Goal: Task Accomplishment & Management: Use online tool/utility

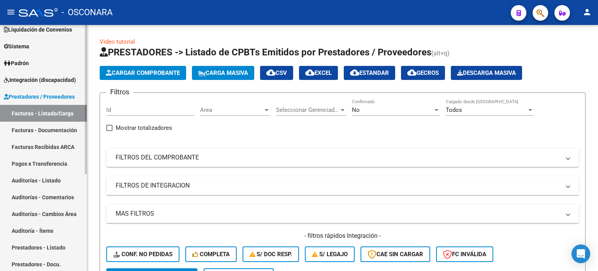
scroll to position [117, 0]
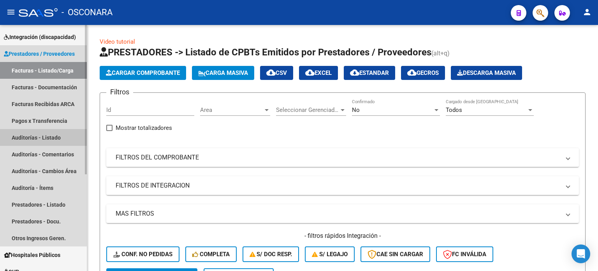
click at [33, 137] on link "Auditorías - Listado" at bounding box center [43, 137] width 87 height 17
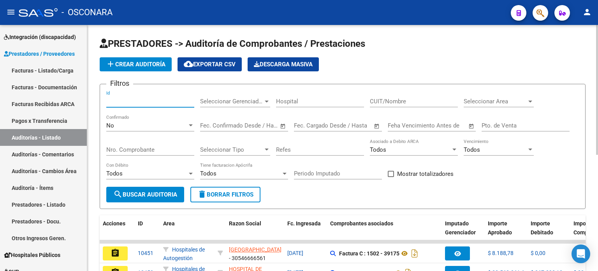
click at [143, 100] on input "Id" at bounding box center [150, 101] width 88 height 7
type input "10320"
click at [130, 128] on div "No Confirmado" at bounding box center [150, 122] width 88 height 17
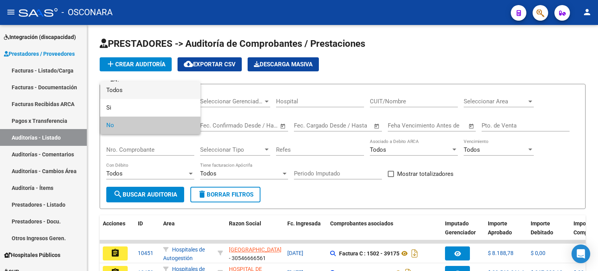
click at [129, 88] on span "Todos" at bounding box center [150, 90] width 88 height 18
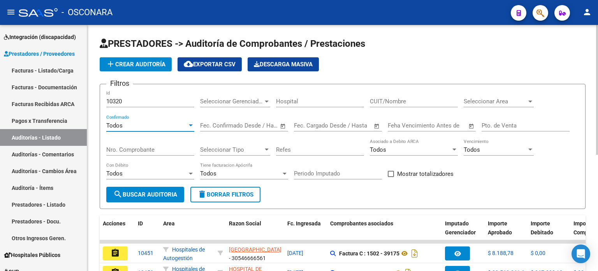
click at [149, 191] on span "search Buscar Auditoria" at bounding box center [145, 194] width 64 height 7
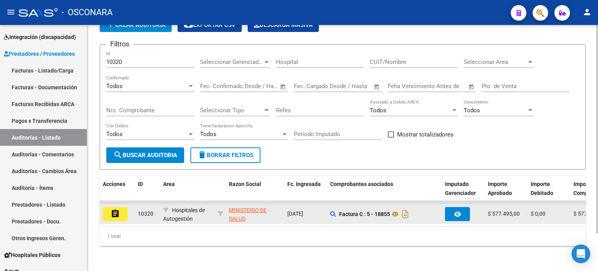
scroll to position [44, 0]
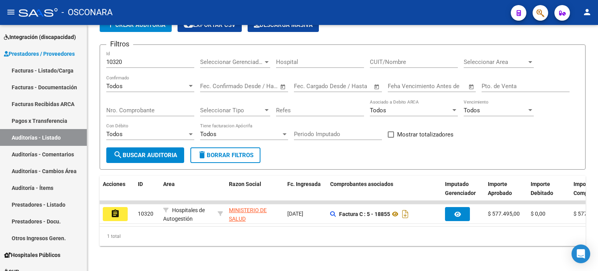
click at [116, 211] on mat-icon "assignment" at bounding box center [115, 213] width 9 height 9
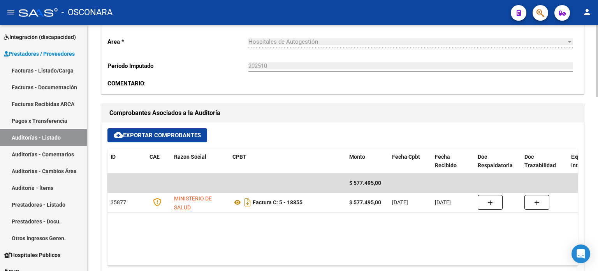
scroll to position [311, 0]
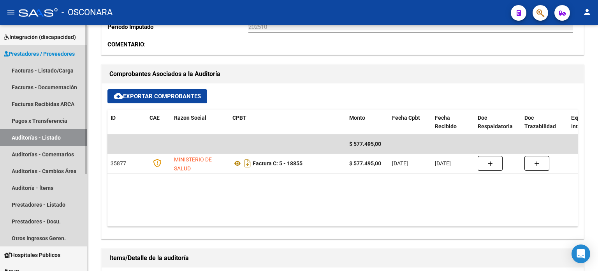
click at [39, 136] on link "Auditorías - Listado" at bounding box center [43, 137] width 87 height 17
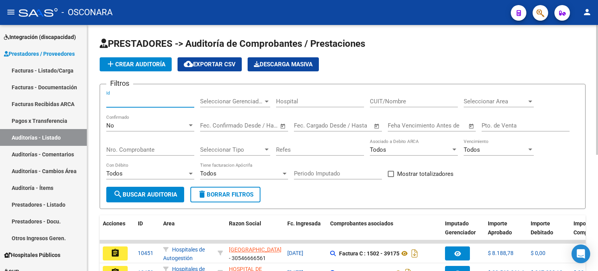
click at [134, 101] on input "Id" at bounding box center [150, 101] width 88 height 7
type input "10321"
click at [126, 124] on div "No" at bounding box center [146, 125] width 81 height 7
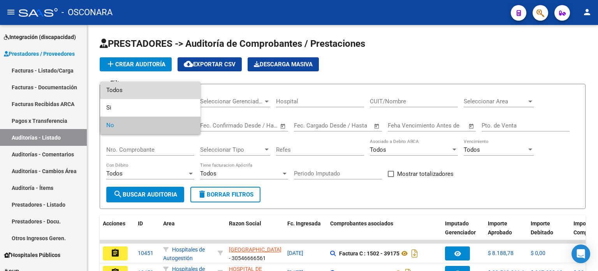
click at [138, 93] on span "Todos" at bounding box center [150, 90] width 88 height 18
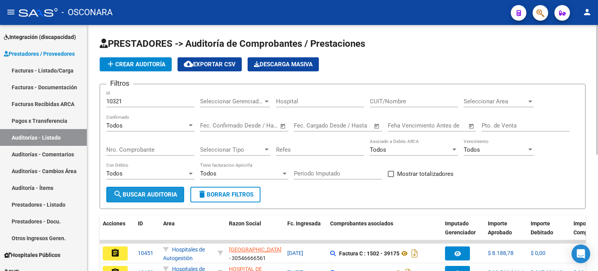
click at [142, 194] on span "search Buscar Auditoria" at bounding box center [145, 194] width 64 height 7
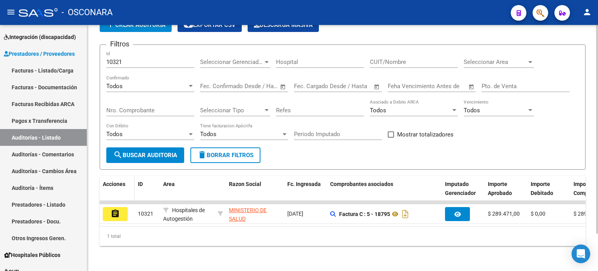
scroll to position [44, 0]
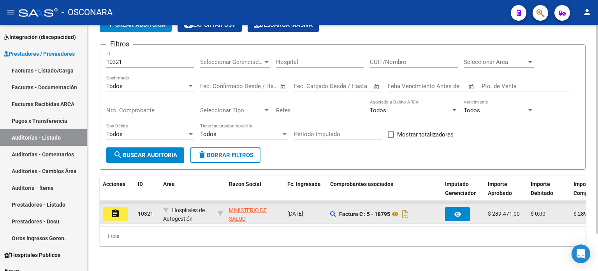
click at [115, 209] on mat-icon "assignment" at bounding box center [115, 213] width 9 height 9
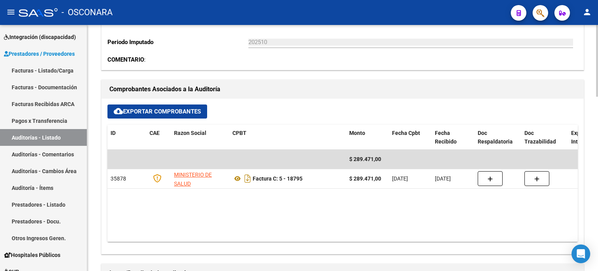
scroll to position [311, 0]
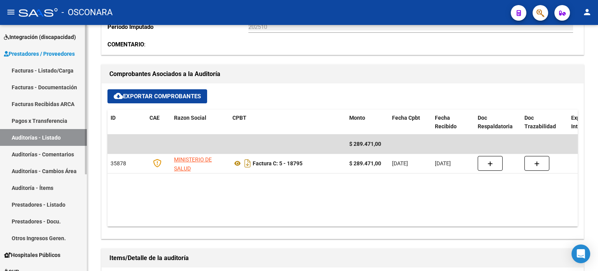
click at [50, 141] on link "Auditorías - Listado" at bounding box center [43, 137] width 87 height 17
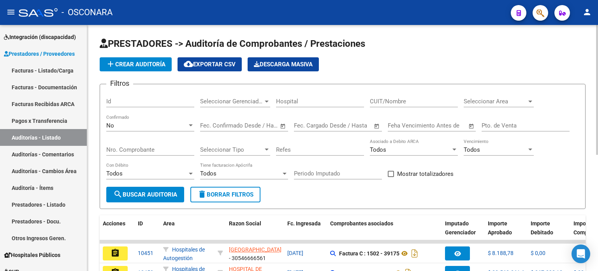
click at [133, 99] on input "Id" at bounding box center [150, 101] width 88 height 7
type input "10323"
click at [130, 127] on div "No" at bounding box center [146, 125] width 81 height 7
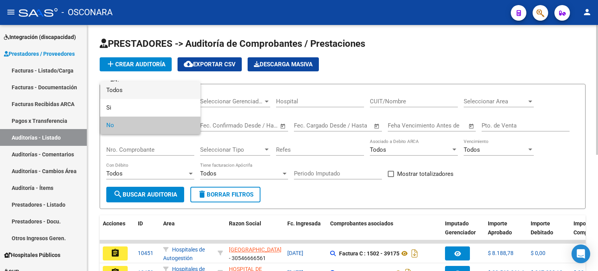
click at [129, 94] on span "Todos" at bounding box center [150, 90] width 88 height 18
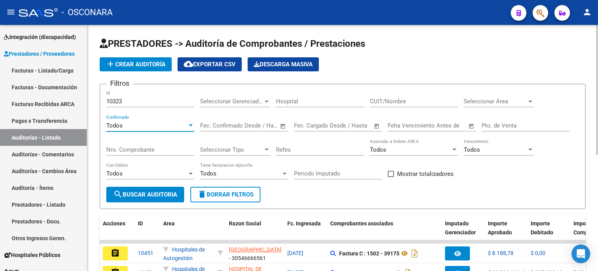
click at [162, 195] on span "search Buscar Auditoria" at bounding box center [145, 194] width 64 height 7
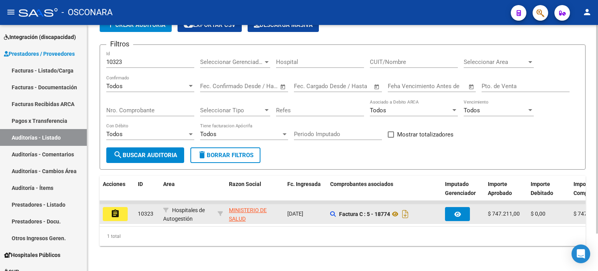
scroll to position [44, 0]
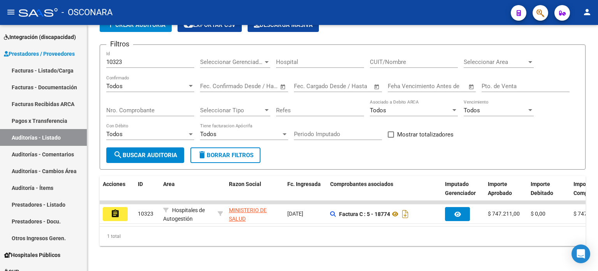
click at [110, 208] on button "assignment" at bounding box center [115, 214] width 25 height 14
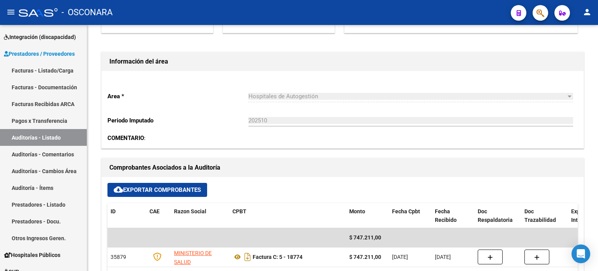
scroll to position [234, 0]
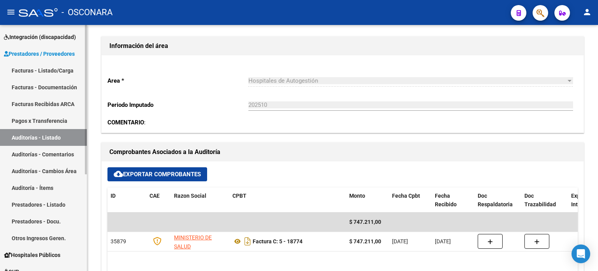
click at [32, 135] on link "Auditorías - Listado" at bounding box center [43, 137] width 87 height 17
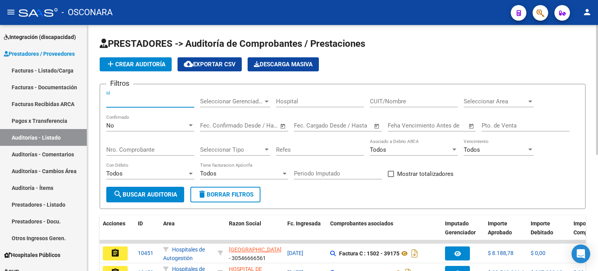
click at [128, 98] on input "Id" at bounding box center [150, 101] width 88 height 7
type input "10325"
click at [126, 126] on div "No" at bounding box center [146, 125] width 81 height 7
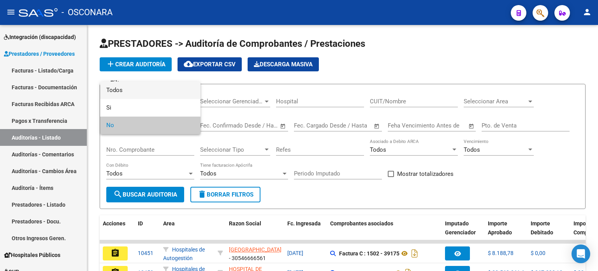
click at [131, 88] on span "Todos" at bounding box center [150, 90] width 88 height 18
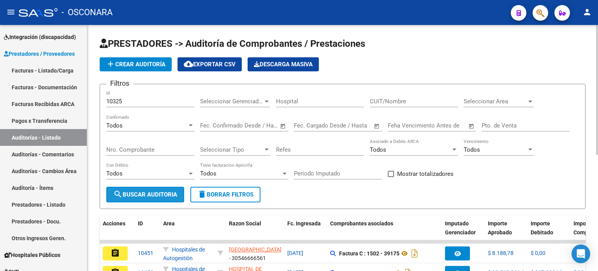
click at [146, 192] on span "search Buscar Auditoria" at bounding box center [145, 194] width 64 height 7
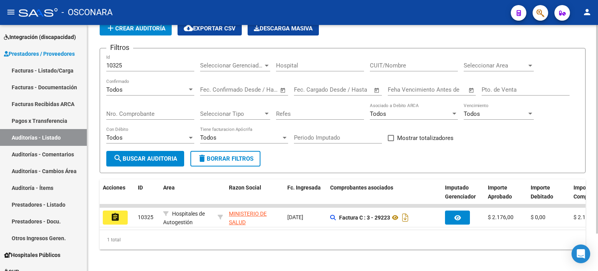
scroll to position [44, 0]
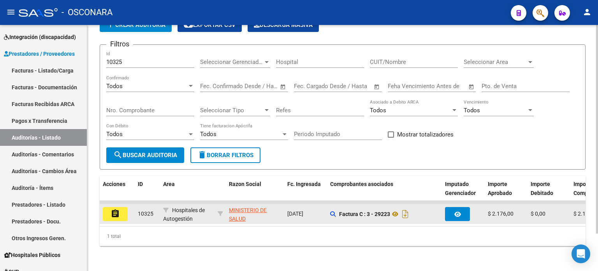
click at [118, 209] on mat-icon "assignment" at bounding box center [115, 213] width 9 height 9
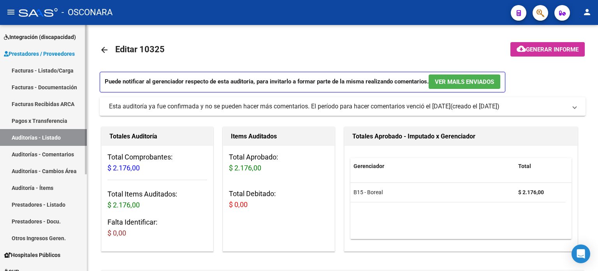
click at [40, 134] on link "Auditorías - Listado" at bounding box center [43, 137] width 87 height 17
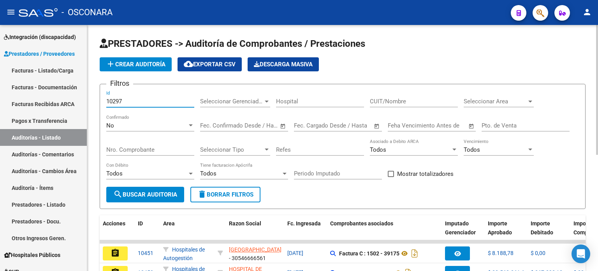
click at [132, 103] on input "10297" at bounding box center [150, 101] width 88 height 7
type input "10297"
click at [123, 123] on div "No" at bounding box center [146, 125] width 81 height 7
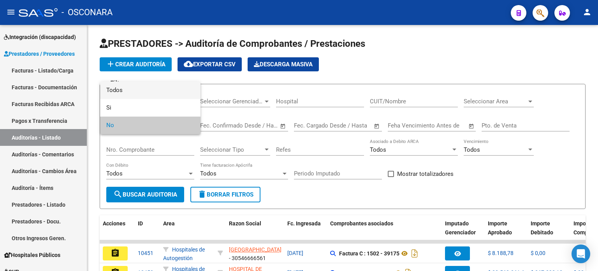
click at [127, 88] on span "Todos" at bounding box center [150, 90] width 88 height 18
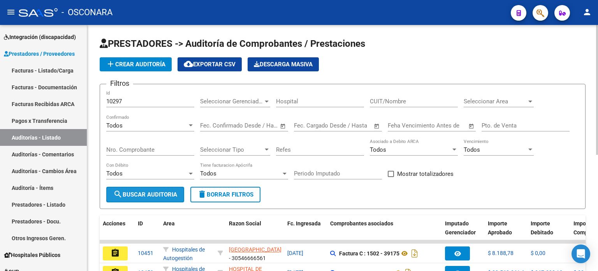
click at [158, 194] on span "search Buscar Auditoria" at bounding box center [145, 194] width 64 height 7
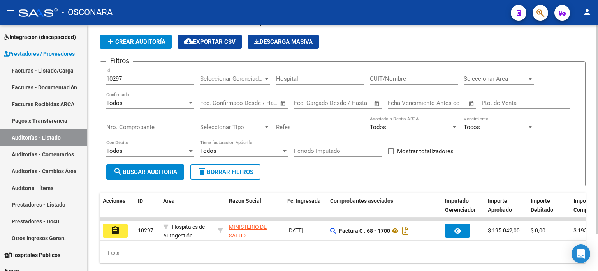
scroll to position [44, 0]
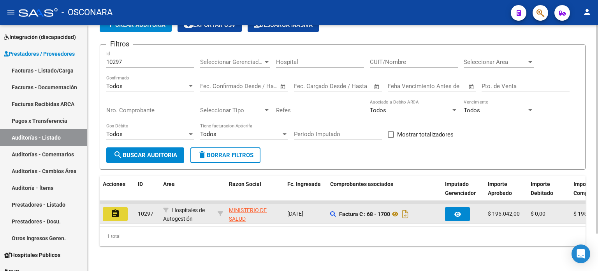
click at [113, 209] on mat-icon "assignment" at bounding box center [115, 213] width 9 height 9
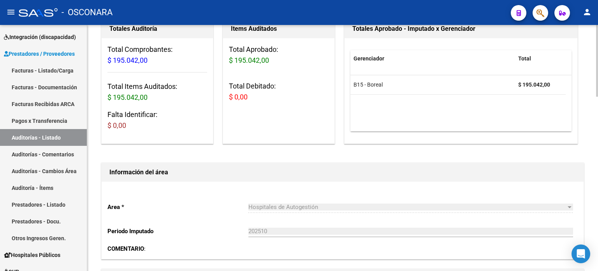
scroll to position [234, 0]
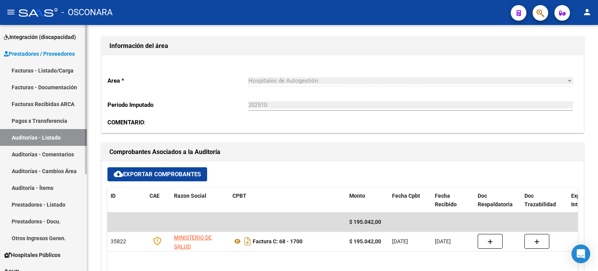
click at [17, 137] on link "Auditorías - Listado" at bounding box center [43, 137] width 87 height 17
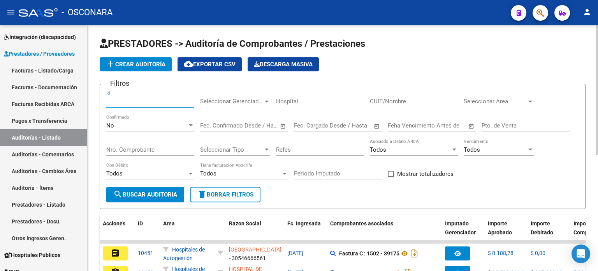
click at [134, 101] on input "Id" at bounding box center [150, 101] width 88 height 7
click at [122, 123] on div "No" at bounding box center [146, 125] width 81 height 7
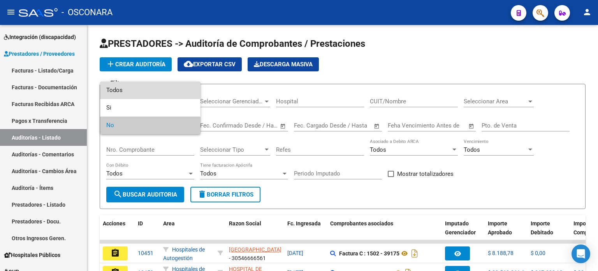
click at [122, 90] on span "Todos" at bounding box center [150, 90] width 88 height 18
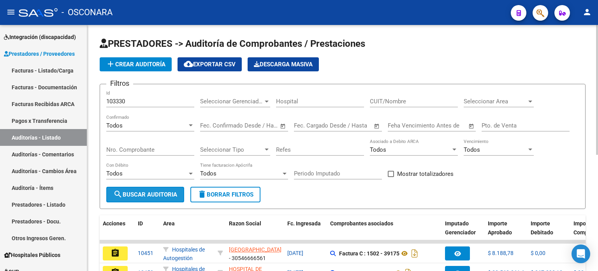
click at [135, 195] on span "search Buscar Auditoria" at bounding box center [145, 194] width 64 height 7
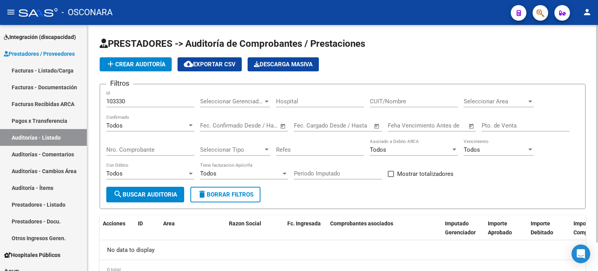
click at [142, 100] on input "103330" at bounding box center [150, 101] width 88 height 7
click at [120, 100] on input "103330" at bounding box center [150, 101] width 88 height 7
type input "10330"
click at [149, 189] on button "search Buscar Auditoria" at bounding box center [145, 194] width 78 height 16
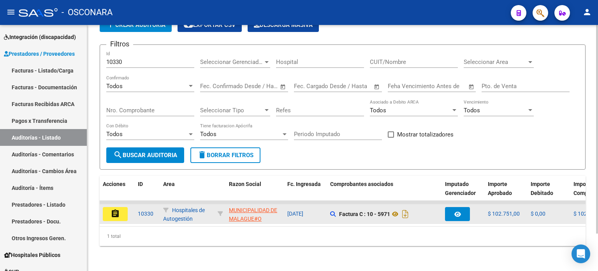
scroll to position [44, 0]
click at [115, 213] on button "assignment" at bounding box center [115, 214] width 25 height 14
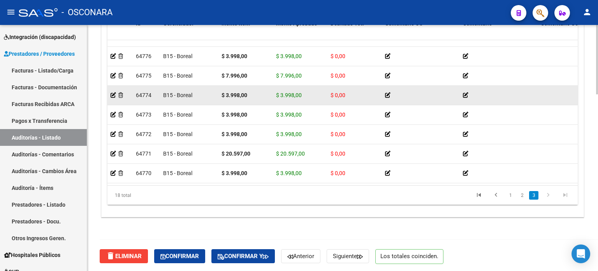
scroll to position [624, 0]
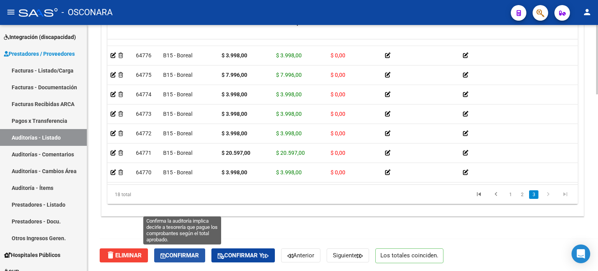
click at [185, 255] on span "Confirmar" at bounding box center [179, 254] width 39 height 7
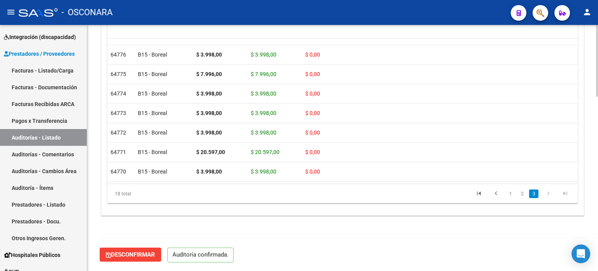
scroll to position [596, 0]
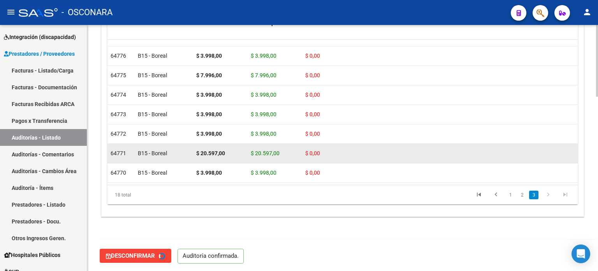
type input "202510"
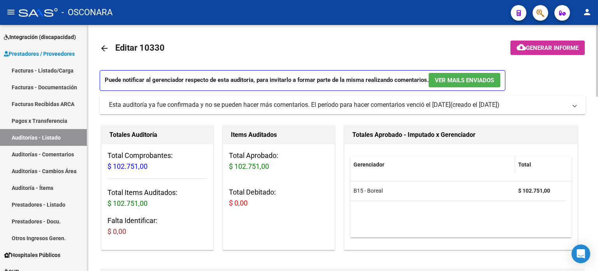
scroll to position [0, 0]
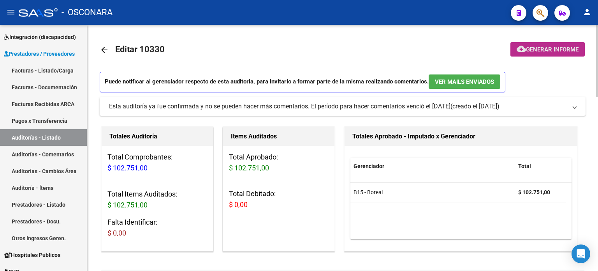
click at [559, 49] on span "Generar informe" at bounding box center [552, 49] width 53 height 7
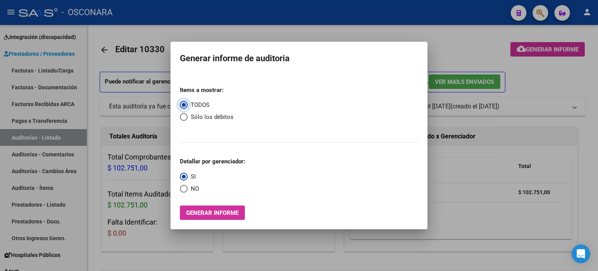
click at [229, 208] on button "Generar informe" at bounding box center [212, 212] width 65 height 14
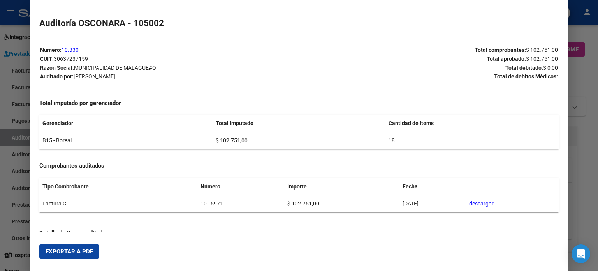
click at [86, 248] on span "Exportar a PDF" at bounding box center [69, 251] width 47 height 7
click at [592, 145] on div at bounding box center [299, 135] width 598 height 271
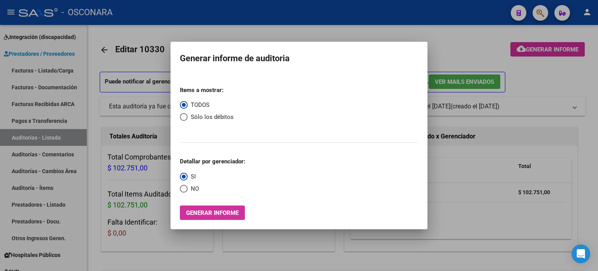
click at [382, 32] on div at bounding box center [299, 135] width 598 height 271
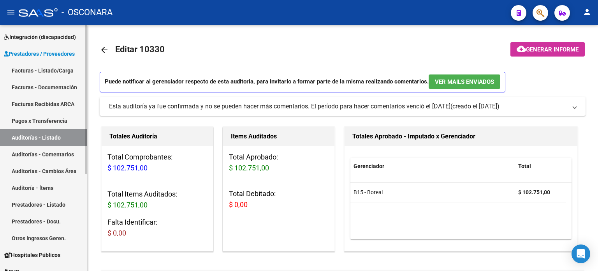
click at [26, 135] on link "Auditorías - Listado" at bounding box center [43, 137] width 87 height 17
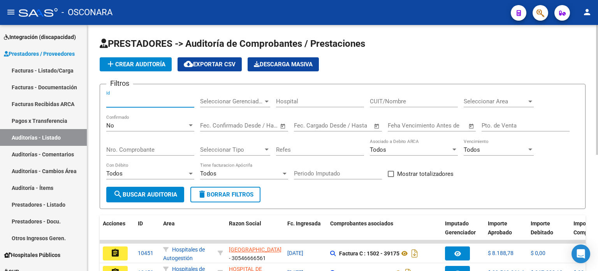
click at [119, 102] on input "Id" at bounding box center [150, 101] width 88 height 7
type input "10345"
click at [115, 128] on div "No" at bounding box center [146, 125] width 81 height 7
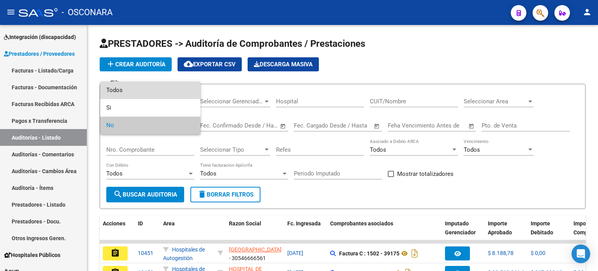
drag, startPoint x: 125, startPoint y: 91, endPoint x: 163, endPoint y: 214, distance: 128.9
click at [125, 91] on span "Todos" at bounding box center [150, 90] width 88 height 18
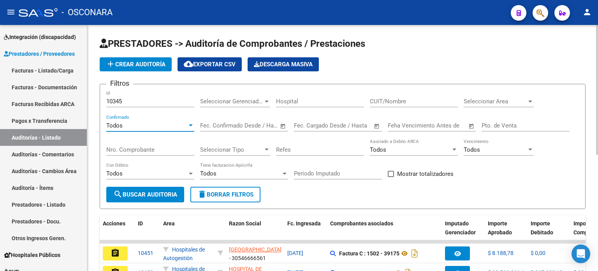
click at [154, 196] on span "search Buscar Auditoria" at bounding box center [145, 194] width 64 height 7
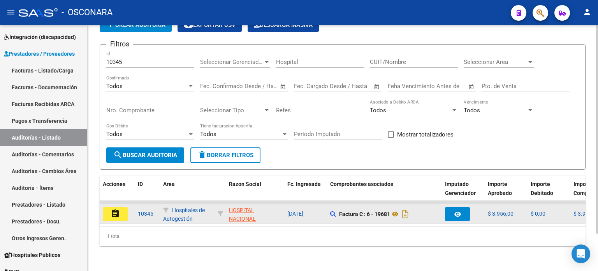
scroll to position [44, 0]
click at [117, 212] on mat-icon "assignment" at bounding box center [115, 213] width 9 height 9
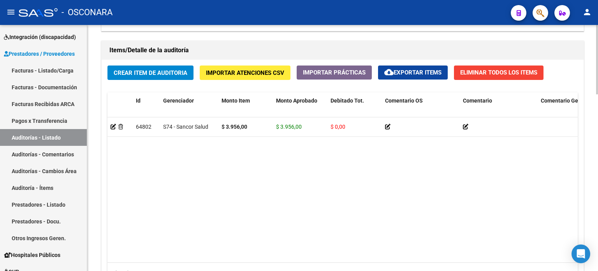
scroll to position [624, 0]
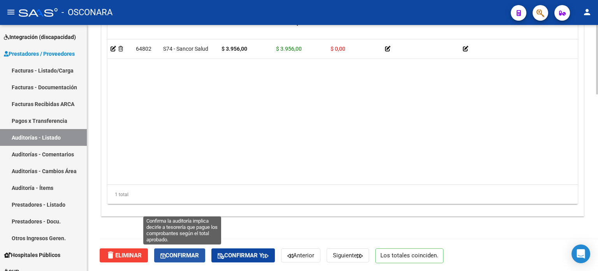
click at [182, 253] on span "Confirmar" at bounding box center [179, 254] width 39 height 7
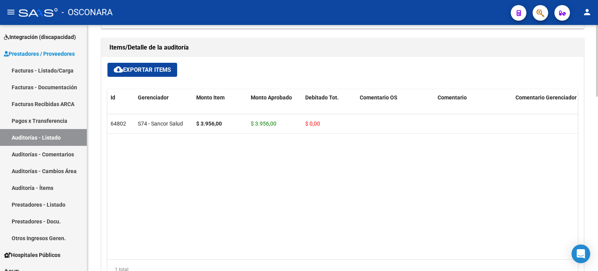
type input "202510"
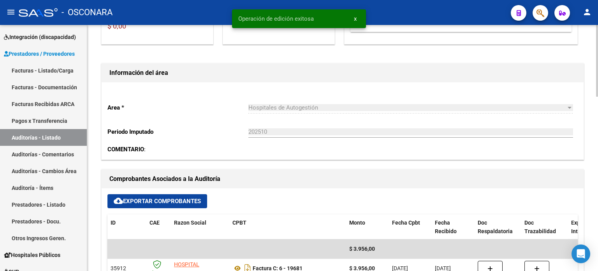
scroll to position [0, 0]
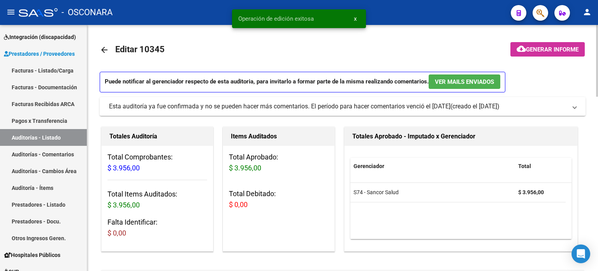
click at [552, 51] on span "Generar informe" at bounding box center [552, 49] width 53 height 7
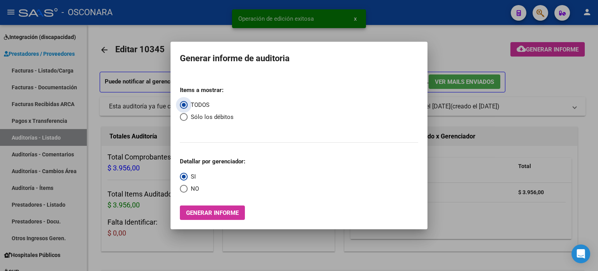
click at [227, 213] on span "Generar informe" at bounding box center [212, 212] width 53 height 7
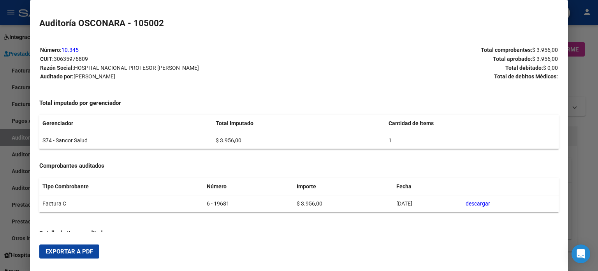
click at [75, 248] on span "Exportar a PDF" at bounding box center [69, 251] width 47 height 7
click at [596, 79] on div at bounding box center [299, 135] width 598 height 271
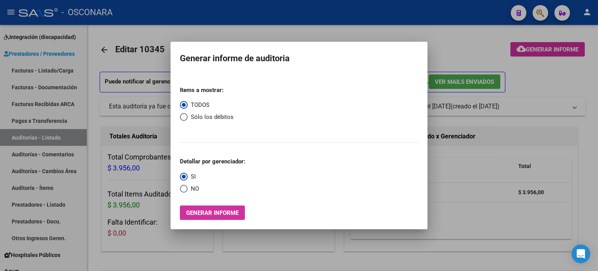
click at [471, 48] on div at bounding box center [299, 135] width 598 height 271
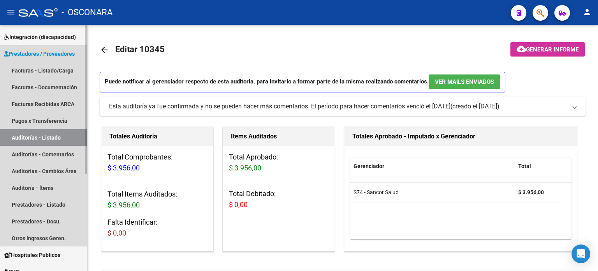
click at [50, 137] on link "Auditorías - Listado" at bounding box center [43, 137] width 87 height 17
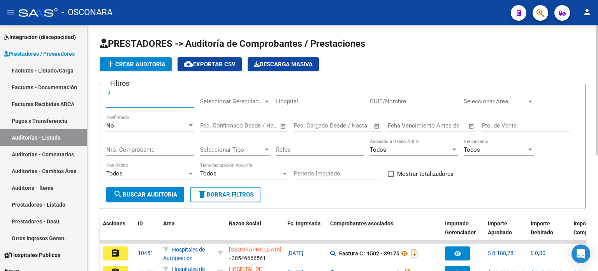
click at [123, 99] on input "Id" at bounding box center [150, 101] width 88 height 7
type input "10346"
click at [128, 119] on div "No Confirmado" at bounding box center [150, 122] width 88 height 17
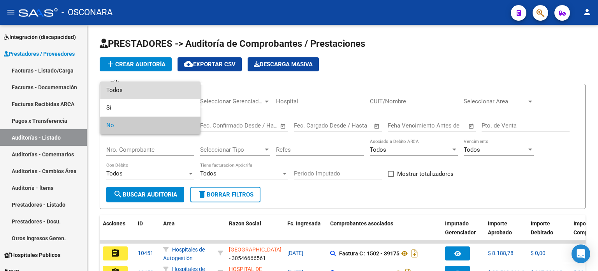
click at [126, 91] on span "Todos" at bounding box center [150, 90] width 88 height 18
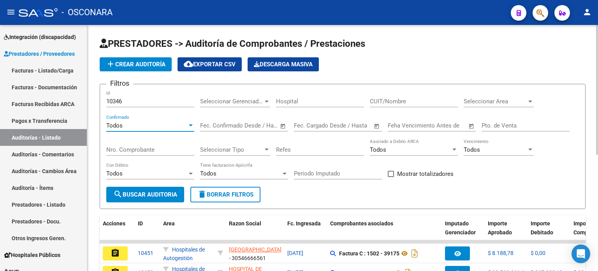
click at [139, 196] on span "search Buscar Auditoria" at bounding box center [145, 194] width 64 height 7
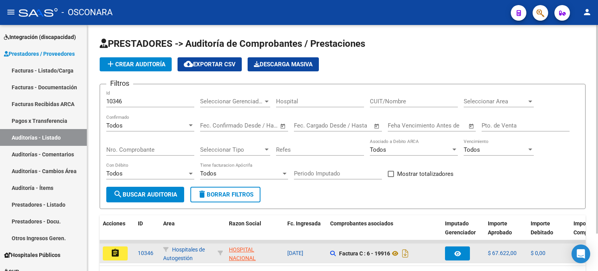
click at [115, 256] on button "assignment" at bounding box center [115, 253] width 25 height 14
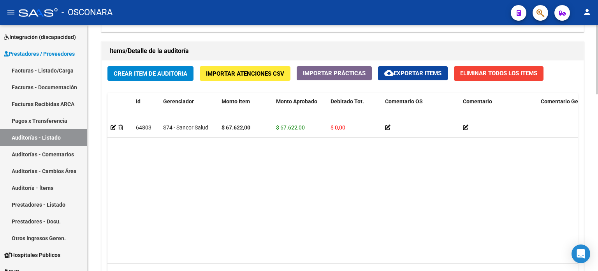
scroll to position [624, 0]
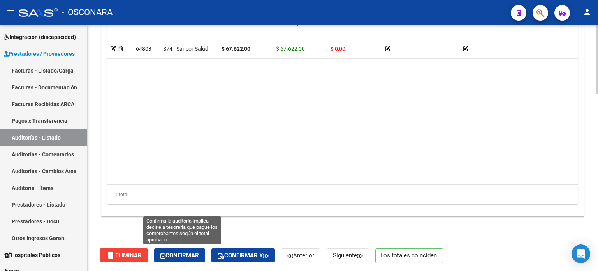
click at [181, 255] on span "Confirmar" at bounding box center [179, 254] width 39 height 7
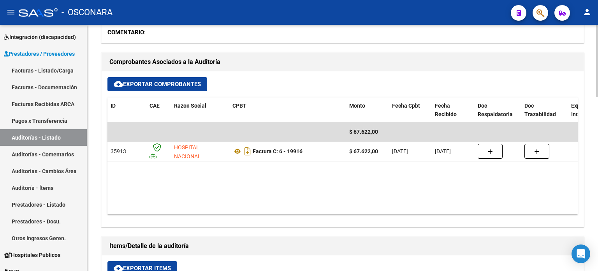
type input "202510"
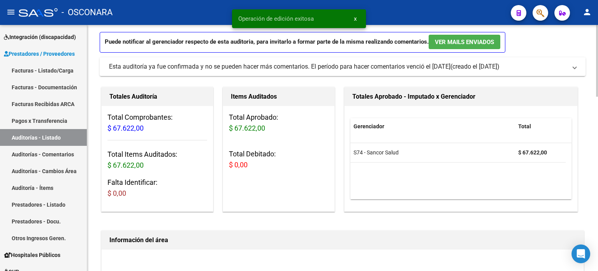
scroll to position [0, 0]
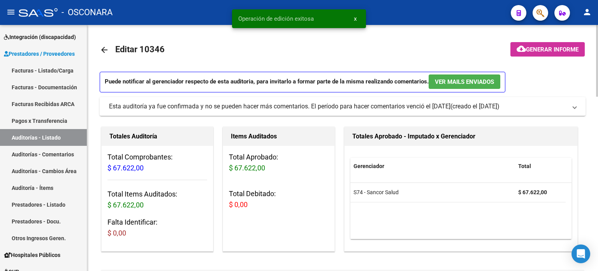
click at [554, 50] on span "Generar informe" at bounding box center [552, 49] width 53 height 7
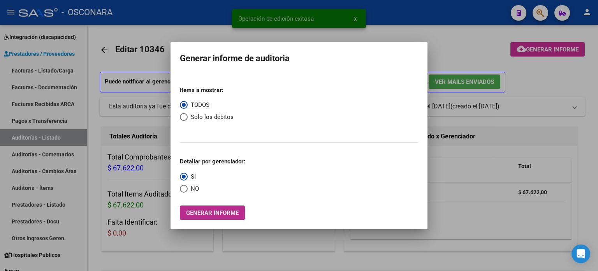
click at [218, 211] on span "Generar informe" at bounding box center [212, 212] width 53 height 7
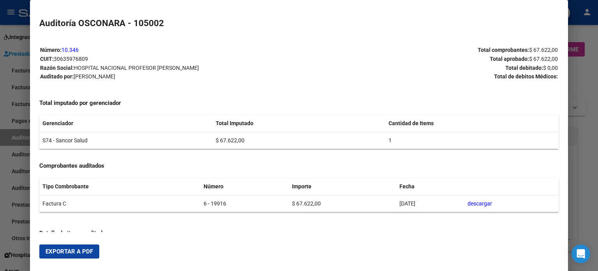
click at [77, 249] on span "Exportar a PDF" at bounding box center [69, 251] width 47 height 7
click at [589, 90] on div at bounding box center [299, 135] width 598 height 271
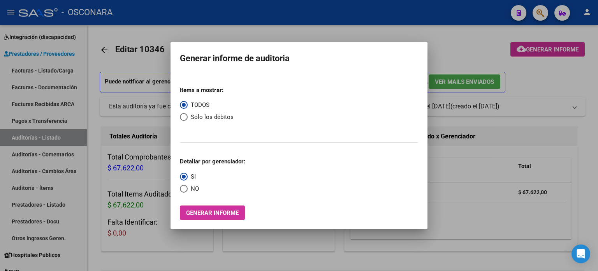
click at [554, 84] on div at bounding box center [299, 135] width 598 height 271
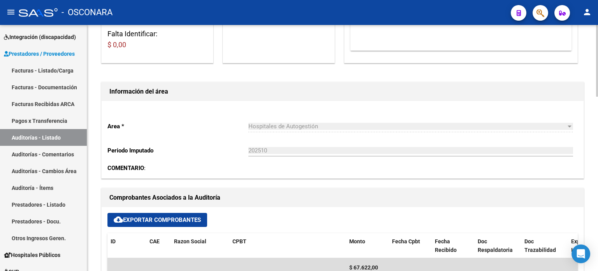
scroll to position [234, 0]
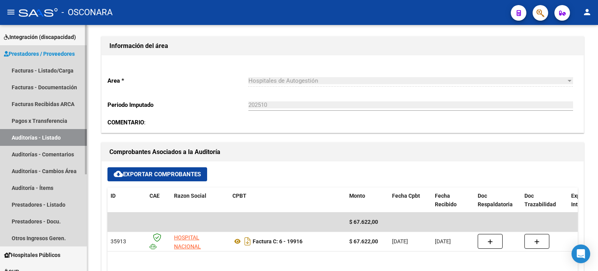
click at [18, 138] on link "Auditorías - Listado" at bounding box center [43, 137] width 87 height 17
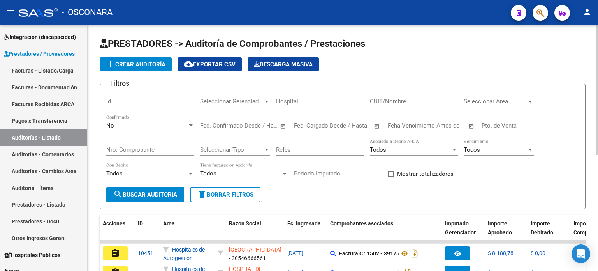
click at [134, 104] on input "Id" at bounding box center [150, 101] width 88 height 7
type input "10347"
click at [125, 122] on div "No" at bounding box center [146, 125] width 81 height 7
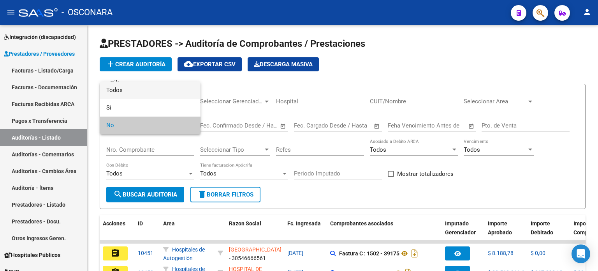
click at [128, 89] on span "Todos" at bounding box center [150, 90] width 88 height 18
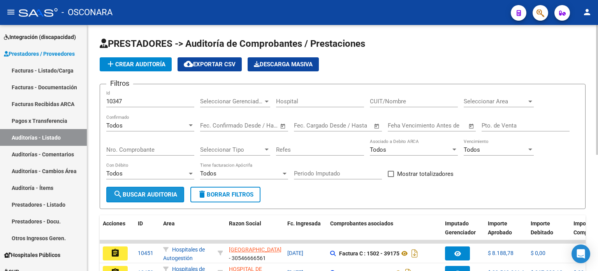
click at [141, 196] on span "search Buscar Auditoria" at bounding box center [145, 194] width 64 height 7
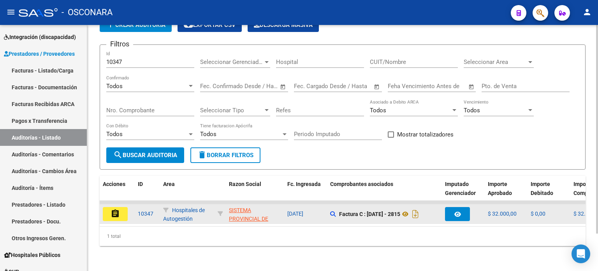
scroll to position [44, 0]
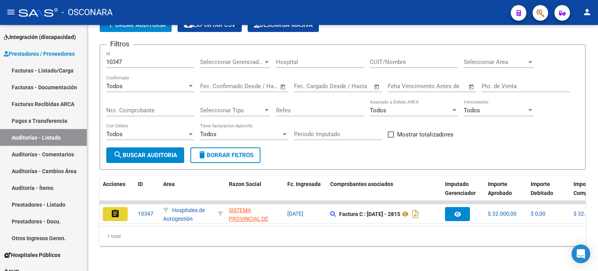
click at [118, 209] on mat-icon "assignment" at bounding box center [115, 213] width 9 height 9
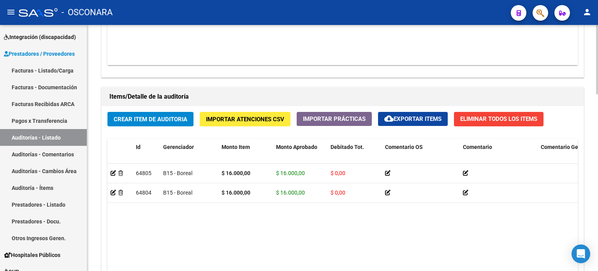
scroll to position [624, 0]
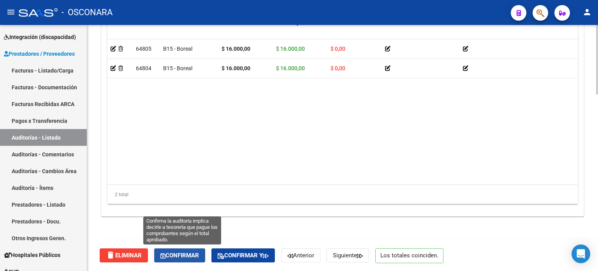
click at [182, 254] on span "Confirmar" at bounding box center [179, 254] width 39 height 7
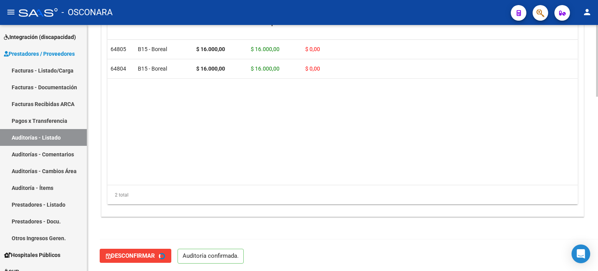
type input "202510"
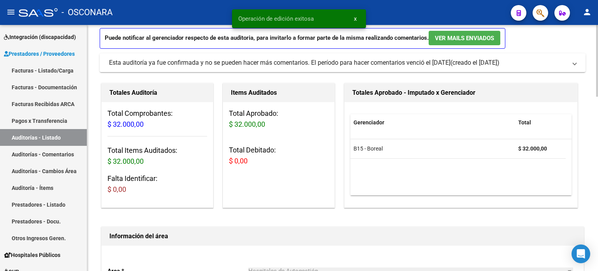
scroll to position [0, 0]
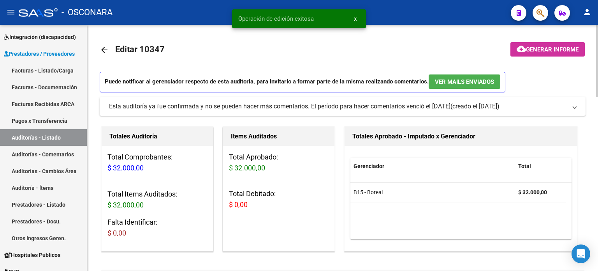
click at [557, 47] on span "Generar informe" at bounding box center [552, 49] width 53 height 7
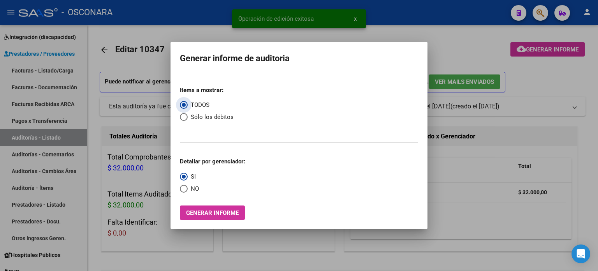
click at [226, 214] on span "Generar informe" at bounding box center [212, 212] width 53 height 7
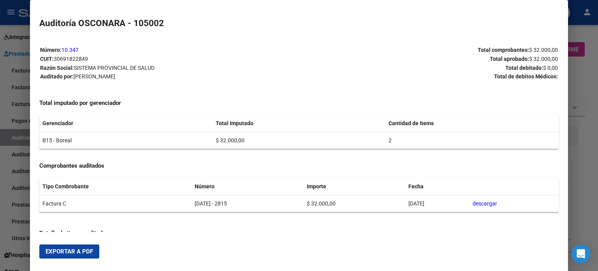
click at [77, 252] on span "Exportar a PDF" at bounding box center [69, 251] width 47 height 7
click at [592, 65] on div at bounding box center [299, 135] width 598 height 271
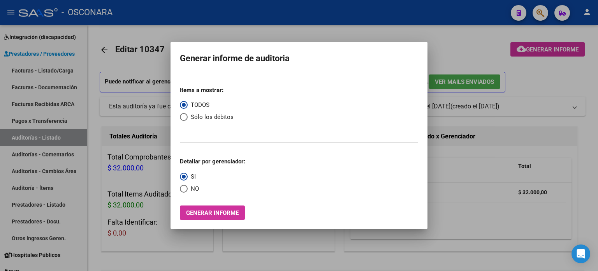
drag, startPoint x: 445, startPoint y: 54, endPoint x: 456, endPoint y: 48, distance: 12.8
click at [445, 54] on div at bounding box center [299, 135] width 598 height 271
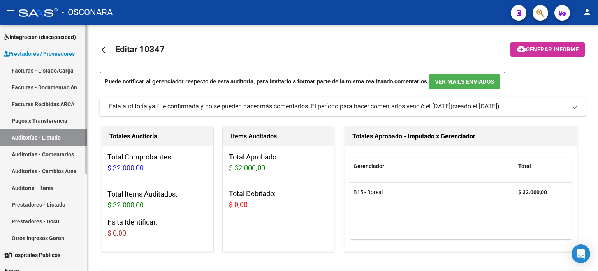
click at [36, 135] on link "Auditorías - Listado" at bounding box center [43, 137] width 87 height 17
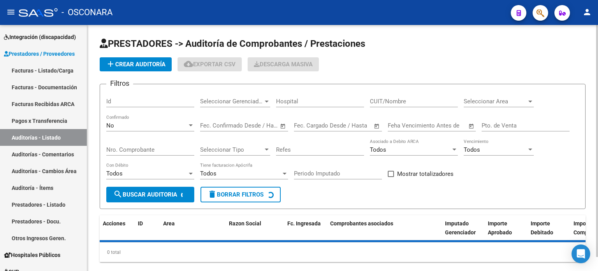
click at [132, 100] on input "Id" at bounding box center [150, 101] width 88 height 7
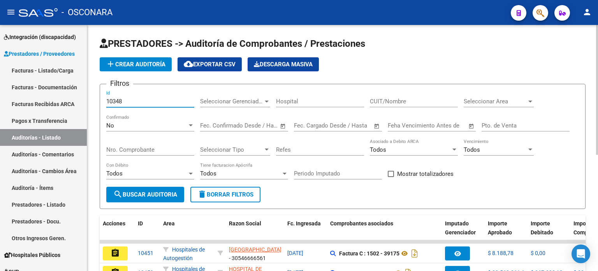
type input "10348"
click at [118, 127] on div "No" at bounding box center [146, 125] width 81 height 7
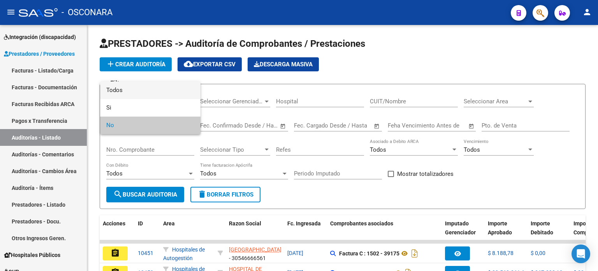
click at [113, 88] on span "Todos" at bounding box center [150, 90] width 88 height 18
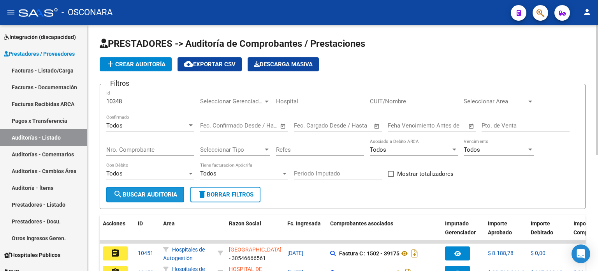
click at [139, 191] on span "search Buscar Auditoria" at bounding box center [145, 194] width 64 height 7
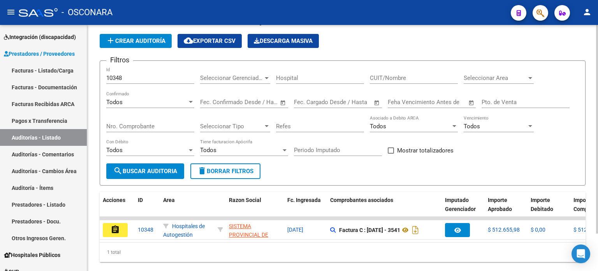
scroll to position [44, 0]
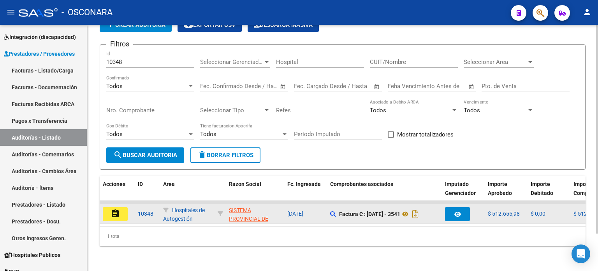
click at [116, 211] on mat-icon "assignment" at bounding box center [115, 213] width 9 height 9
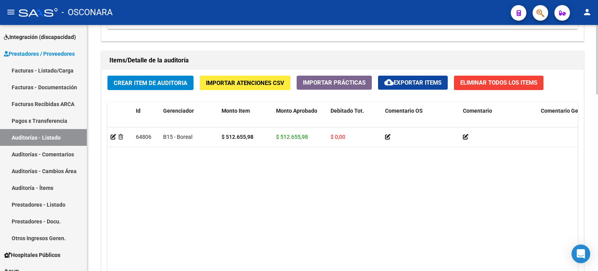
scroll to position [624, 0]
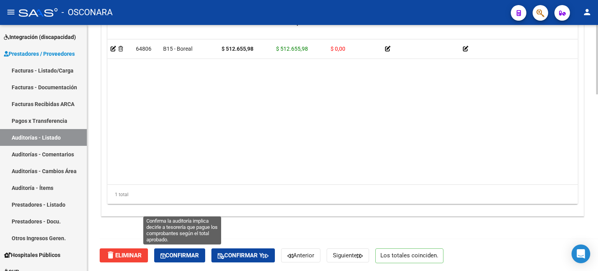
click at [187, 258] on button "Confirmar" at bounding box center [179, 255] width 51 height 14
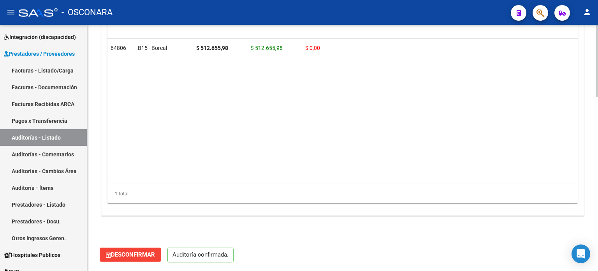
scroll to position [596, 0]
type input "202510"
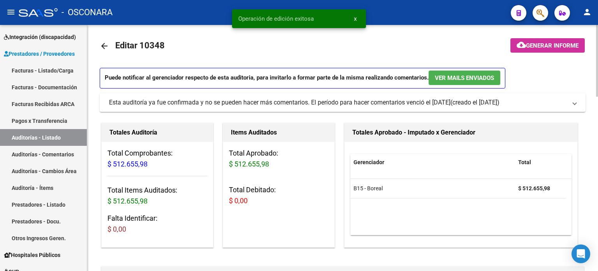
scroll to position [0, 0]
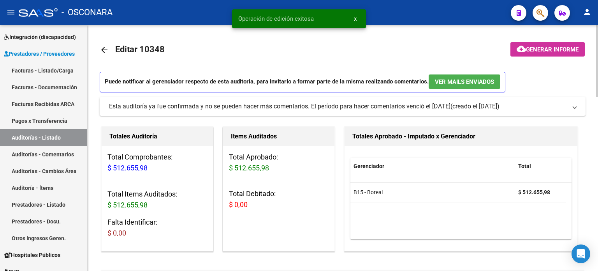
click at [550, 42] on button "cloud_download Generar informe" at bounding box center [547, 49] width 74 height 14
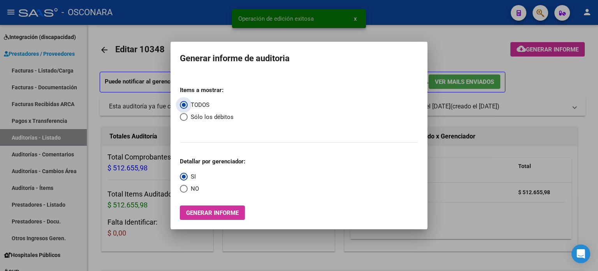
click at [234, 211] on span "Generar informe" at bounding box center [212, 212] width 53 height 7
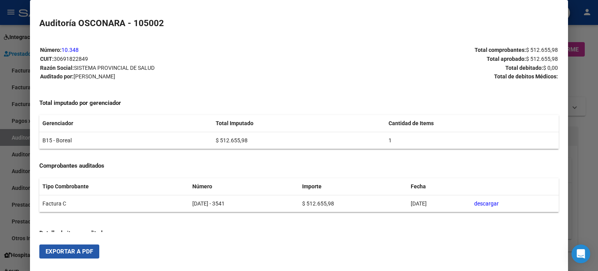
click at [87, 251] on span "Exportar a PDF" at bounding box center [69, 251] width 47 height 7
click at [587, 126] on div at bounding box center [299, 135] width 598 height 271
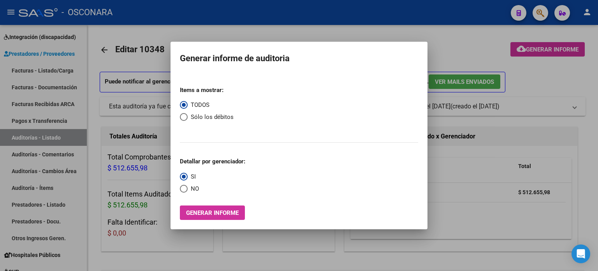
click at [557, 84] on div at bounding box center [299, 135] width 598 height 271
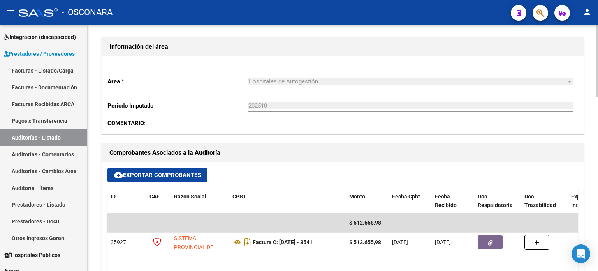
scroll to position [234, 0]
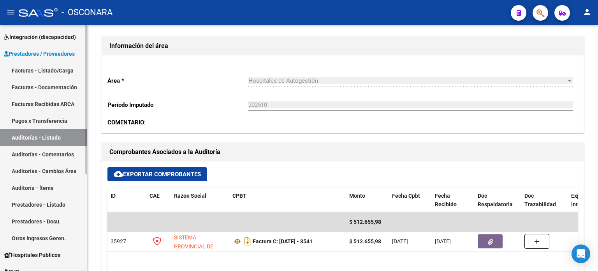
click at [29, 133] on link "Auditorías - Listado" at bounding box center [43, 137] width 87 height 17
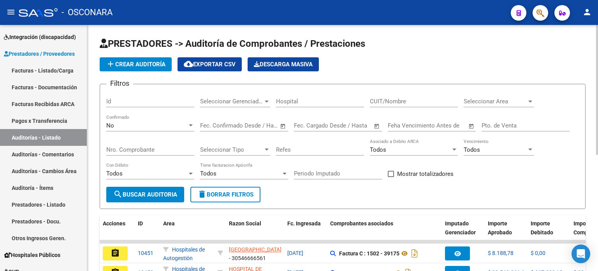
click at [128, 98] on input "Id" at bounding box center [150, 101] width 88 height 7
type input "10349"
click at [118, 122] on div "No" at bounding box center [146, 125] width 81 height 7
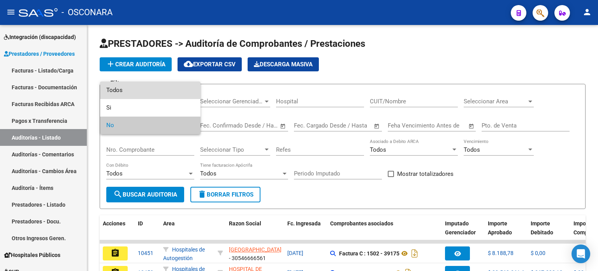
click at [118, 91] on span "Todos" at bounding box center [150, 90] width 88 height 18
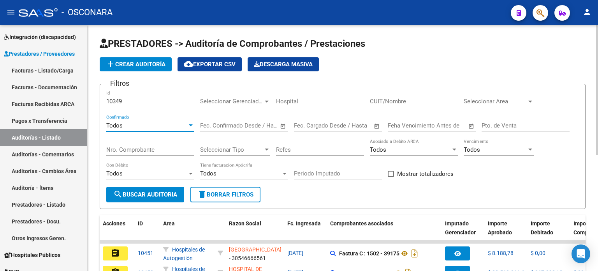
click at [145, 193] on span "search Buscar Auditoria" at bounding box center [145, 194] width 64 height 7
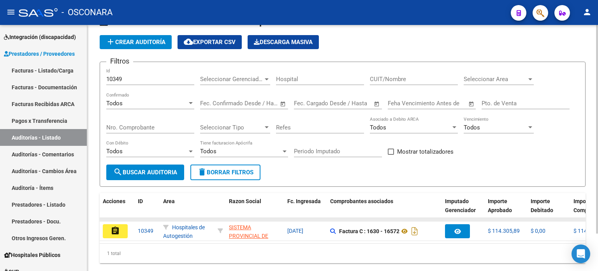
scroll to position [39, 0]
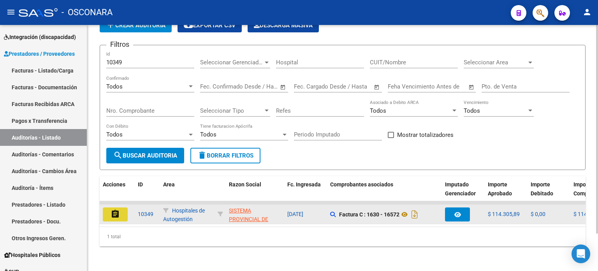
click at [111, 216] on mat-icon "assignment" at bounding box center [115, 213] width 9 height 9
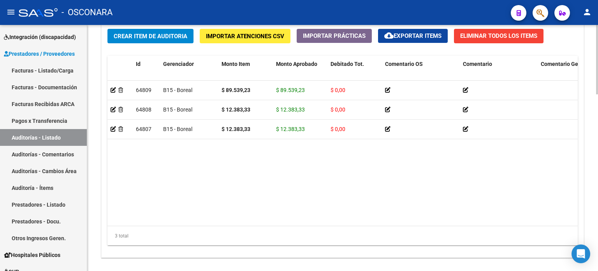
scroll to position [624, 0]
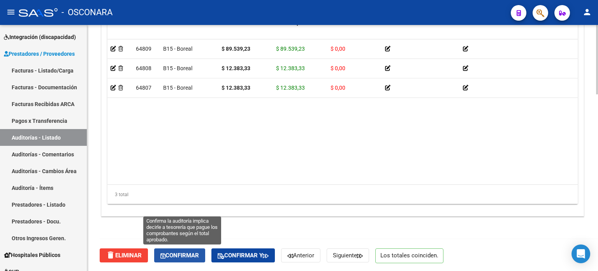
click at [197, 253] on span "Confirmar" at bounding box center [179, 254] width 39 height 7
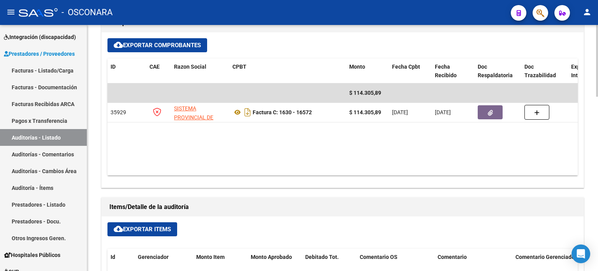
scroll to position [90, 0]
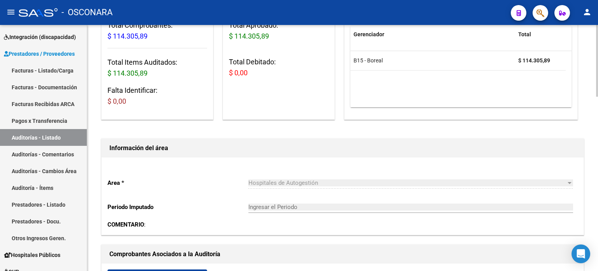
type input "202510"
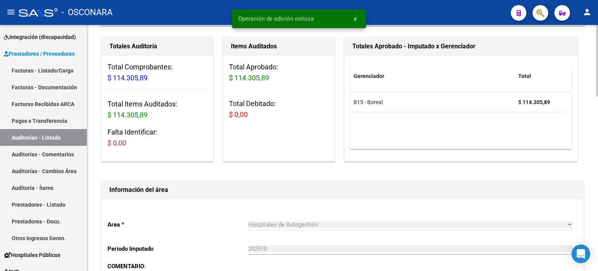
scroll to position [0, 0]
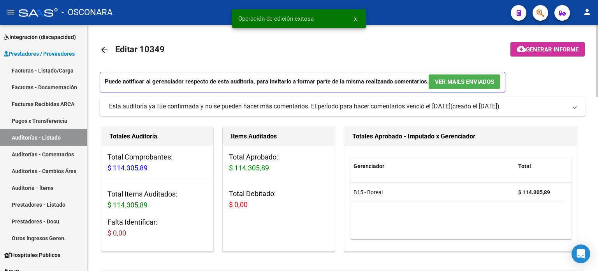
click at [562, 49] on span "Generar informe" at bounding box center [552, 49] width 53 height 7
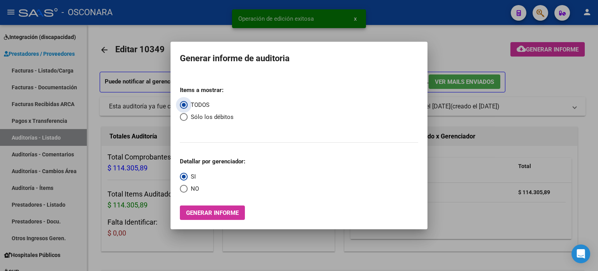
click at [202, 214] on span "Generar informe" at bounding box center [212, 212] width 53 height 7
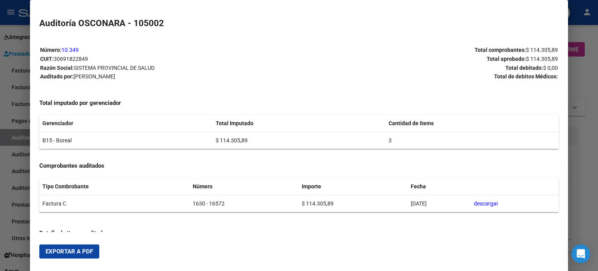
click at [77, 253] on span "Exportar a PDF" at bounding box center [69, 251] width 47 height 7
click at [591, 89] on div at bounding box center [299, 135] width 598 height 271
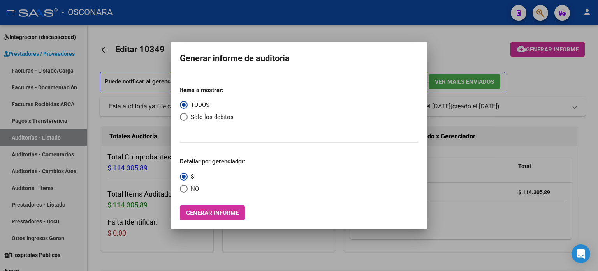
click at [560, 80] on div at bounding box center [299, 135] width 598 height 271
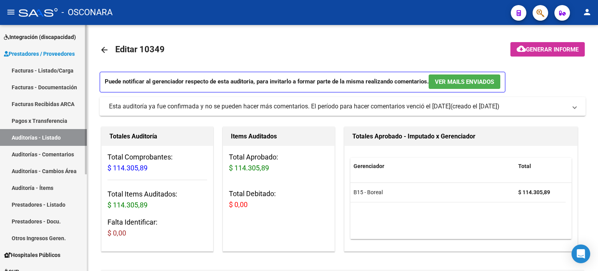
click at [54, 137] on link "Auditorías - Listado" at bounding box center [43, 137] width 87 height 17
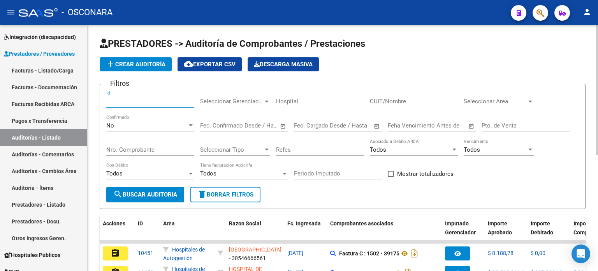
click at [125, 99] on input "Id" at bounding box center [150, 101] width 88 height 7
type input "10350"
click at [120, 123] on div "No" at bounding box center [146, 125] width 81 height 7
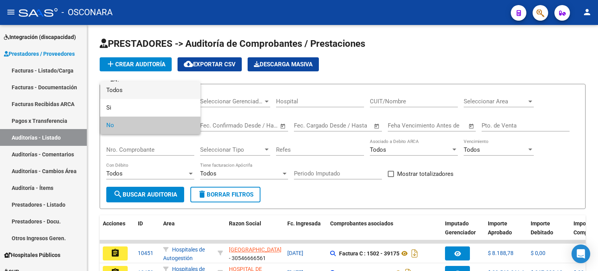
click at [120, 90] on span "Todos" at bounding box center [150, 90] width 88 height 18
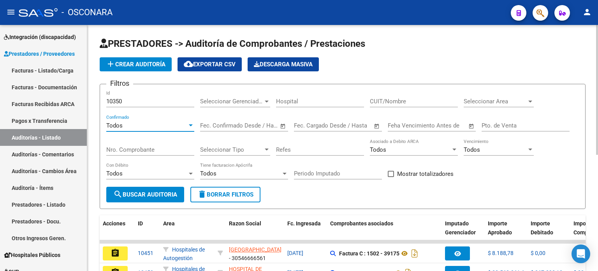
click at [134, 194] on span "search Buscar Auditoria" at bounding box center [145, 194] width 64 height 7
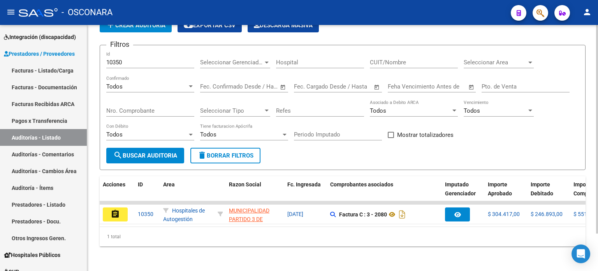
scroll to position [44, 0]
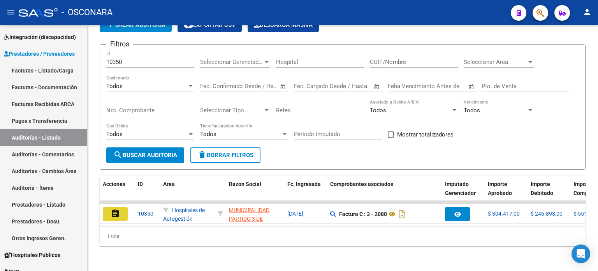
drag, startPoint x: 119, startPoint y: 209, endPoint x: 146, endPoint y: 200, distance: 28.8
click at [118, 209] on mat-icon "assignment" at bounding box center [115, 213] width 9 height 9
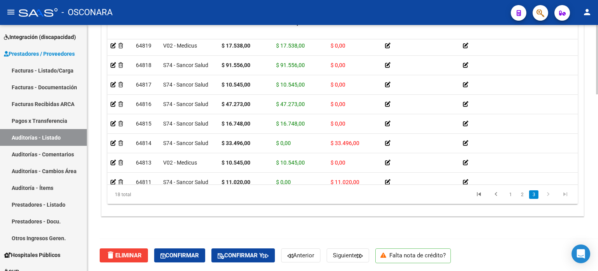
scroll to position [213, 0]
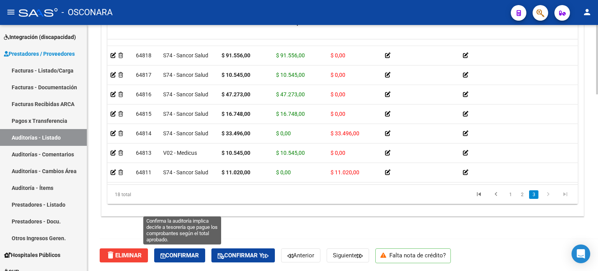
drag, startPoint x: 187, startPoint y: 253, endPoint x: 278, endPoint y: 204, distance: 103.5
click at [187, 253] on span "Confirmar" at bounding box center [179, 254] width 39 height 7
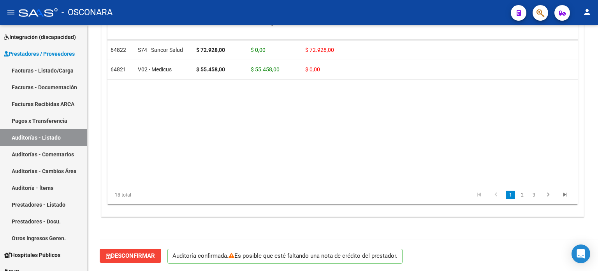
scroll to position [0, 0]
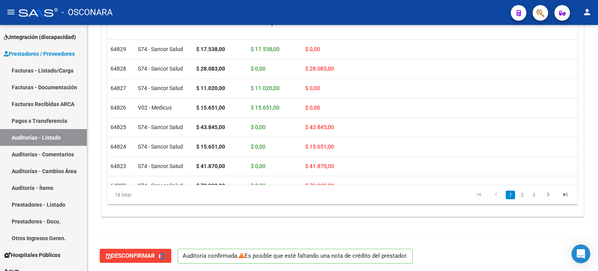
type input "202510"
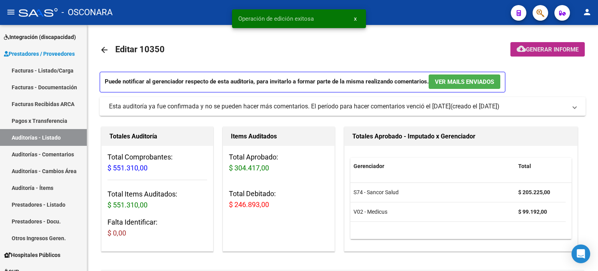
click at [549, 47] on span "Generar informe" at bounding box center [552, 49] width 53 height 7
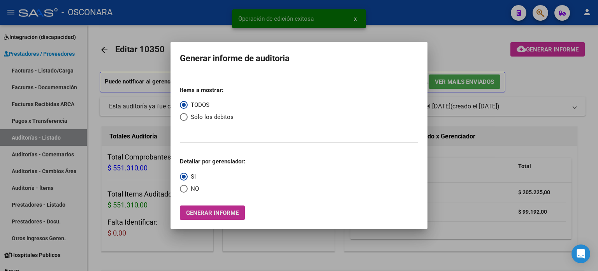
click at [226, 216] on span "Generar informe" at bounding box center [212, 212] width 53 height 7
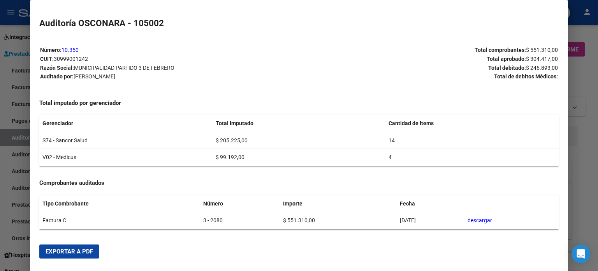
click at [76, 250] on span "Exportar a PDF" at bounding box center [69, 251] width 47 height 7
click at [583, 73] on div at bounding box center [299, 135] width 598 height 271
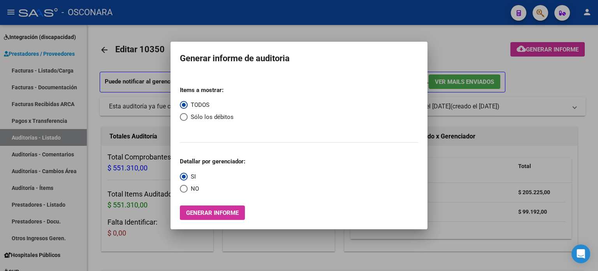
click at [583, 72] on div at bounding box center [299, 135] width 598 height 271
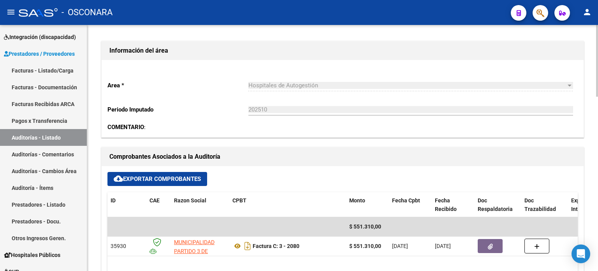
scroll to position [234, 0]
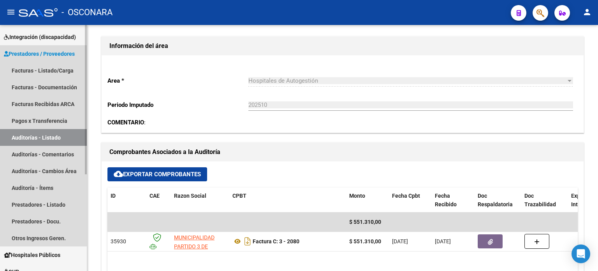
click at [49, 135] on link "Auditorías - Listado" at bounding box center [43, 137] width 87 height 17
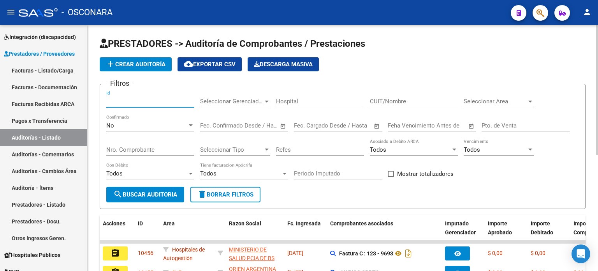
click at [135, 99] on input "Id" at bounding box center [150, 101] width 88 height 7
type input "10351"
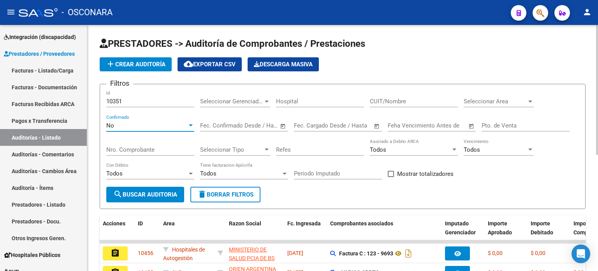
click at [130, 125] on div "No" at bounding box center [146, 125] width 81 height 7
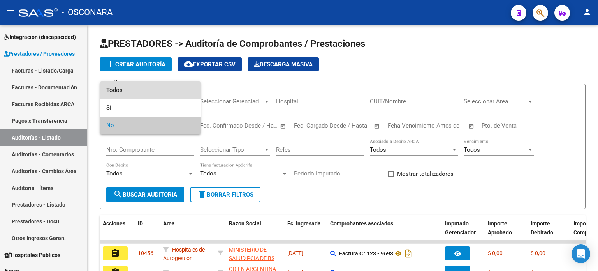
click at [127, 91] on span "Todos" at bounding box center [150, 90] width 88 height 18
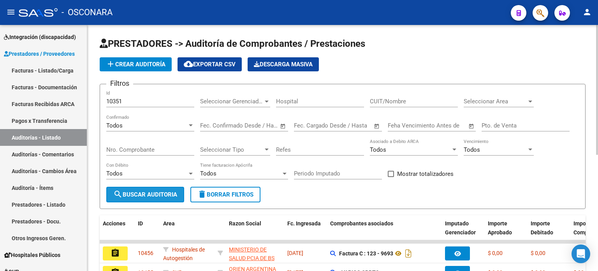
click at [155, 193] on span "search Buscar Auditoria" at bounding box center [145, 194] width 64 height 7
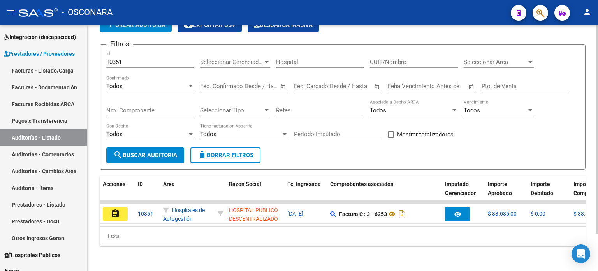
scroll to position [44, 0]
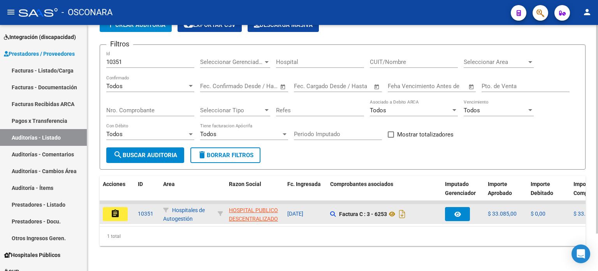
click at [116, 210] on mat-icon "assignment" at bounding box center [115, 213] width 9 height 9
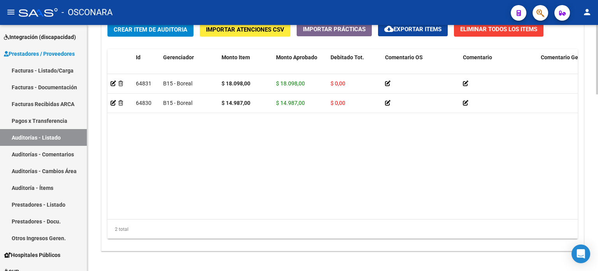
scroll to position [624, 0]
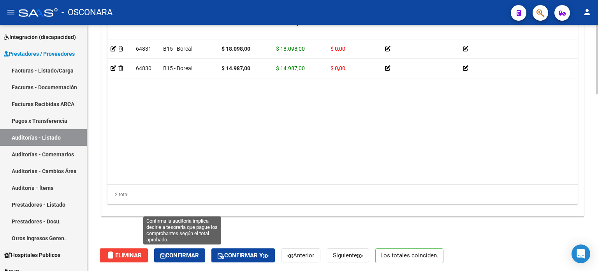
click at [190, 256] on span "Confirmar" at bounding box center [179, 254] width 39 height 7
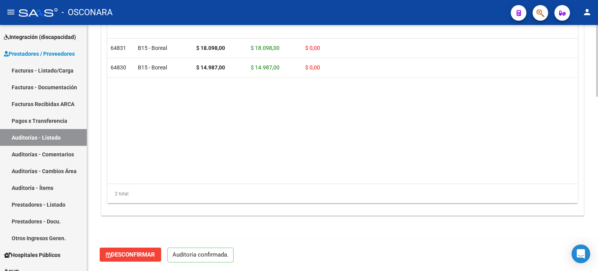
scroll to position [596, 0]
type input "202510"
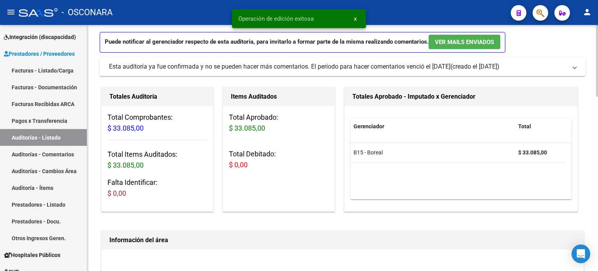
scroll to position [0, 0]
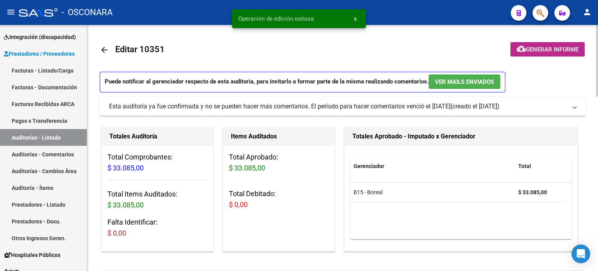
click at [555, 46] on span "Generar informe" at bounding box center [552, 49] width 53 height 7
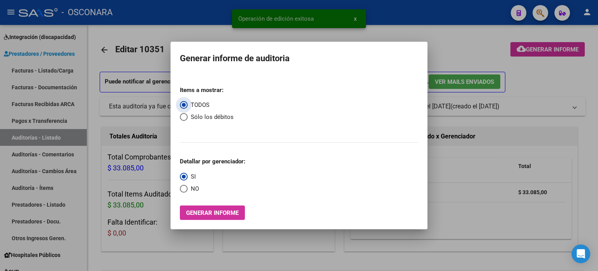
click at [230, 213] on span "Generar informe" at bounding box center [212, 212] width 53 height 7
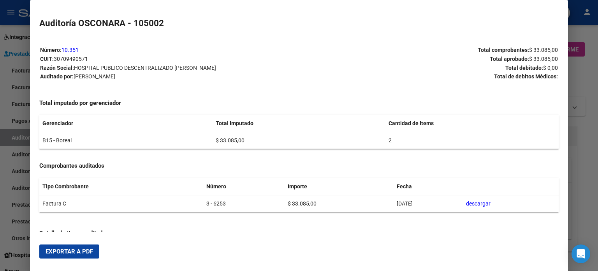
click at [75, 250] on span "Exportar a PDF" at bounding box center [69, 251] width 47 height 7
click at [591, 73] on div at bounding box center [299, 135] width 598 height 271
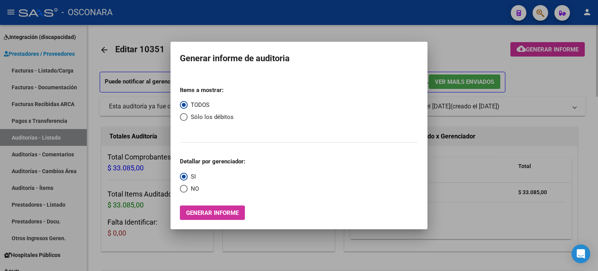
click at [470, 46] on div at bounding box center [299, 135] width 598 height 271
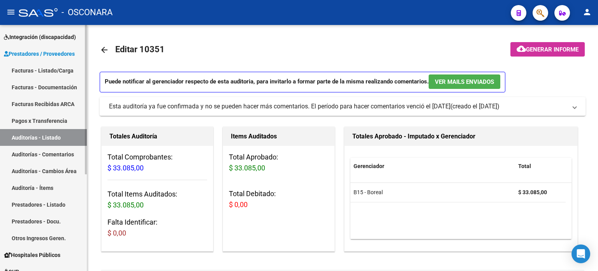
click at [52, 137] on link "Auditorías - Listado" at bounding box center [43, 137] width 87 height 17
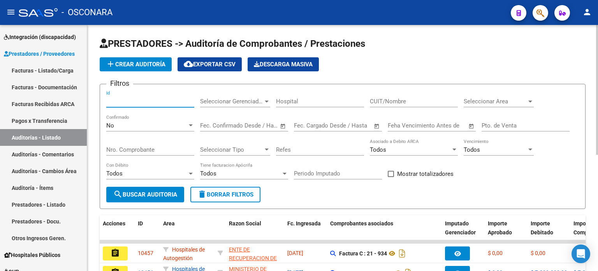
click at [149, 102] on input "Id" at bounding box center [150, 101] width 88 height 7
type input "10363"
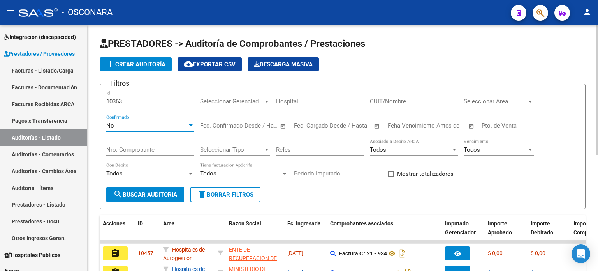
click at [139, 128] on div "No" at bounding box center [146, 125] width 81 height 7
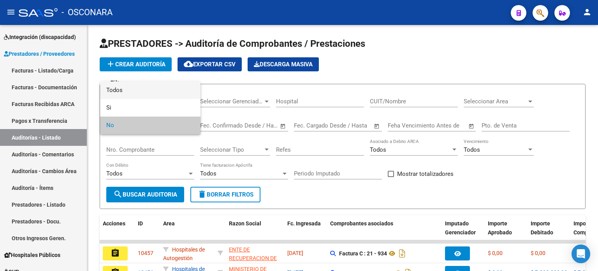
click at [132, 88] on span "Todos" at bounding box center [150, 90] width 88 height 18
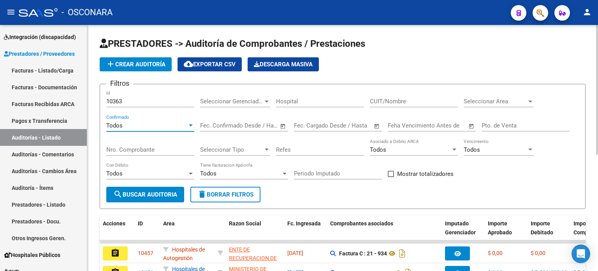
click at [151, 195] on span "search Buscar Auditoria" at bounding box center [145, 194] width 64 height 7
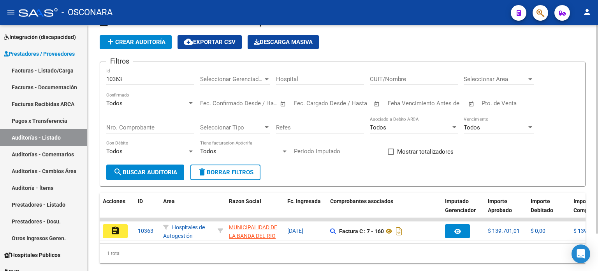
scroll to position [44, 0]
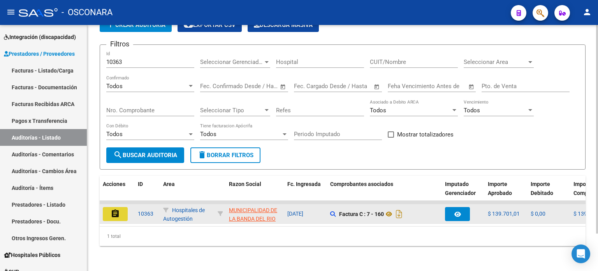
click at [114, 210] on mat-icon "assignment" at bounding box center [115, 213] width 9 height 9
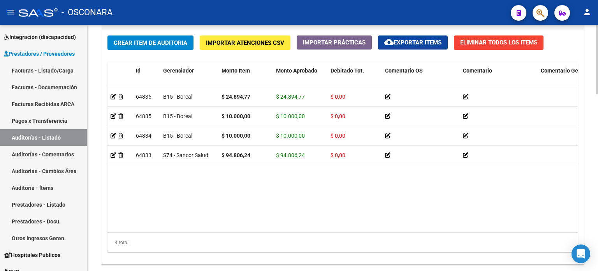
scroll to position [624, 0]
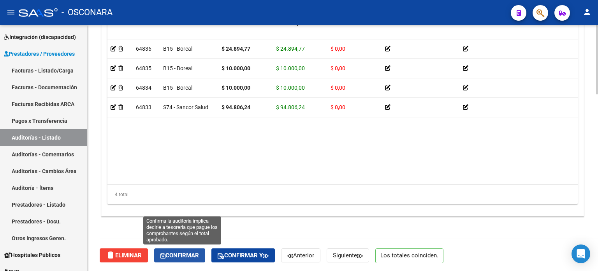
click at [182, 258] on button "Confirmar" at bounding box center [179, 255] width 51 height 14
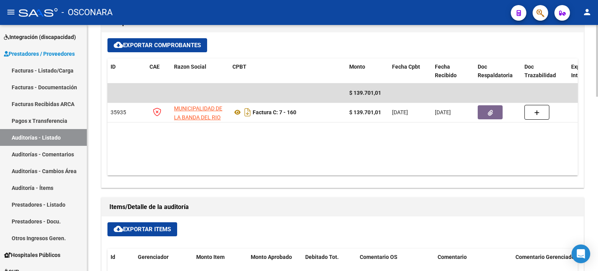
type input "202510"
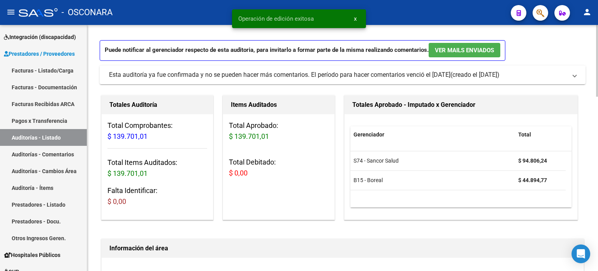
scroll to position [0, 0]
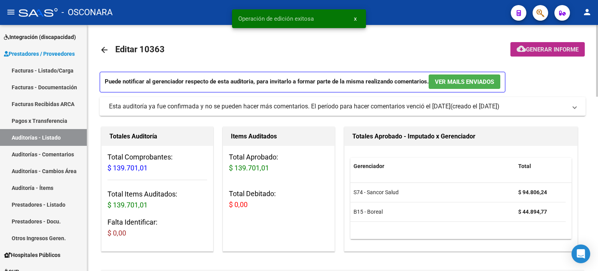
click at [550, 51] on span "Generar informe" at bounding box center [552, 49] width 53 height 7
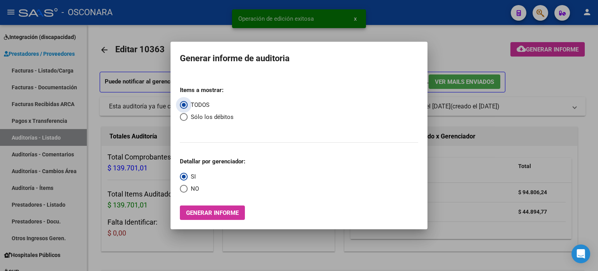
click at [227, 216] on span "Generar informe" at bounding box center [212, 212] width 53 height 7
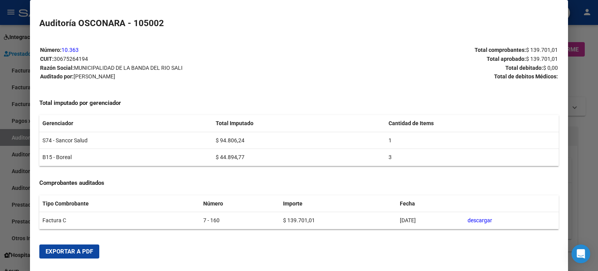
click at [76, 253] on span "Exportar a PDF" at bounding box center [69, 251] width 47 height 7
click at [590, 135] on div at bounding box center [299, 135] width 598 height 271
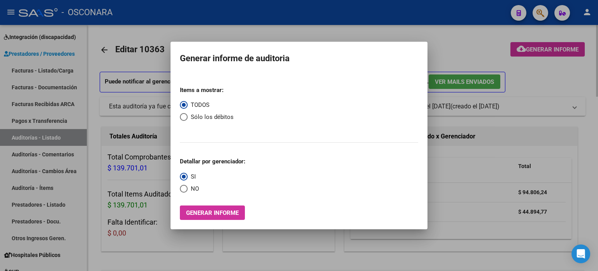
click at [471, 44] on div at bounding box center [299, 135] width 598 height 271
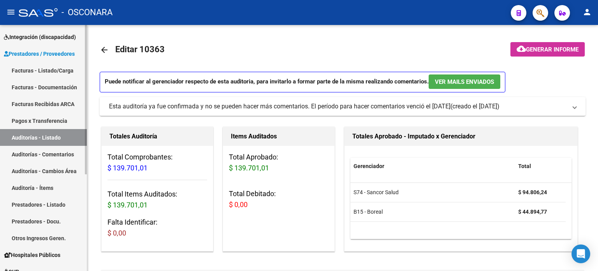
click at [46, 135] on link "Auditorías - Listado" at bounding box center [43, 137] width 87 height 17
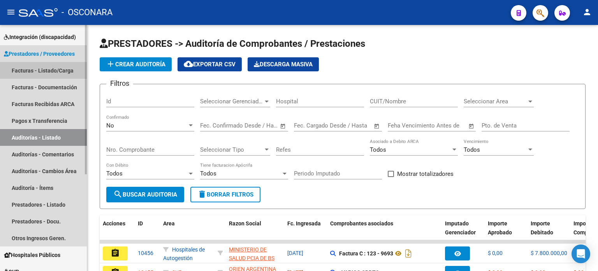
click at [51, 70] on link "Facturas - Listado/Carga" at bounding box center [43, 70] width 87 height 17
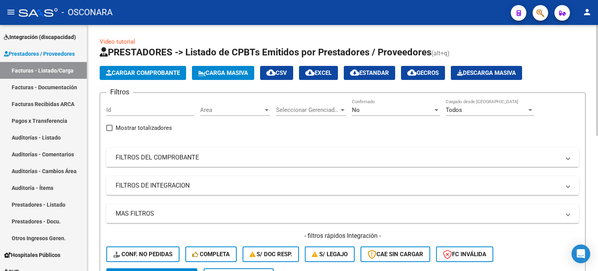
click at [139, 161] on mat-panel-title "FILTROS DEL COMPROBANTE" at bounding box center [338, 157] width 445 height 9
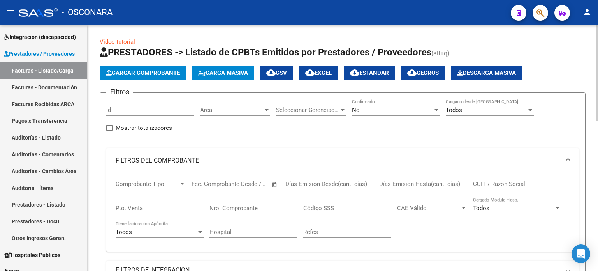
click at [372, 104] on div "No Confirmado" at bounding box center [396, 107] width 88 height 17
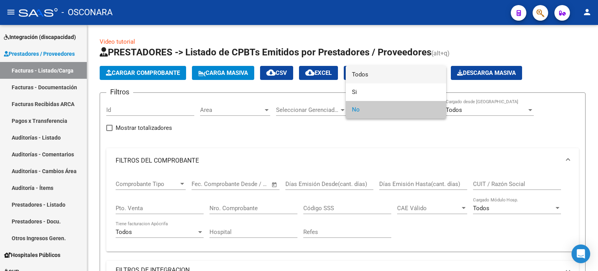
click at [371, 76] on span "Todos" at bounding box center [396, 75] width 88 height 18
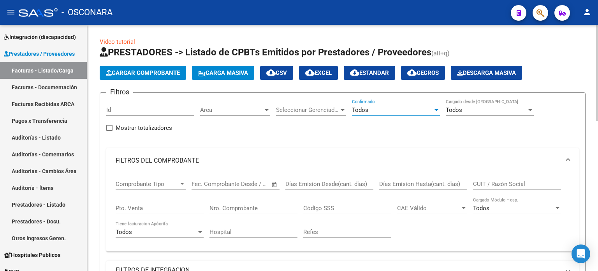
click at [156, 208] on input "Pto. Venta" at bounding box center [160, 207] width 88 height 7
type input "21"
click at [237, 204] on input "Nro. Comprobante" at bounding box center [253, 207] width 88 height 7
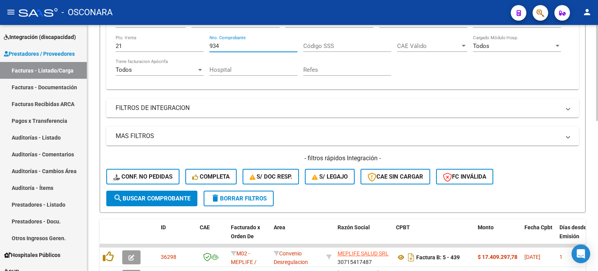
scroll to position [195, 0]
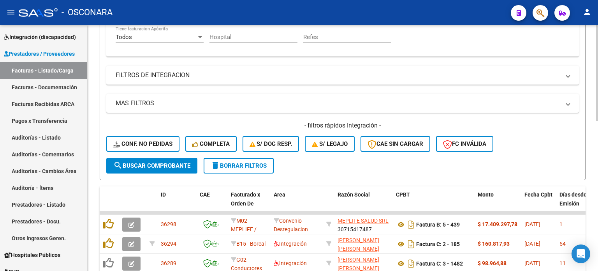
type input "934"
drag, startPoint x: 119, startPoint y: 162, endPoint x: 132, endPoint y: 161, distance: 13.2
click at [120, 161] on mat-icon "search" at bounding box center [117, 164] width 9 height 9
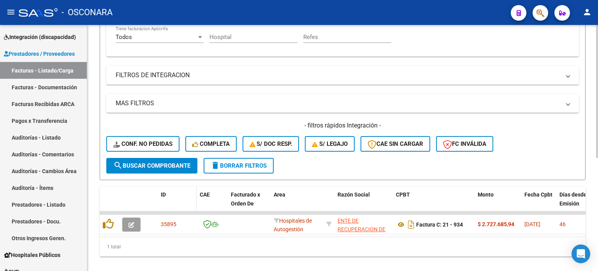
scroll to position [209, 0]
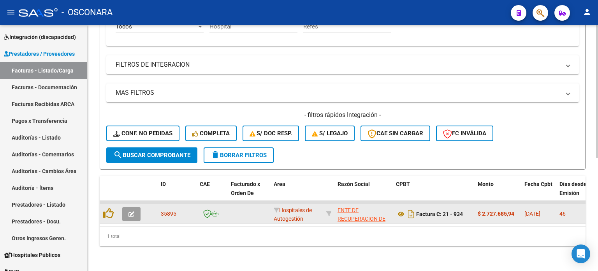
click at [131, 211] on icon "button" at bounding box center [131, 214] width 6 height 6
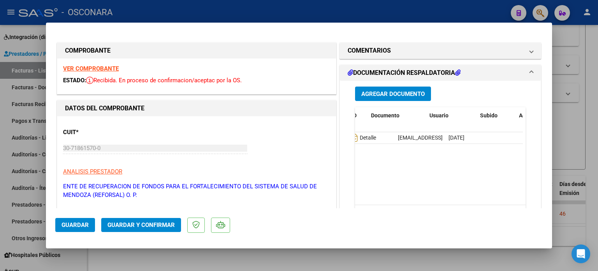
scroll to position [0, 0]
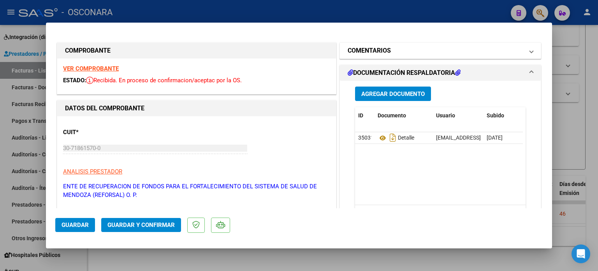
click at [529, 51] on mat-expansion-panel-header "COMENTARIOS" at bounding box center [440, 51] width 201 height 16
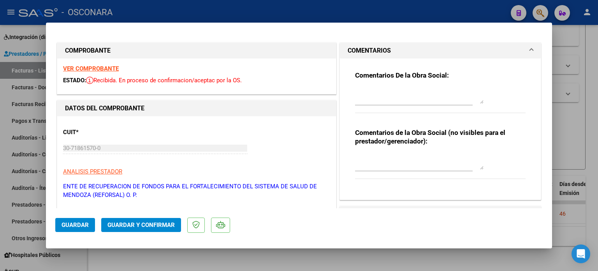
click at [529, 51] on mat-expansion-panel-header "COMENTARIOS" at bounding box center [440, 51] width 201 height 16
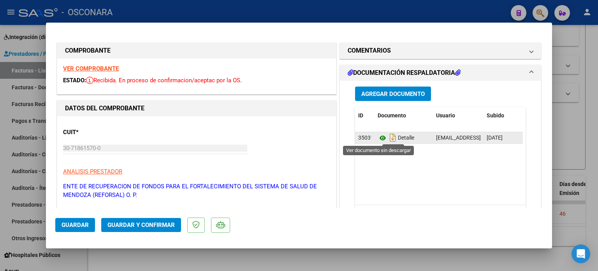
click at [378, 137] on icon at bounding box center [383, 137] width 10 height 9
drag, startPoint x: 374, startPoint y: 136, endPoint x: 358, endPoint y: 135, distance: 15.6
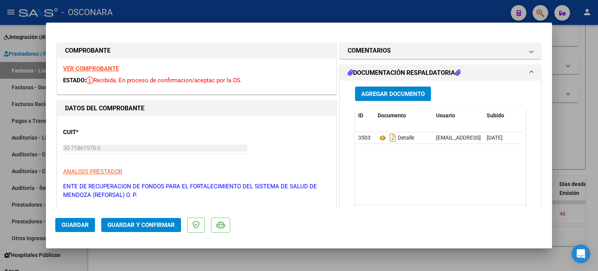
drag, startPoint x: 358, startPoint y: 135, endPoint x: 507, endPoint y: 180, distance: 155.3
click at [508, 181] on datatable-body "35031 Detalle [EMAIL_ADDRESS][DOMAIN_NAME] - [PERSON_NAME] [DATE]" at bounding box center [439, 168] width 168 height 72
click at [498, 135] on datatable-body-cell at bounding box center [503, 137] width 39 height 11
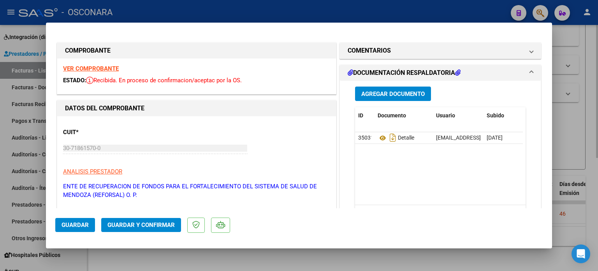
click at [574, 123] on div at bounding box center [299, 135] width 598 height 271
type input "$ 0,00"
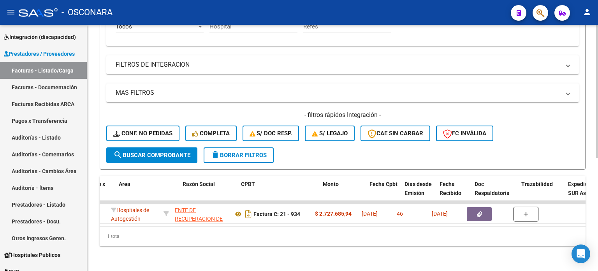
scroll to position [0, 167]
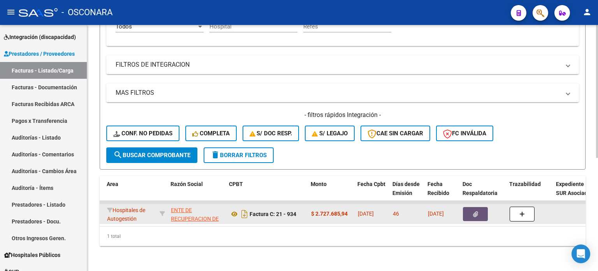
click at [476, 211] on icon "button" at bounding box center [475, 214] width 5 height 6
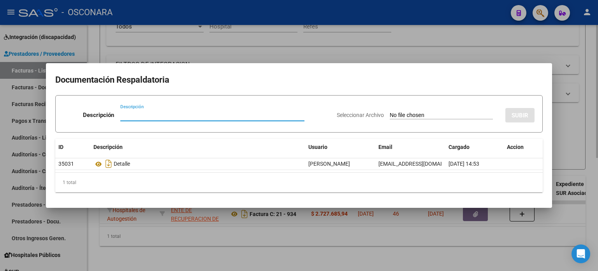
drag, startPoint x: 566, startPoint y: 120, endPoint x: 574, endPoint y: 142, distance: 23.8
click at [566, 120] on div at bounding box center [299, 135] width 598 height 271
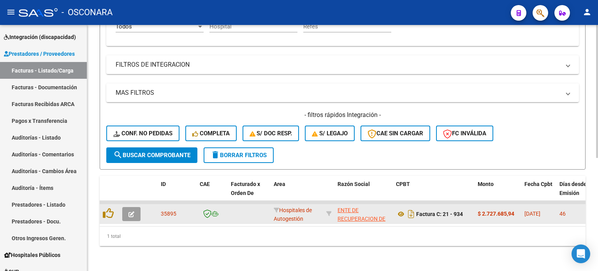
scroll to position [209, 0]
click at [135, 207] on button "button" at bounding box center [131, 214] width 18 height 14
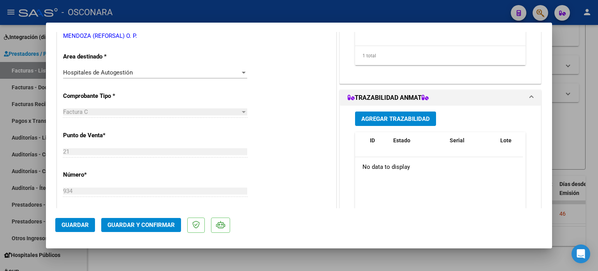
scroll to position [0, 0]
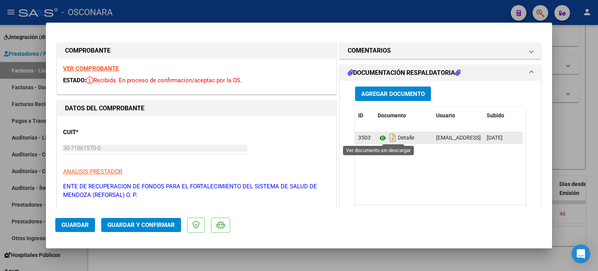
click at [379, 136] on icon at bounding box center [383, 137] width 10 height 9
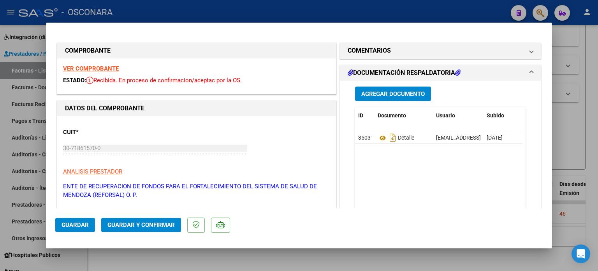
click at [593, 60] on div at bounding box center [299, 135] width 598 height 271
type input "$ 0,00"
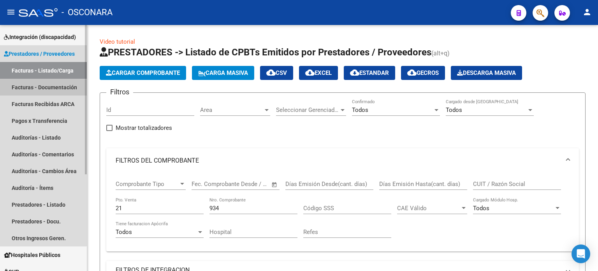
click at [36, 85] on link "Facturas - Documentación" at bounding box center [43, 87] width 87 height 17
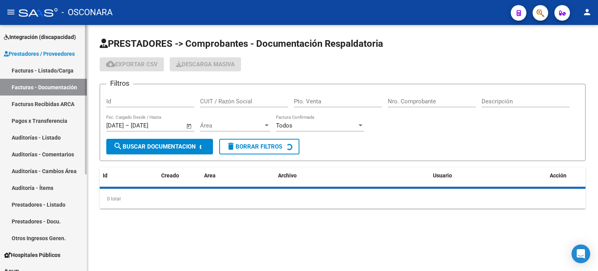
click at [36, 72] on link "Facturas - Listado/Carga" at bounding box center [43, 70] width 87 height 17
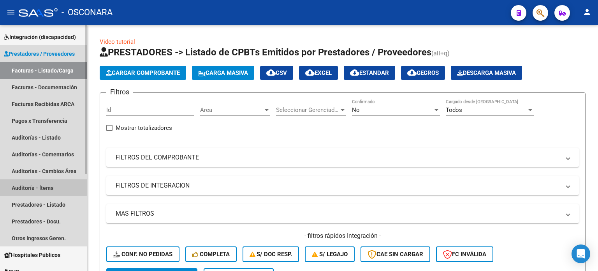
click at [18, 183] on link "Auditoría - Ítems" at bounding box center [43, 187] width 87 height 17
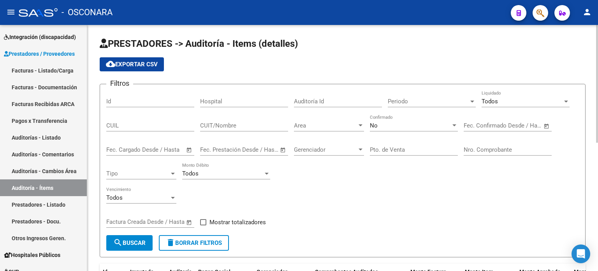
click at [141, 102] on input "Id" at bounding box center [150, 101] width 88 height 7
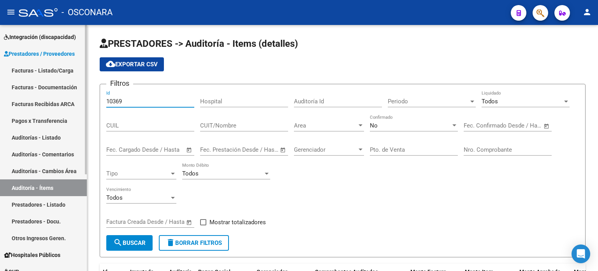
type input "10369"
click at [13, 134] on link "Auditorías - Listado" at bounding box center [43, 137] width 87 height 17
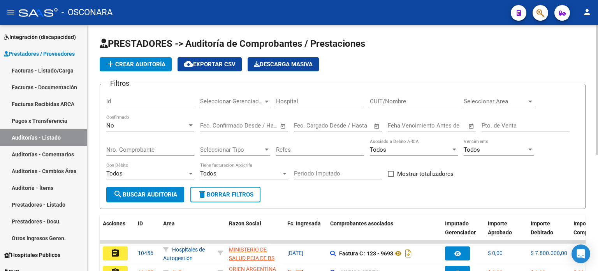
click at [135, 98] on input "Id" at bounding box center [150, 101] width 88 height 7
type input "10369"
click at [129, 124] on div "No" at bounding box center [146, 125] width 81 height 7
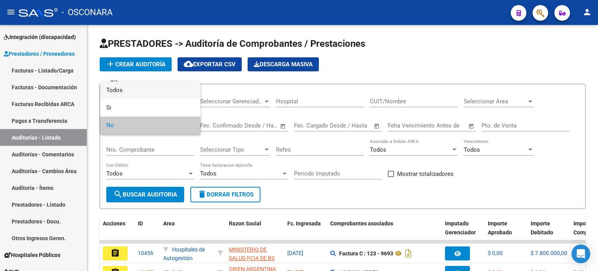
click at [129, 90] on span "Todos" at bounding box center [150, 90] width 88 height 18
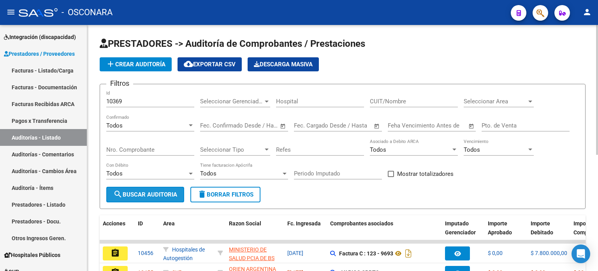
drag, startPoint x: 136, startPoint y: 196, endPoint x: 308, endPoint y: 190, distance: 172.2
click at [136, 196] on span "search Buscar Auditoria" at bounding box center [145, 194] width 64 height 7
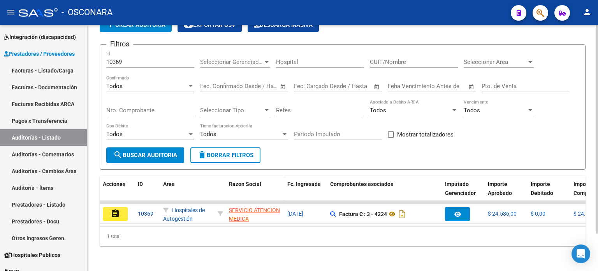
scroll to position [44, 0]
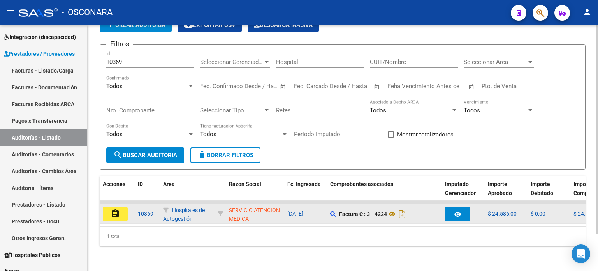
click at [120, 210] on mat-icon "assignment" at bounding box center [115, 213] width 9 height 9
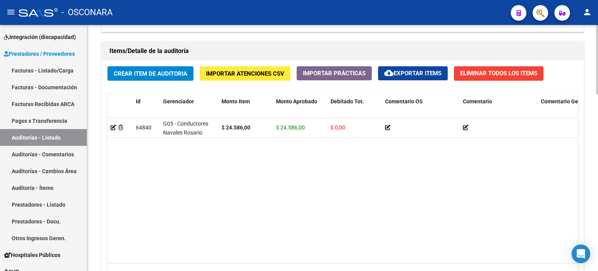
scroll to position [624, 0]
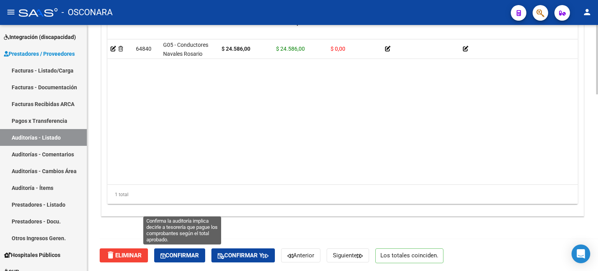
click at [188, 256] on span "Confirmar" at bounding box center [179, 254] width 39 height 7
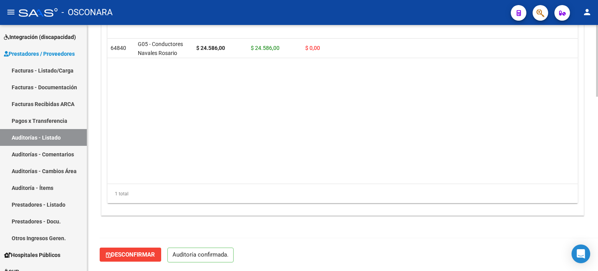
scroll to position [596, 0]
type input "202510"
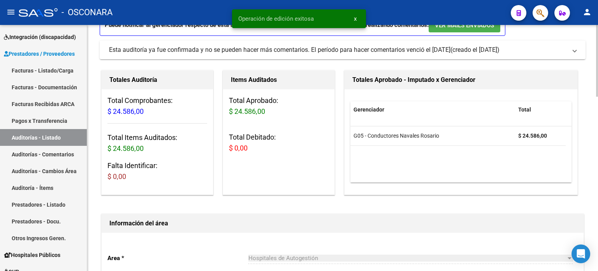
scroll to position [0, 0]
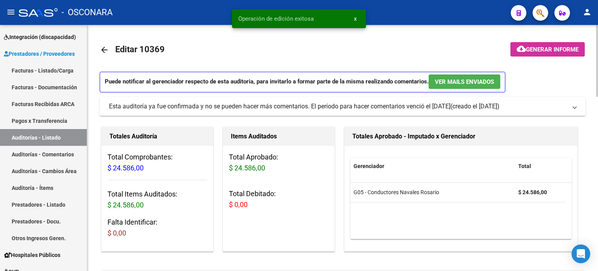
click at [539, 44] on button "cloud_download Generar informe" at bounding box center [547, 49] width 74 height 14
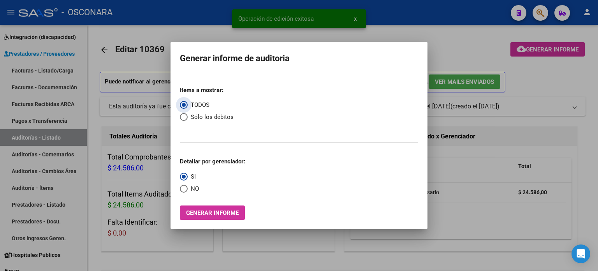
click at [220, 209] on span "Generar informe" at bounding box center [212, 212] width 53 height 7
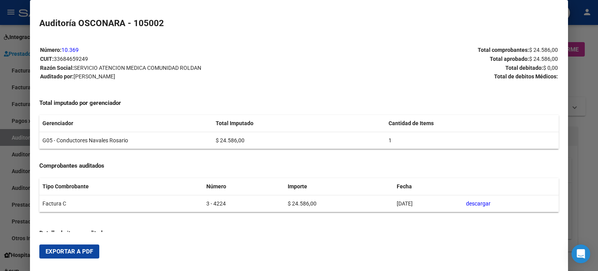
click at [67, 250] on span "Exportar a PDF" at bounding box center [69, 251] width 47 height 7
click at [589, 138] on div at bounding box center [299, 135] width 598 height 271
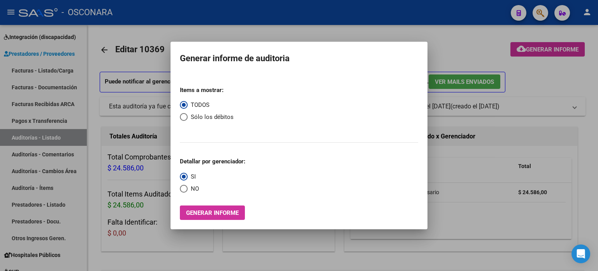
click at [547, 77] on div at bounding box center [299, 135] width 598 height 271
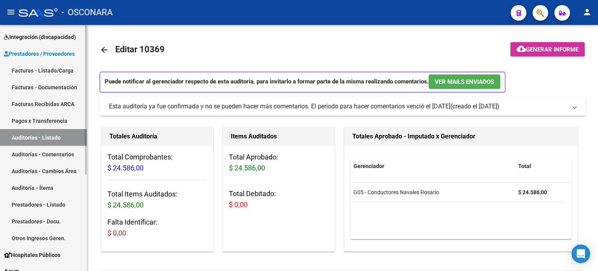
click at [32, 135] on link "Auditorías - Listado" at bounding box center [43, 137] width 87 height 17
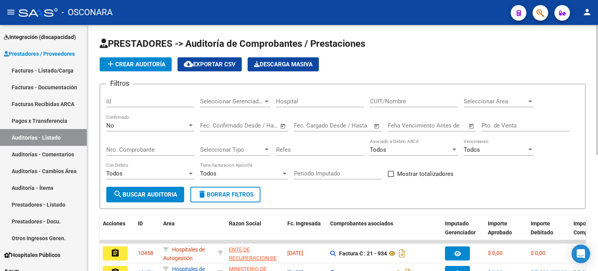
click at [127, 98] on input "Id" at bounding box center [150, 101] width 88 height 7
type input "10333"
click at [119, 128] on div "No" at bounding box center [146, 125] width 81 height 7
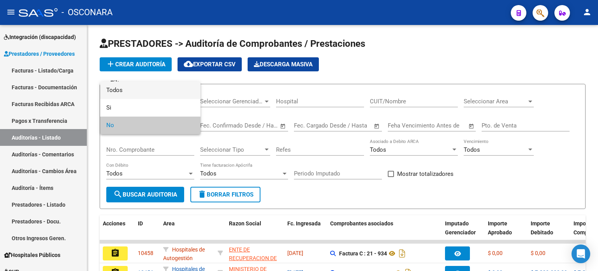
click at [121, 93] on span "Todos" at bounding box center [150, 90] width 88 height 18
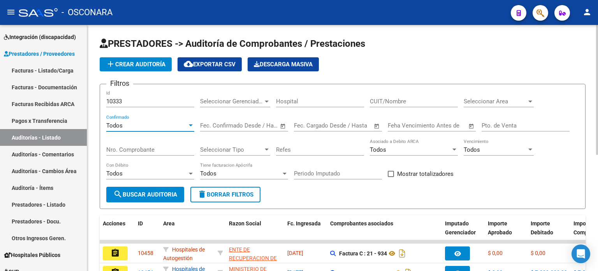
click at [128, 193] on span "search Buscar Auditoria" at bounding box center [145, 194] width 64 height 7
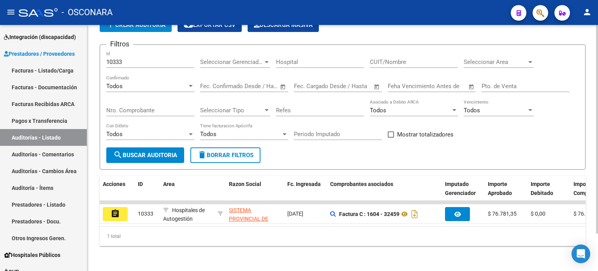
scroll to position [44, 0]
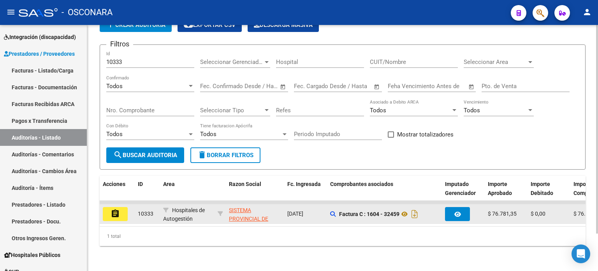
click at [108, 207] on button "assignment" at bounding box center [115, 214] width 25 height 14
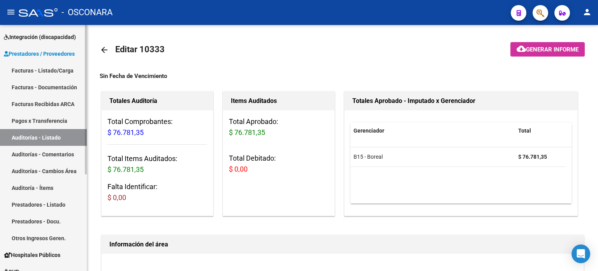
click at [35, 70] on link "Facturas - Listado/Carga" at bounding box center [43, 70] width 87 height 17
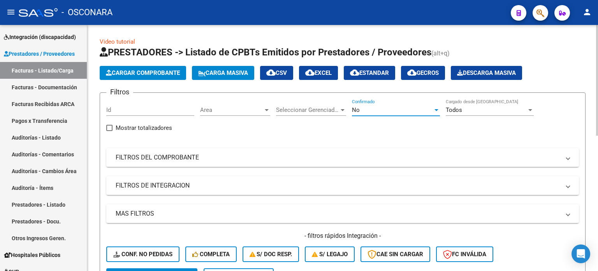
click at [385, 112] on div "No" at bounding box center [392, 109] width 81 height 7
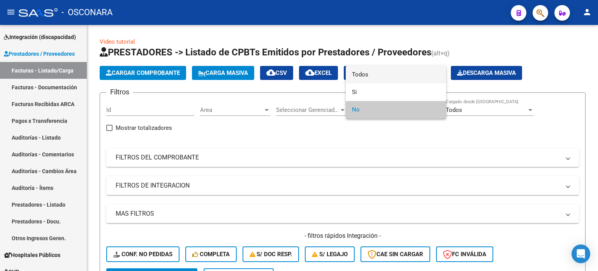
click at [369, 71] on span "Todos" at bounding box center [396, 75] width 88 height 18
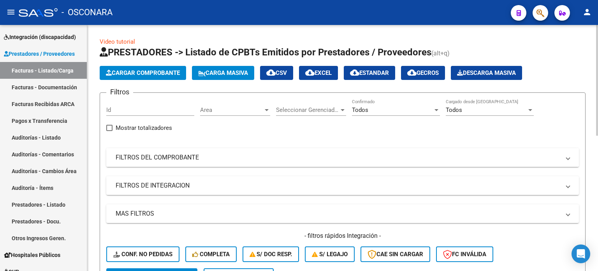
click at [190, 158] on mat-panel-title "FILTROS DEL COMPROBANTE" at bounding box center [338, 157] width 445 height 9
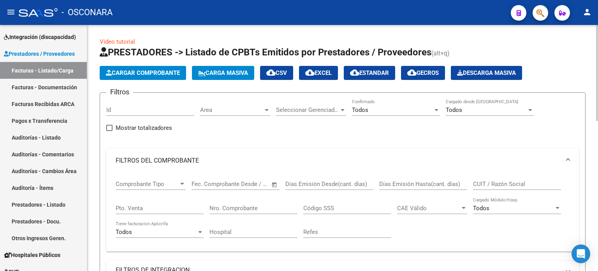
click at [156, 207] on input "Pto. Venta" at bounding box center [160, 207] width 88 height 7
type input "21"
click at [269, 207] on input "Nro. Comprobante" at bounding box center [253, 207] width 88 height 7
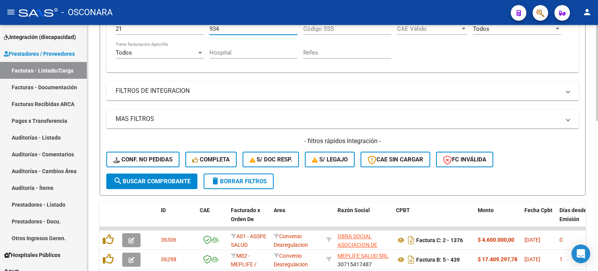
scroll to position [195, 0]
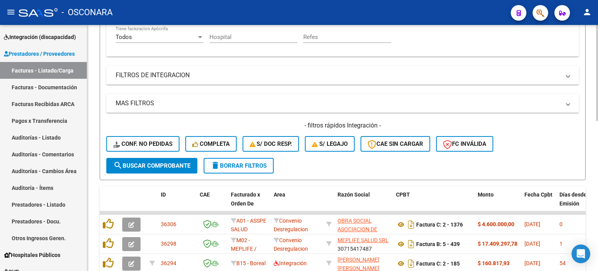
type input "934"
click at [148, 162] on span "search Buscar Comprobante" at bounding box center [151, 165] width 77 height 7
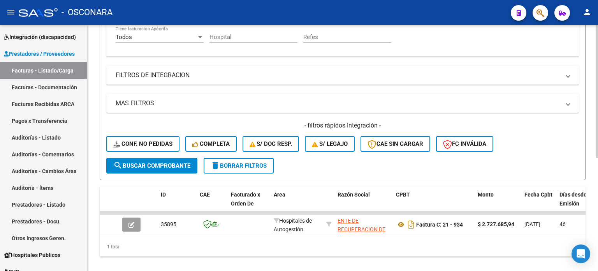
scroll to position [209, 0]
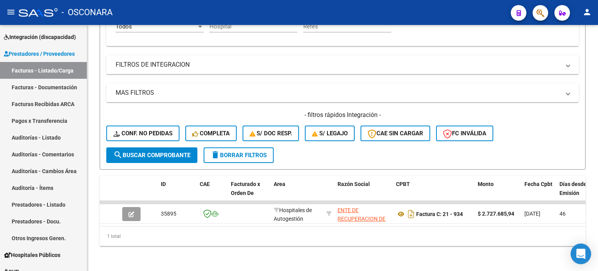
click at [584, 253] on icon "Open Intercom Messenger" at bounding box center [580, 253] width 9 height 10
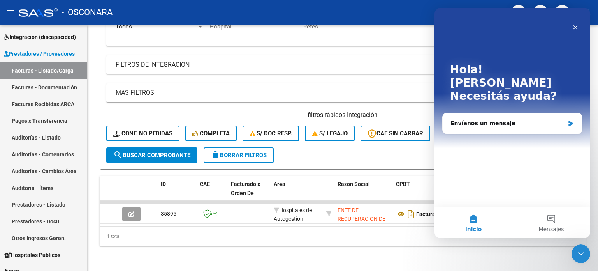
scroll to position [0, 0]
click at [500, 119] on div "Envíanos un mensaje" at bounding box center [507, 123] width 114 height 8
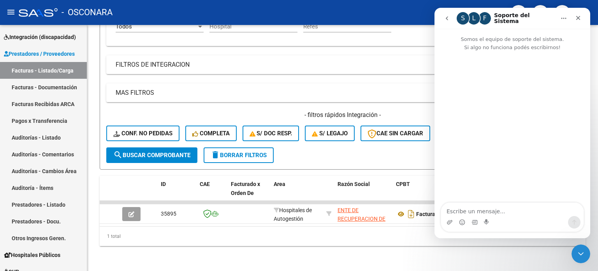
click at [495, 211] on textarea "Escribe un mensaje..." at bounding box center [512, 208] width 142 height 13
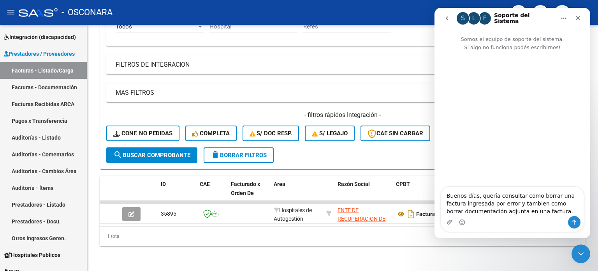
type textarea "Buenos días, quería consultar como borrar una factura ingresada por error y tam…"
click at [551, 214] on textarea "Buenos días, quería consultar como borrar una factura ingresada por error y tam…" at bounding box center [512, 201] width 142 height 29
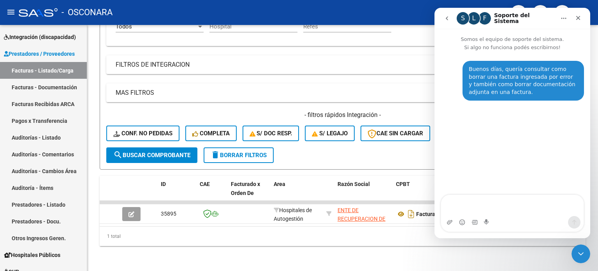
type textarea "L"
type textarea "C"
type textarea "La referencia de factura es FC 21-934"
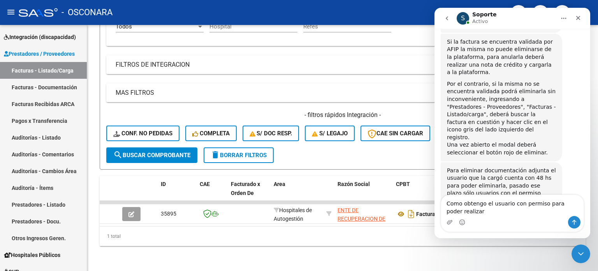
scroll to position [150, 0]
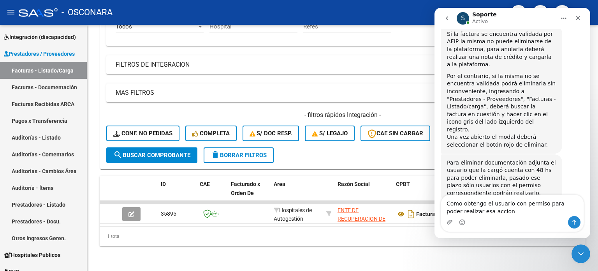
type textarea "Como obtengo el usuario con permiso para poder realizar esa accion?"
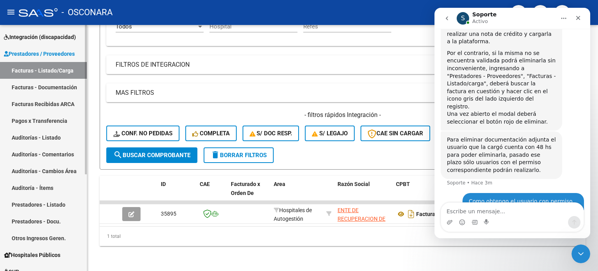
click at [33, 186] on link "Auditoría - Ítems" at bounding box center [43, 187] width 87 height 17
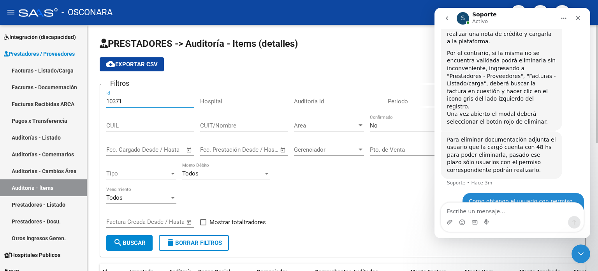
click at [128, 100] on input "10371" at bounding box center [150, 101] width 88 height 7
type input "10371"
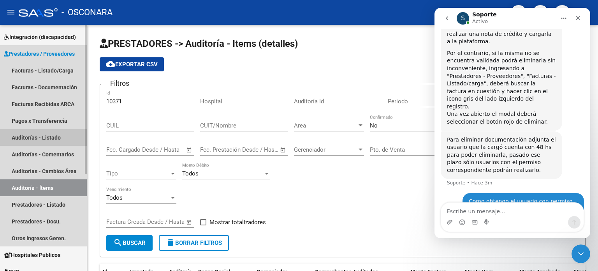
click at [40, 140] on link "Auditorías - Listado" at bounding box center [43, 137] width 87 height 17
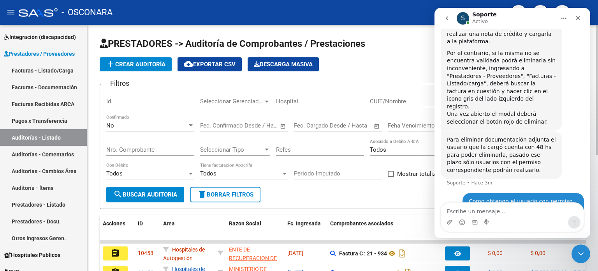
click at [138, 101] on input "Id" at bounding box center [150, 101] width 88 height 7
type input "10371"
click at [120, 124] on div "No" at bounding box center [146, 125] width 81 height 7
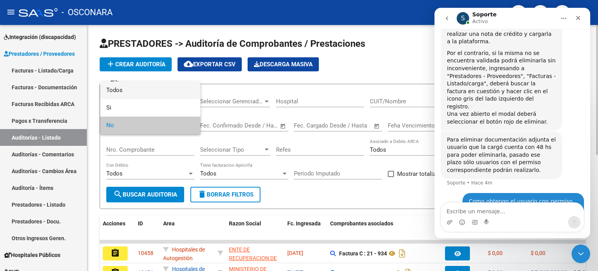
click at [121, 90] on span "Todos" at bounding box center [150, 90] width 88 height 18
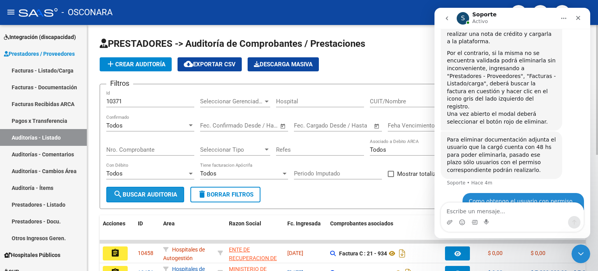
drag, startPoint x: 129, startPoint y: 192, endPoint x: 295, endPoint y: 171, distance: 166.8
click at [129, 192] on span "search Buscar Auditoria" at bounding box center [145, 194] width 64 height 7
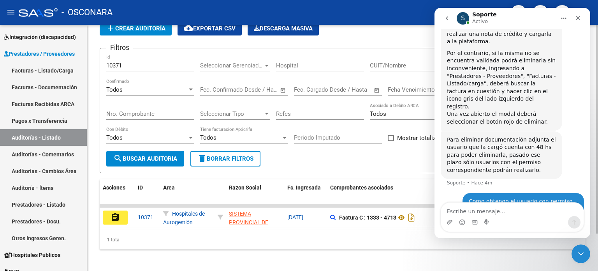
scroll to position [44, 0]
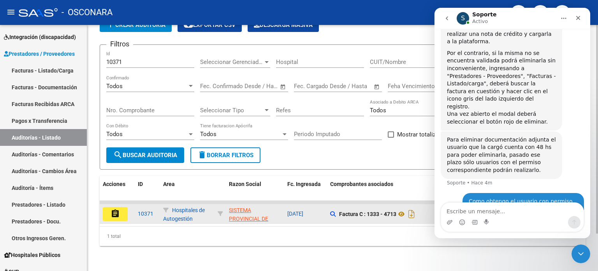
click at [115, 209] on mat-icon "assignment" at bounding box center [115, 213] width 9 height 9
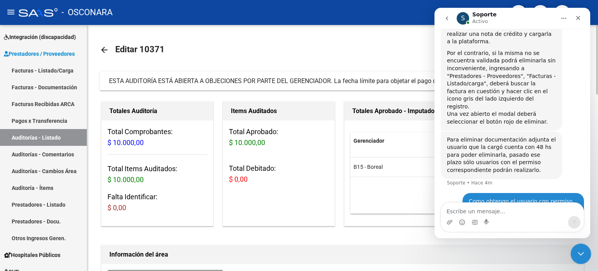
click at [581, 250] on icon "Cerrar Intercom Messenger" at bounding box center [579, 252] width 9 height 9
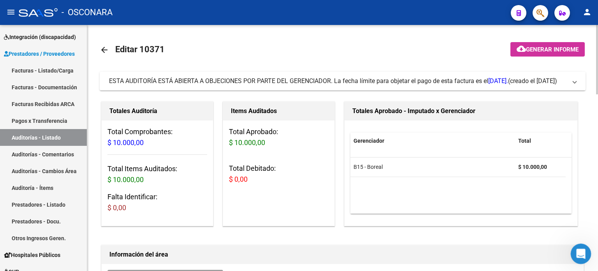
scroll to position [173, 0]
click at [576, 254] on icon "Abrir Intercom Messenger" at bounding box center [579, 252] width 13 height 13
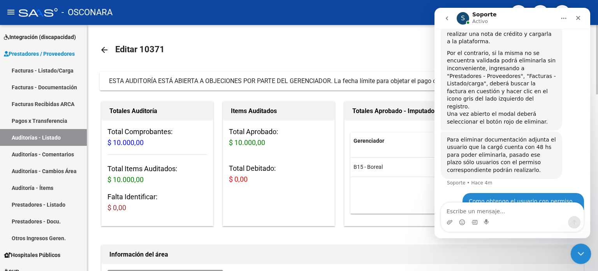
click at [580, 253] on icon "Cerrar Intercom Messenger" at bounding box center [579, 252] width 5 height 3
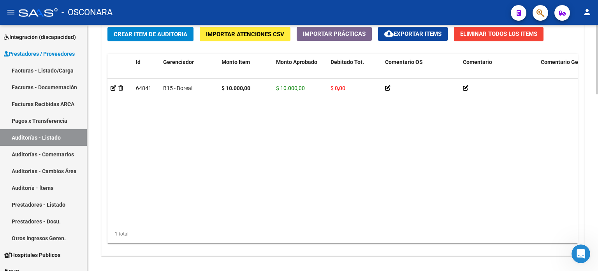
scroll to position [624, 0]
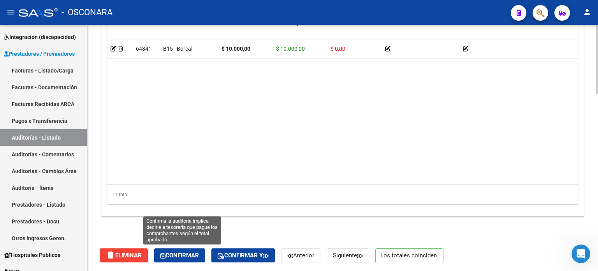
click at [179, 253] on span "Confirmar" at bounding box center [179, 254] width 39 height 7
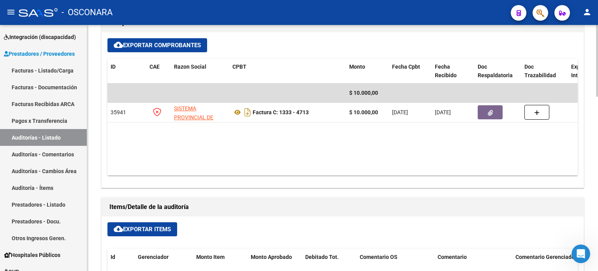
type input "202510"
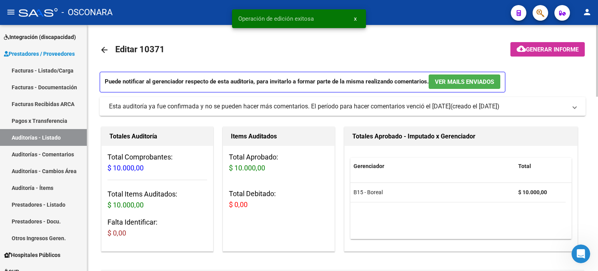
scroll to position [0, 0]
click at [564, 49] on span "Generar informe" at bounding box center [552, 49] width 53 height 7
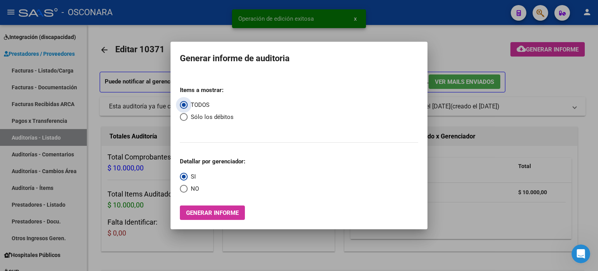
click at [220, 208] on button "Generar informe" at bounding box center [212, 212] width 65 height 14
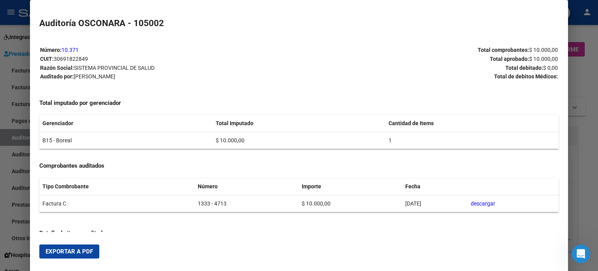
click at [67, 252] on span "Exportar a PDF" at bounding box center [69, 251] width 47 height 7
click at [593, 78] on div at bounding box center [299, 135] width 598 height 271
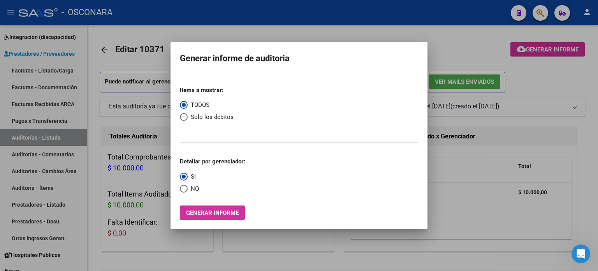
click at [453, 53] on div at bounding box center [299, 135] width 598 height 271
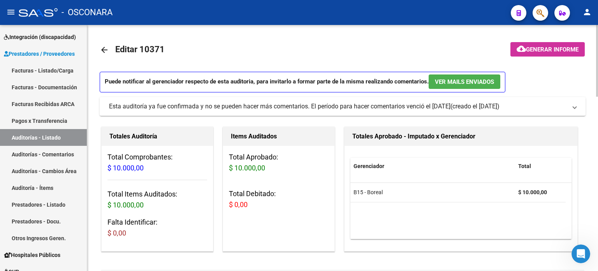
click at [586, 253] on div "Abrir Intercom Messenger" at bounding box center [580, 252] width 26 height 26
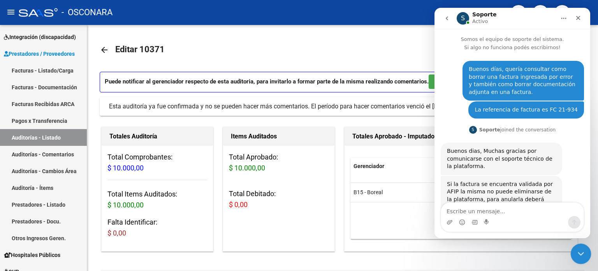
scroll to position [173, 0]
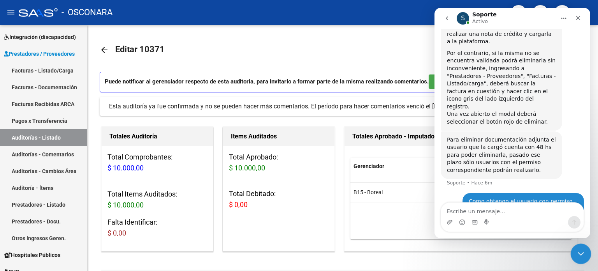
click at [584, 253] on icon "Cerrar Intercom Messenger" at bounding box center [579, 252] width 9 height 9
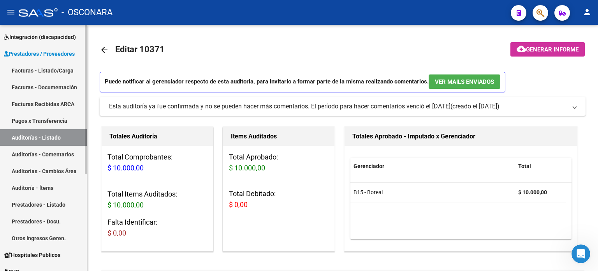
click at [45, 134] on link "Auditorías - Listado" at bounding box center [43, 137] width 87 height 17
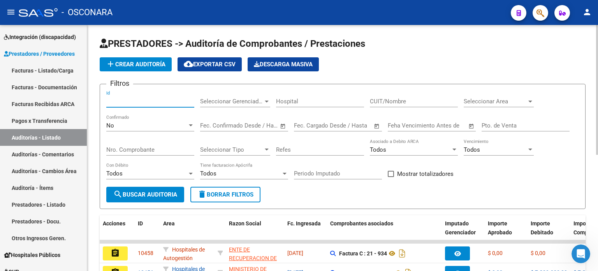
click at [117, 99] on input "Id" at bounding box center [150, 101] width 88 height 7
type input "10372"
click at [125, 120] on div "No Confirmado" at bounding box center [150, 122] width 88 height 17
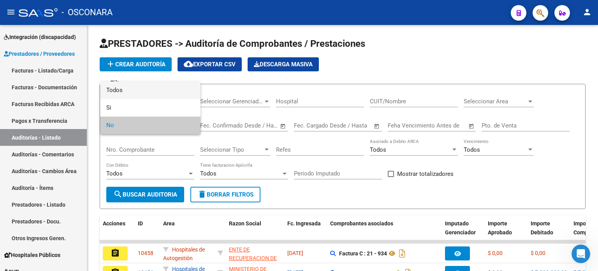
click at [126, 92] on span "Todos" at bounding box center [150, 90] width 88 height 18
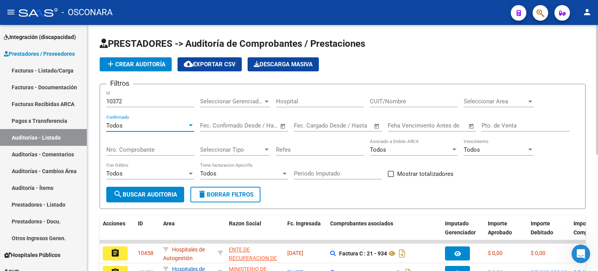
click at [161, 192] on span "search Buscar Auditoria" at bounding box center [145, 194] width 64 height 7
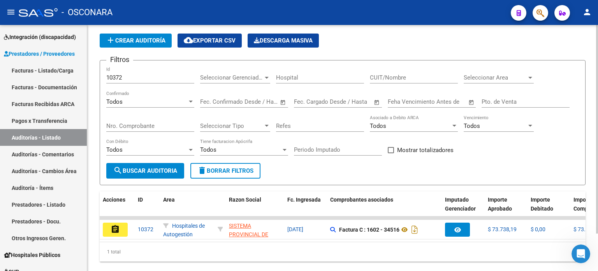
scroll to position [44, 0]
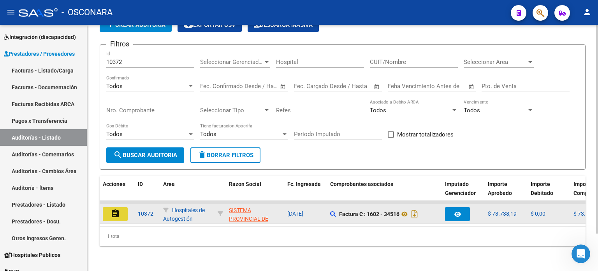
drag, startPoint x: 117, startPoint y: 212, endPoint x: 288, endPoint y: 165, distance: 177.3
click at [118, 212] on mat-icon "assignment" at bounding box center [115, 213] width 9 height 9
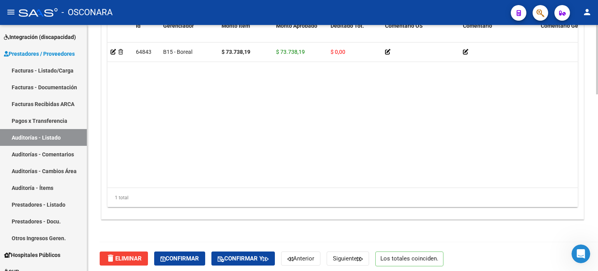
scroll to position [624, 0]
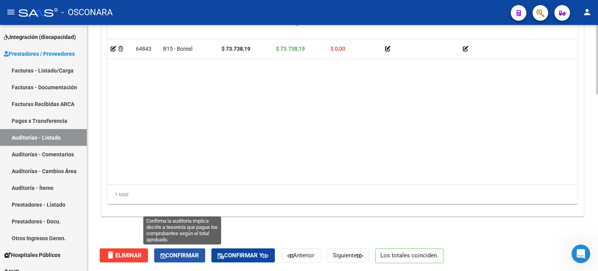
click at [192, 253] on span "Confirmar" at bounding box center [179, 254] width 39 height 7
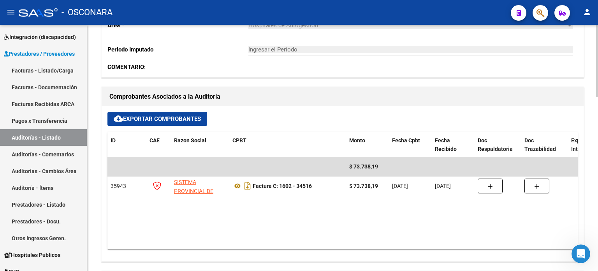
type input "202510"
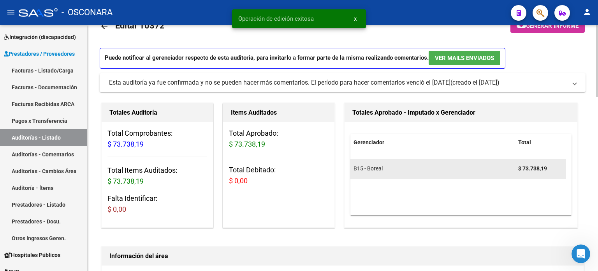
scroll to position [0, 0]
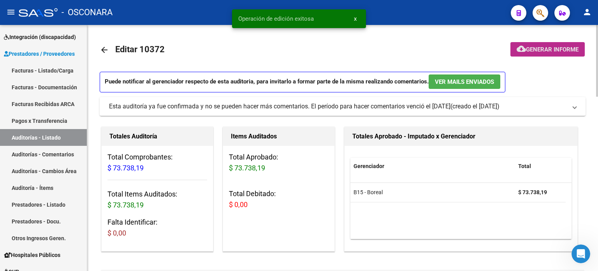
click at [543, 50] on span "Generar informe" at bounding box center [552, 49] width 53 height 7
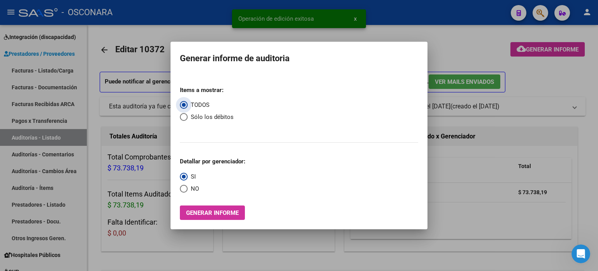
click at [228, 212] on span "Generar informe" at bounding box center [212, 212] width 53 height 7
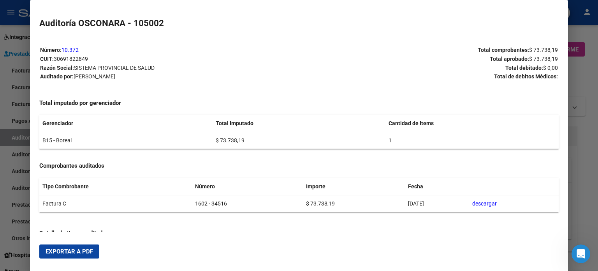
click at [86, 251] on span "Exportar a PDF" at bounding box center [69, 251] width 47 height 7
click at [571, 77] on div at bounding box center [299, 135] width 598 height 271
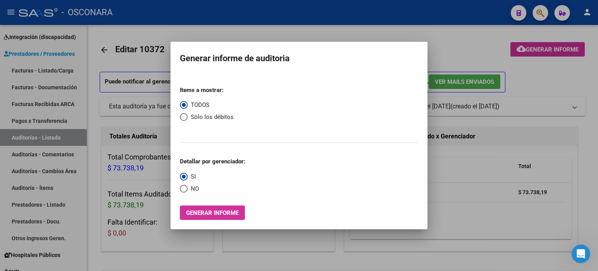
drag, startPoint x: 492, startPoint y: 54, endPoint x: 488, endPoint y: 53, distance: 4.0
click at [490, 54] on div at bounding box center [299, 135] width 598 height 271
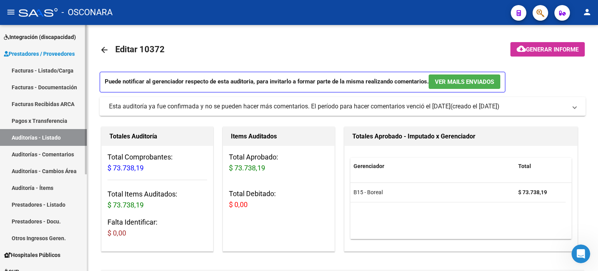
click at [39, 132] on link "Auditorías - Listado" at bounding box center [43, 137] width 87 height 17
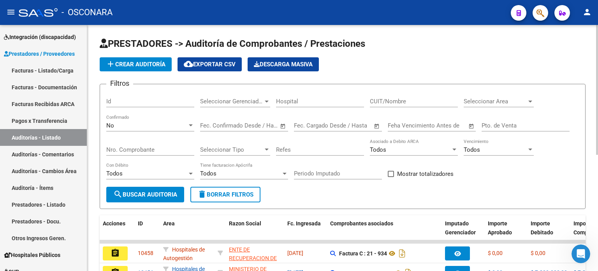
click at [131, 104] on div "Id" at bounding box center [150, 98] width 88 height 17
type input "10373"
click at [126, 121] on div "No Confirmado" at bounding box center [150, 122] width 88 height 17
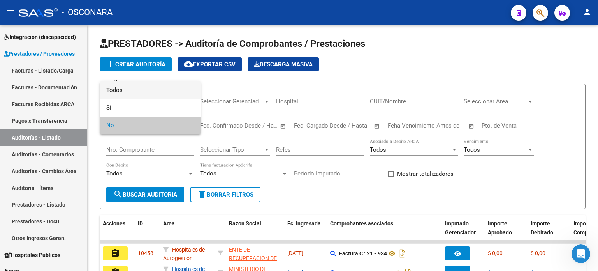
click at [126, 87] on span "Todos" at bounding box center [150, 90] width 88 height 18
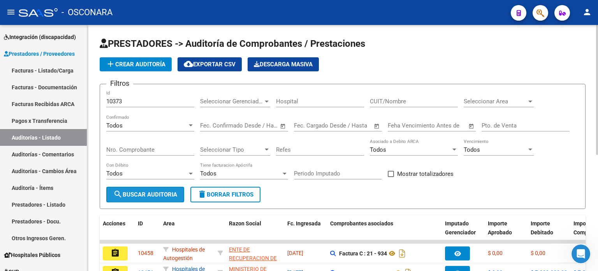
click at [153, 194] on span "search Buscar Auditoria" at bounding box center [145, 194] width 64 height 7
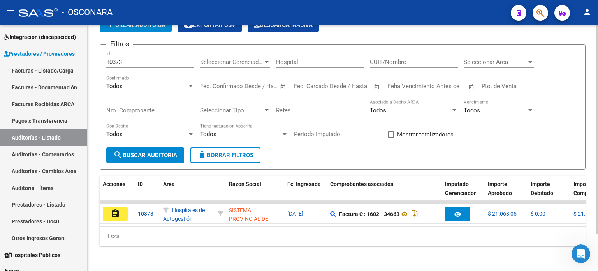
scroll to position [44, 0]
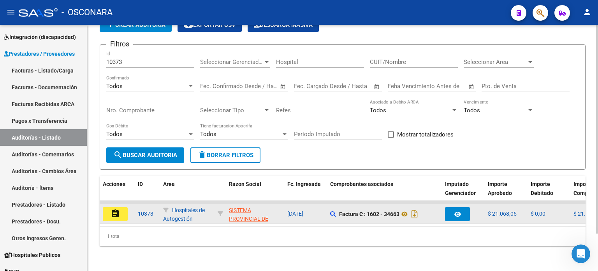
click at [121, 209] on button "assignment" at bounding box center [115, 214] width 25 height 14
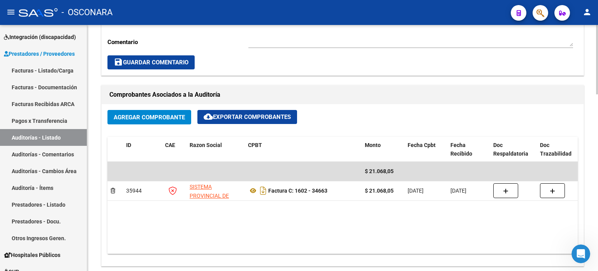
scroll to position [350, 0]
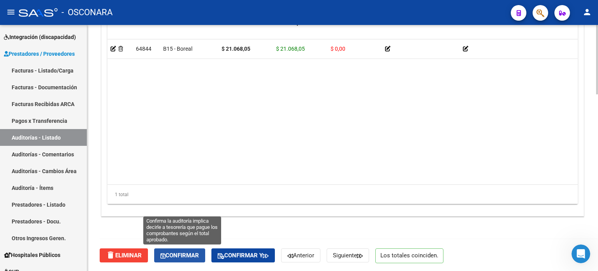
click at [182, 255] on span "Confirmar" at bounding box center [179, 254] width 39 height 7
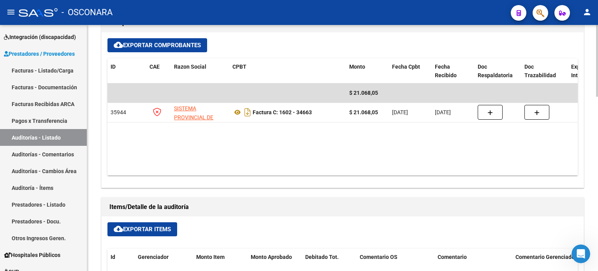
type input "202510"
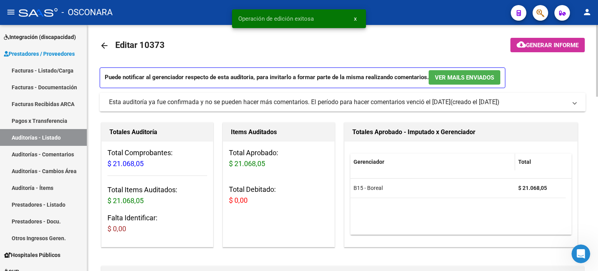
scroll to position [0, 0]
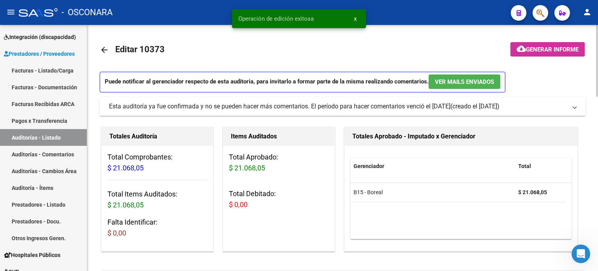
click at [540, 52] on span "Generar informe" at bounding box center [552, 49] width 53 height 7
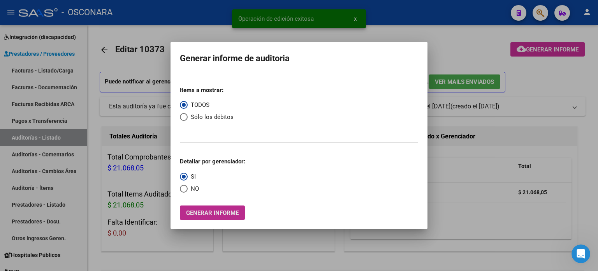
click at [226, 213] on span "Generar informe" at bounding box center [212, 212] width 53 height 7
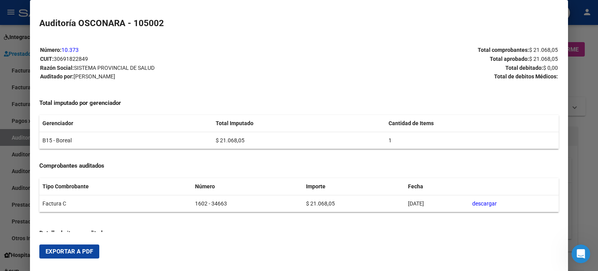
click at [84, 252] on span "Exportar a PDF" at bounding box center [69, 251] width 47 height 7
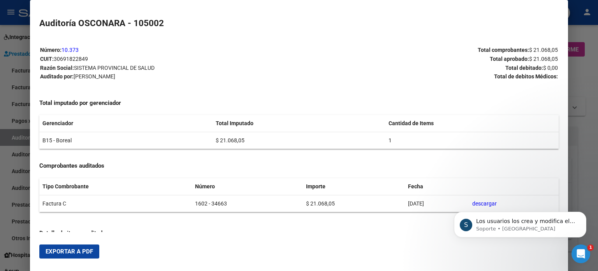
scroll to position [219, 0]
click at [580, 251] on icon "Abrir Intercom Messenger" at bounding box center [579, 252] width 5 height 6
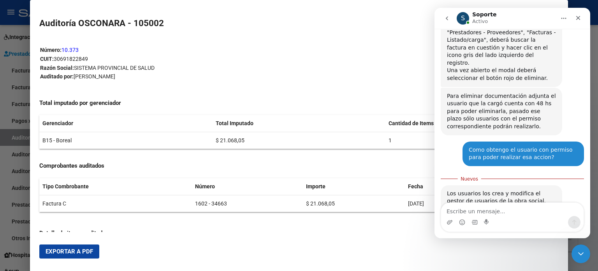
scroll to position [232, 0]
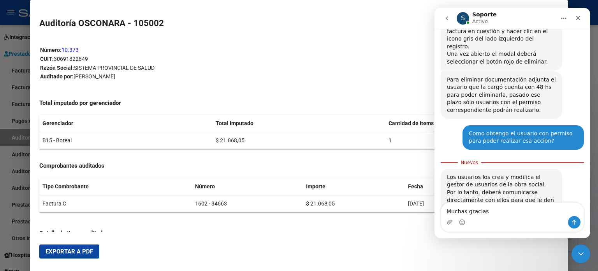
type textarea "Muchas gracias."
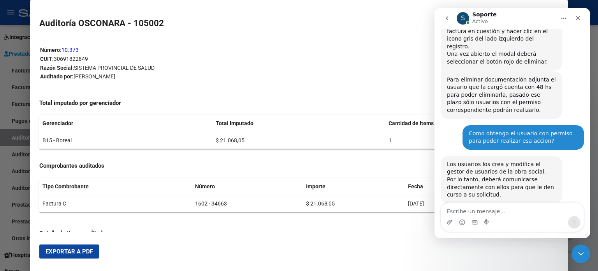
scroll to position [242, 0]
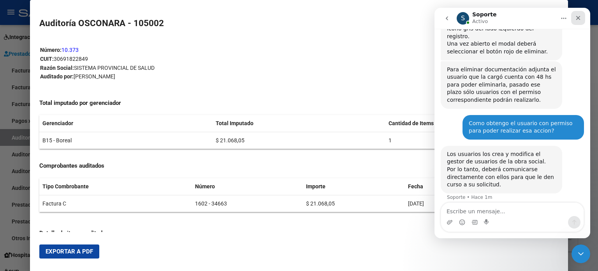
click at [575, 17] on icon "Cerrar" at bounding box center [578, 18] width 6 height 6
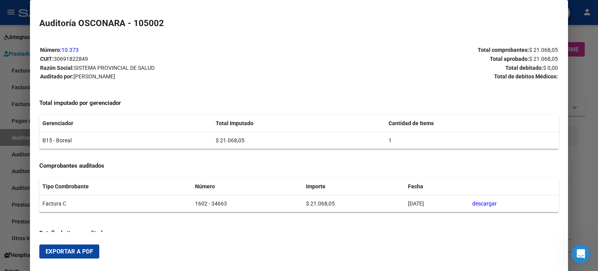
click at [70, 255] on button "Exportar a PDF" at bounding box center [69, 251] width 60 height 14
click at [589, 73] on div at bounding box center [299, 135] width 598 height 271
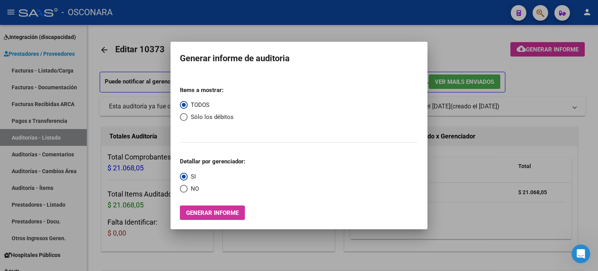
click at [450, 33] on div at bounding box center [299, 135] width 598 height 271
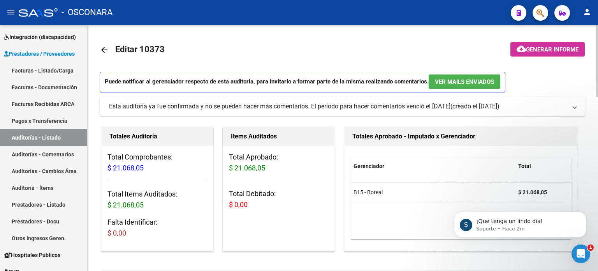
scroll to position [291, 0]
click at [579, 250] on icon "Abrir Intercom Messenger" at bounding box center [579, 252] width 13 height 13
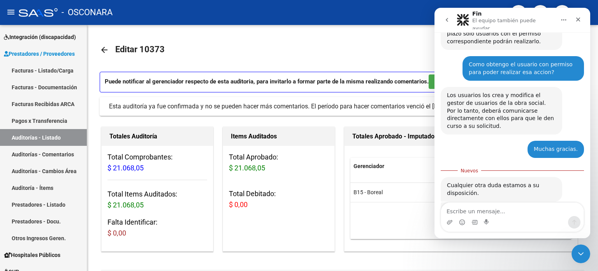
scroll to position [304, 0]
click at [501, 213] on textarea "Escribe un mensaje..." at bounding box center [512, 208] width 142 height 13
type textarea "gracias, igualmente para vos!"
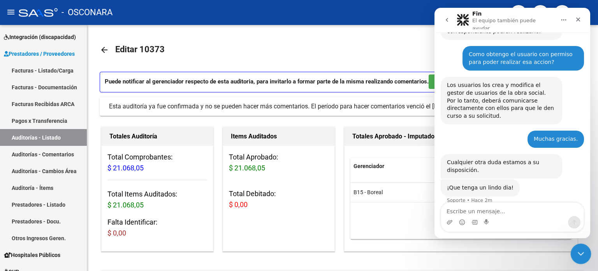
click at [585, 249] on div "Cerrar Intercom Messenger" at bounding box center [579, 252] width 19 height 19
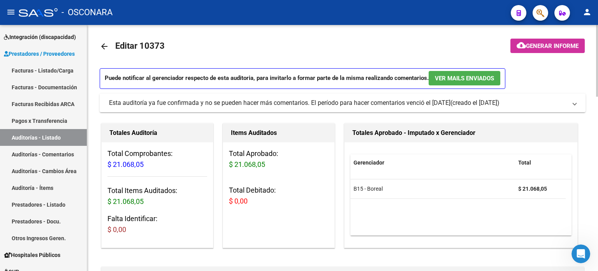
scroll to position [0, 0]
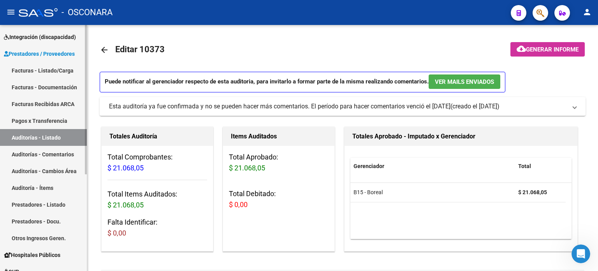
click at [47, 135] on link "Auditorías - Listado" at bounding box center [43, 137] width 87 height 17
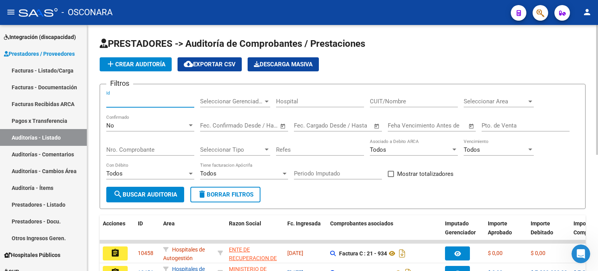
click at [127, 101] on input "Id" at bounding box center [150, 101] width 88 height 7
type input "10374"
click at [128, 124] on div "No" at bounding box center [146, 125] width 81 height 7
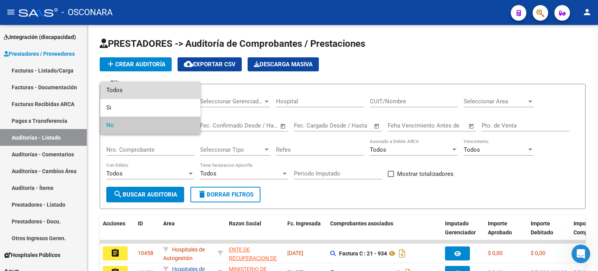
click at [128, 88] on span "Todos" at bounding box center [150, 90] width 88 height 18
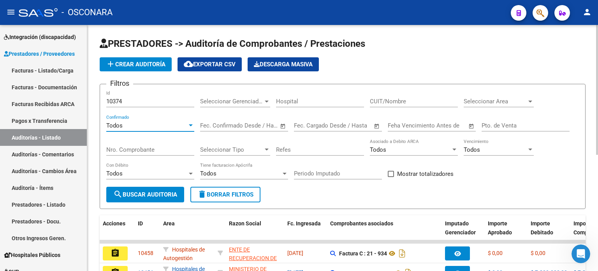
click at [144, 191] on span "search Buscar Auditoria" at bounding box center [145, 194] width 64 height 7
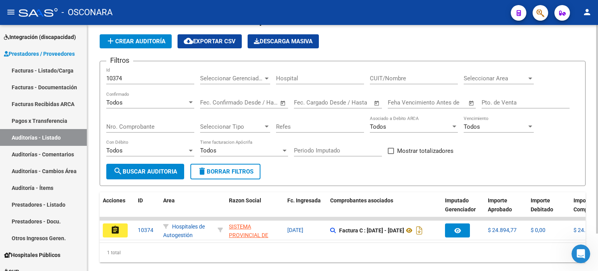
scroll to position [44, 0]
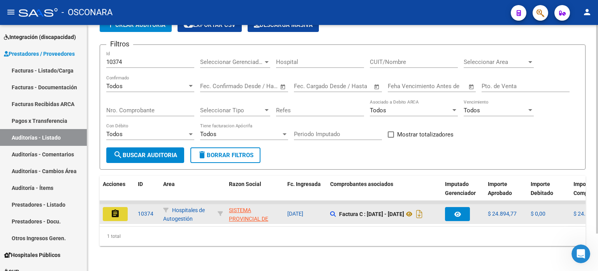
click at [110, 207] on button "assignment" at bounding box center [115, 214] width 25 height 14
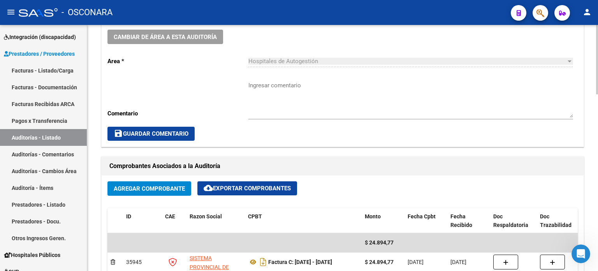
scroll to position [272, 0]
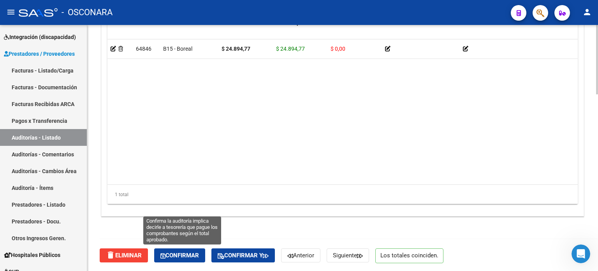
click at [174, 254] on span "Confirmar" at bounding box center [179, 254] width 39 height 7
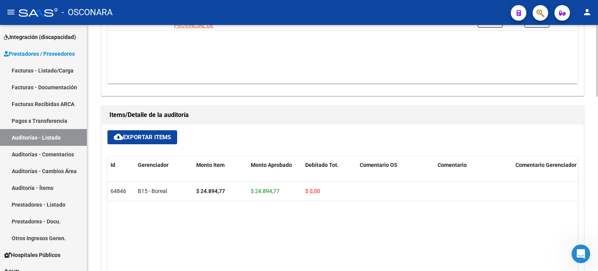
type input "202510"
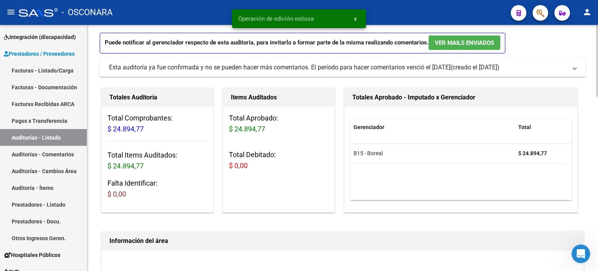
scroll to position [0, 0]
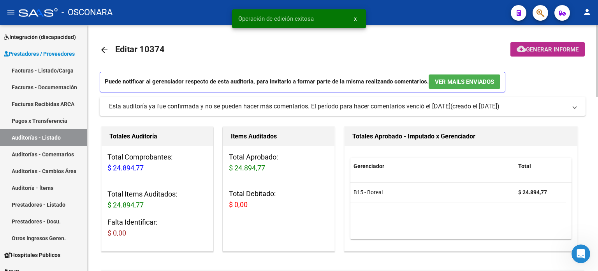
click at [548, 43] on button "cloud_download Generar informe" at bounding box center [547, 49] width 74 height 14
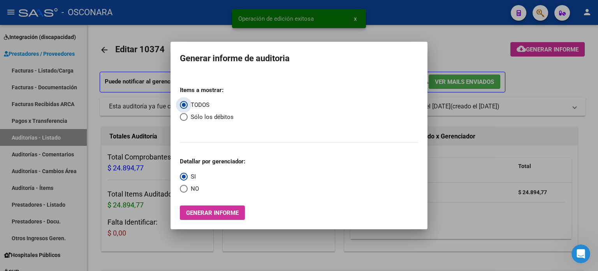
click at [213, 204] on div "Items a mostrar: TODOS Sólo los débitos Detallar por gerenciador: SI NO Generar…" at bounding box center [299, 150] width 238 height 140
click at [212, 209] on span "Generar informe" at bounding box center [212, 212] width 53 height 7
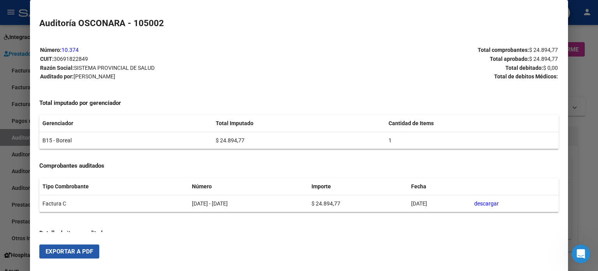
click at [86, 248] on span "Exportar a PDF" at bounding box center [69, 251] width 47 height 7
click at [585, 83] on div at bounding box center [299, 135] width 598 height 271
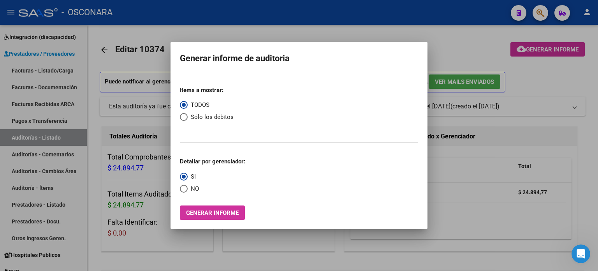
click at [448, 54] on div at bounding box center [299, 135] width 598 height 271
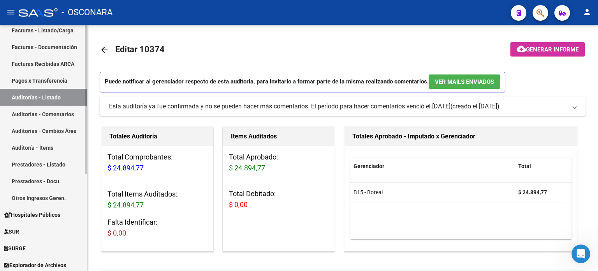
scroll to position [159, 0]
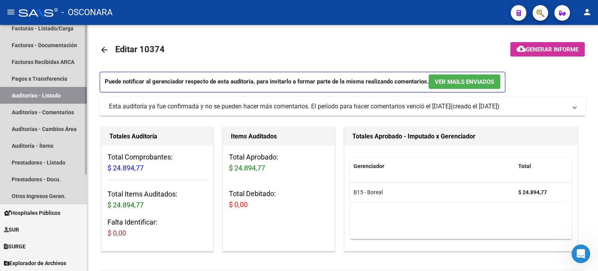
click at [33, 91] on link "Auditorías - Listado" at bounding box center [43, 95] width 87 height 17
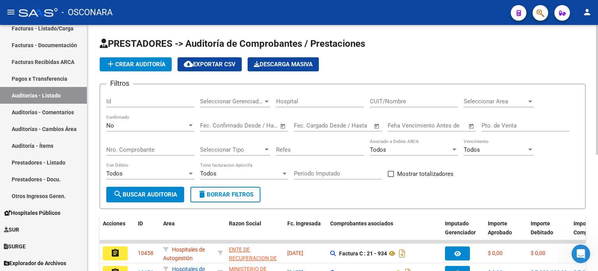
click at [114, 101] on input "Id" at bounding box center [150, 101] width 88 height 7
type input "10375"
click at [119, 123] on div "No" at bounding box center [146, 125] width 81 height 7
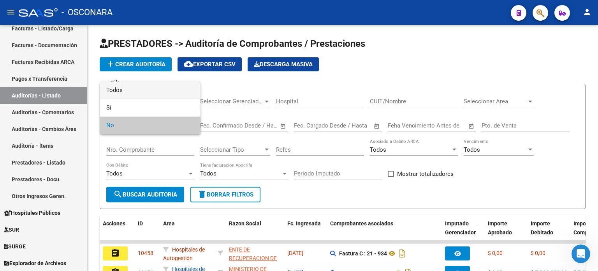
click at [126, 88] on span "Todos" at bounding box center [150, 90] width 88 height 18
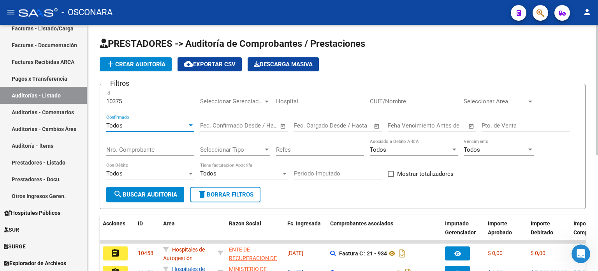
click at [142, 192] on span "search Buscar Auditoria" at bounding box center [145, 194] width 64 height 7
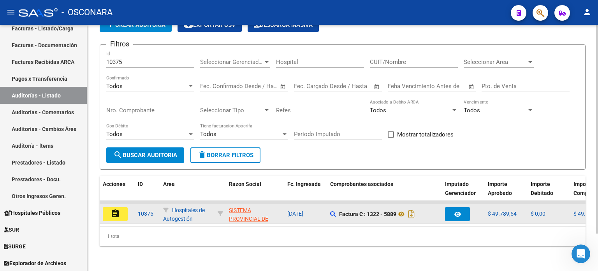
scroll to position [44, 0]
click at [116, 209] on mat-icon "assignment" at bounding box center [115, 213] width 9 height 9
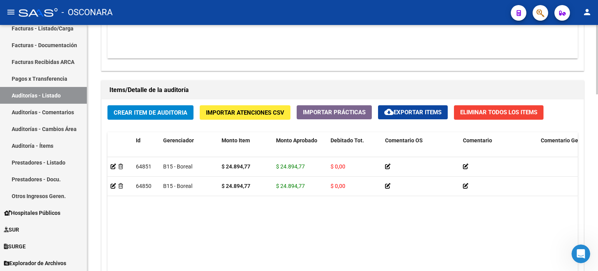
scroll to position [624, 0]
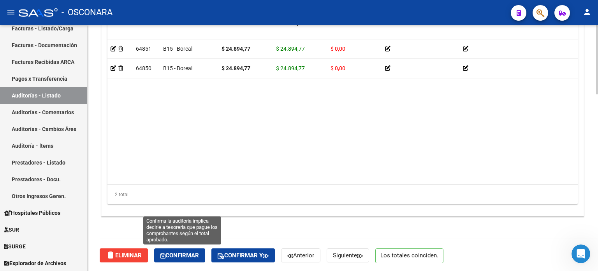
click at [189, 253] on span "Confirmar" at bounding box center [179, 254] width 39 height 7
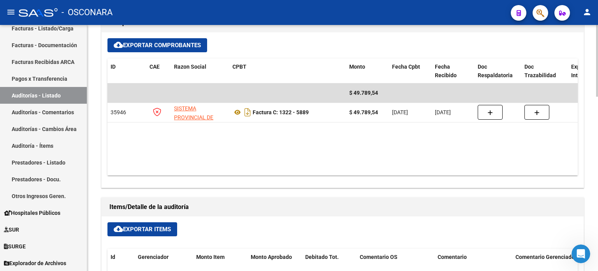
type input "202510"
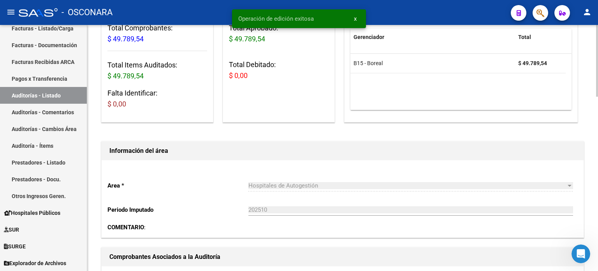
scroll to position [0, 0]
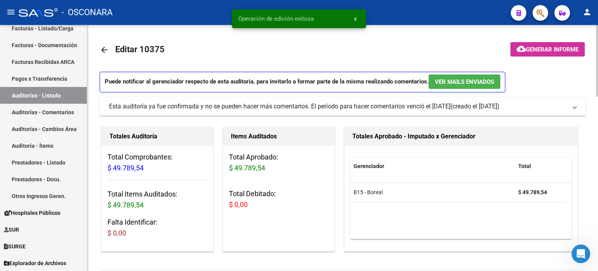
click at [554, 50] on span "Generar informe" at bounding box center [552, 49] width 53 height 7
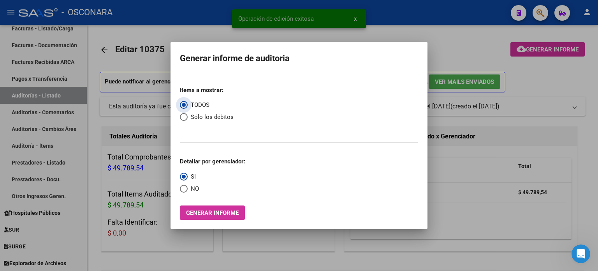
click at [184, 218] on button "Generar informe" at bounding box center [212, 212] width 65 height 14
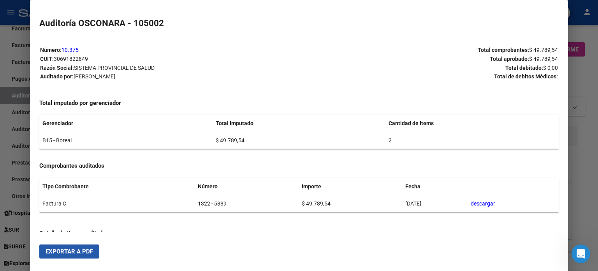
click at [84, 250] on span "Exportar a PDF" at bounding box center [69, 251] width 47 height 7
click at [587, 86] on div at bounding box center [299, 135] width 598 height 271
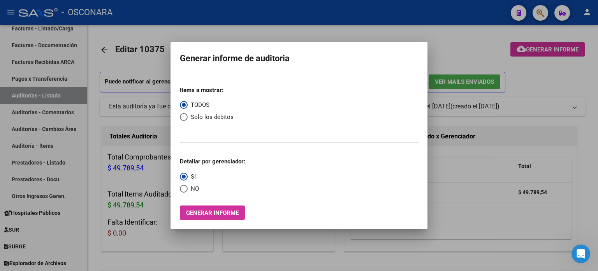
click at [581, 76] on div at bounding box center [299, 135] width 598 height 271
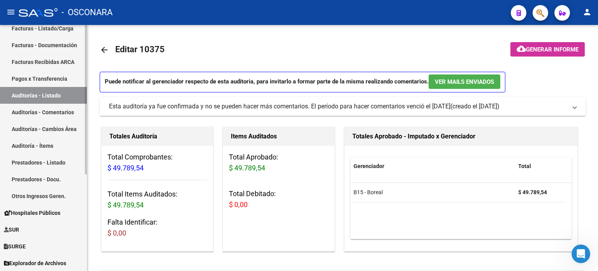
click at [48, 95] on link "Auditorías - Listado" at bounding box center [43, 95] width 87 height 17
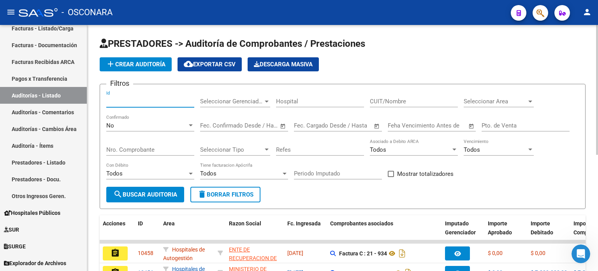
click at [120, 100] on input "Id" at bounding box center [150, 101] width 88 height 7
type input "10377"
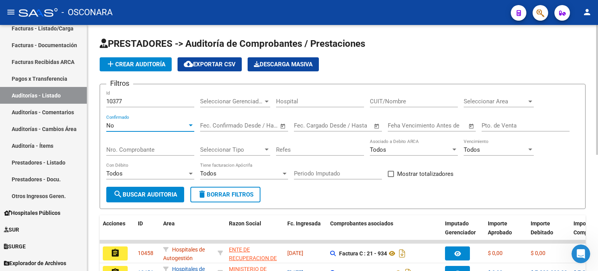
click at [115, 123] on div "No" at bounding box center [146, 125] width 81 height 7
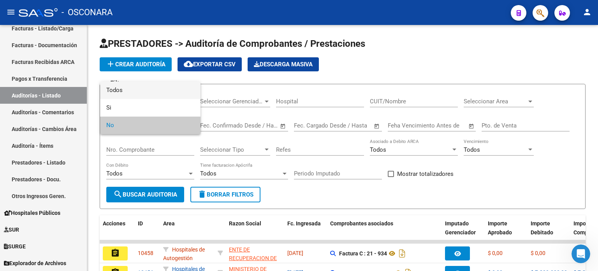
click at [123, 88] on span "Todos" at bounding box center [150, 90] width 88 height 18
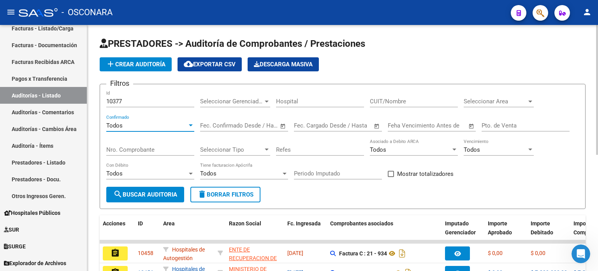
click at [160, 193] on span "search Buscar Auditoria" at bounding box center [145, 194] width 64 height 7
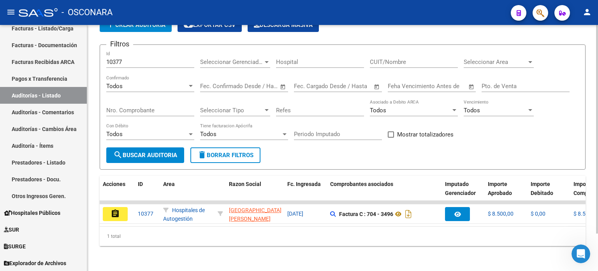
scroll to position [44, 0]
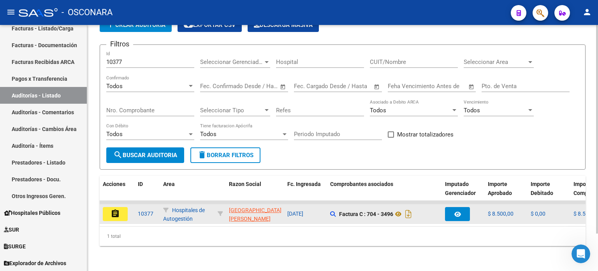
click at [104, 208] on button "assignment" at bounding box center [115, 214] width 25 height 14
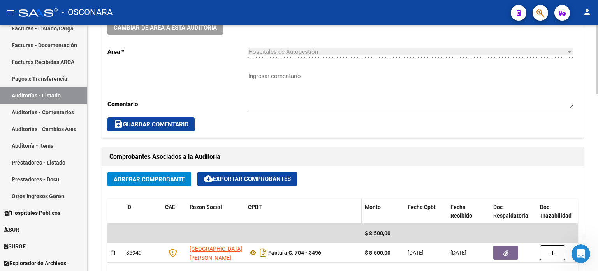
scroll to position [311, 0]
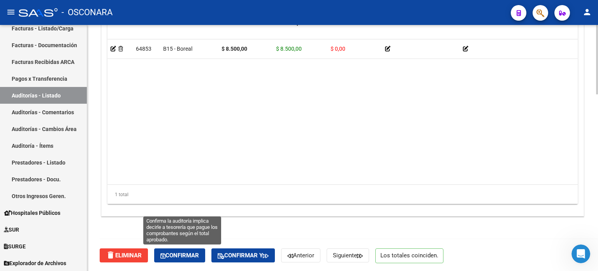
click at [176, 252] on span "Confirmar" at bounding box center [179, 254] width 39 height 7
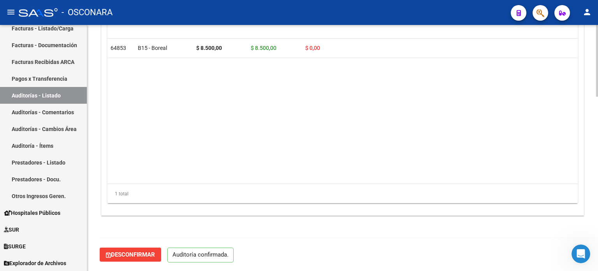
scroll to position [596, 0]
type input "202510"
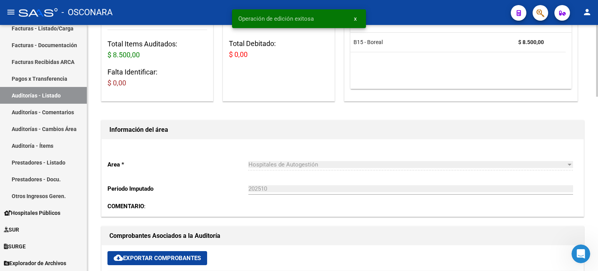
scroll to position [0, 0]
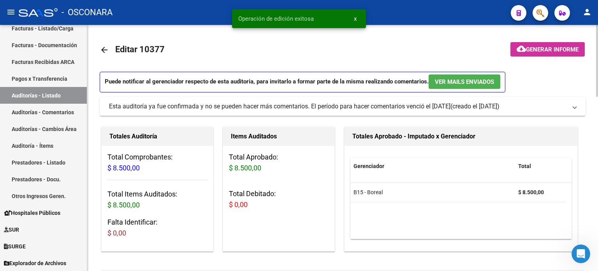
click at [535, 51] on span "Generar informe" at bounding box center [552, 49] width 53 height 7
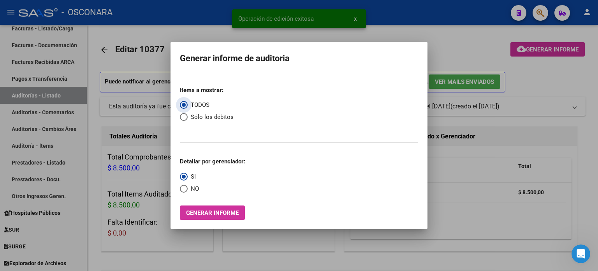
click at [216, 211] on span "Generar informe" at bounding box center [212, 212] width 53 height 7
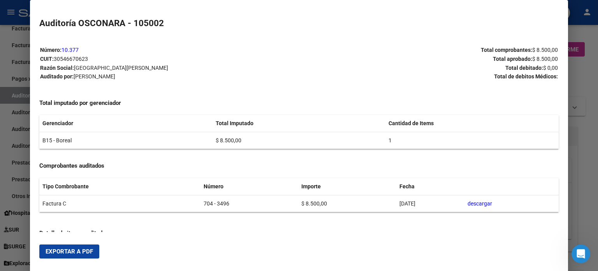
click at [71, 253] on span "Exportar a PDF" at bounding box center [69, 251] width 47 height 7
click at [584, 84] on div at bounding box center [299, 135] width 598 height 271
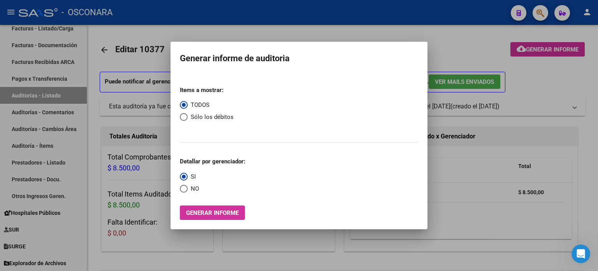
click at [357, 35] on div at bounding box center [299, 135] width 598 height 271
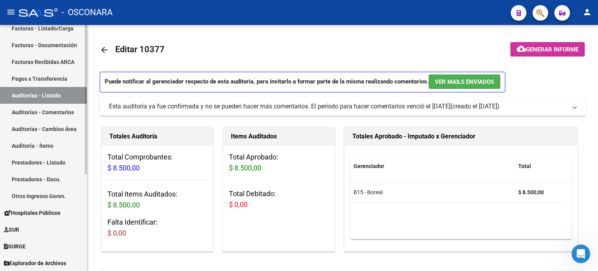
click at [47, 91] on link "Auditorías - Listado" at bounding box center [43, 95] width 87 height 17
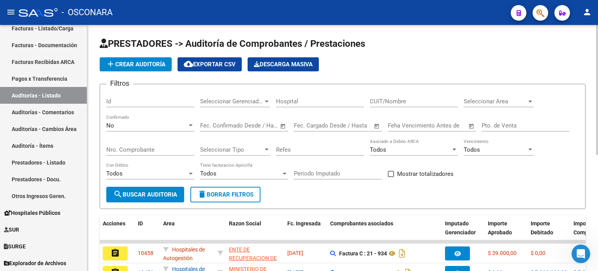
click at [132, 102] on input "Id" at bounding box center [150, 101] width 88 height 7
type input "10378"
click at [120, 124] on div "No" at bounding box center [146, 125] width 81 height 7
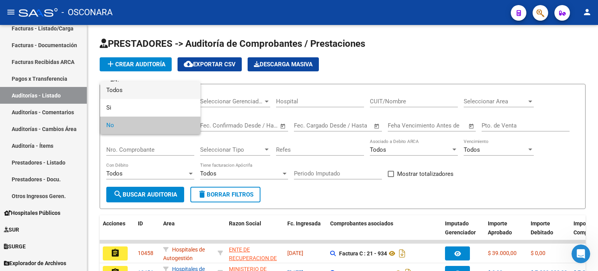
click at [120, 88] on span "Todos" at bounding box center [150, 90] width 88 height 18
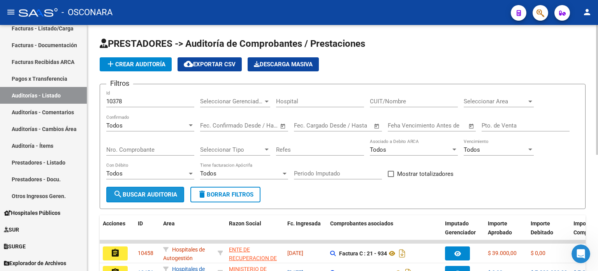
drag, startPoint x: 145, startPoint y: 197, endPoint x: 247, endPoint y: 165, distance: 107.1
click at [145, 197] on button "search Buscar Auditoria" at bounding box center [145, 194] width 78 height 16
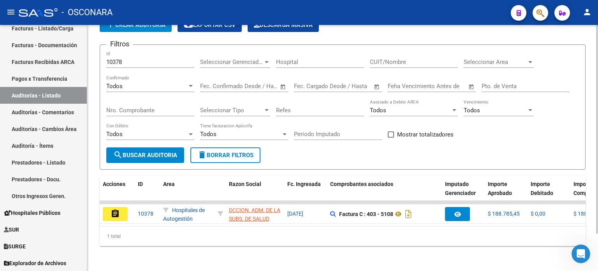
scroll to position [44, 0]
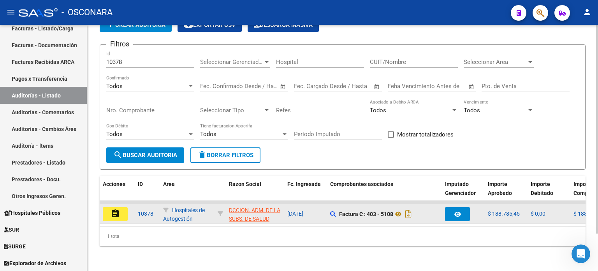
click at [120, 211] on button "assignment" at bounding box center [115, 214] width 25 height 14
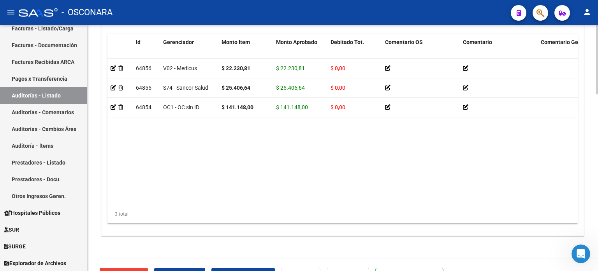
scroll to position [624, 0]
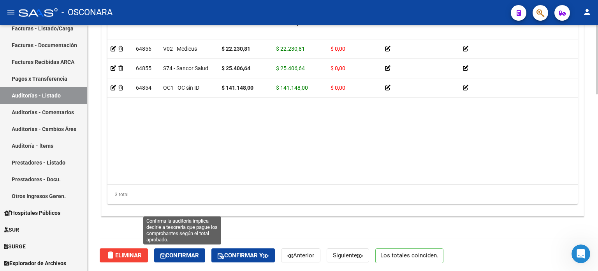
click at [177, 257] on span "Confirmar" at bounding box center [179, 254] width 39 height 7
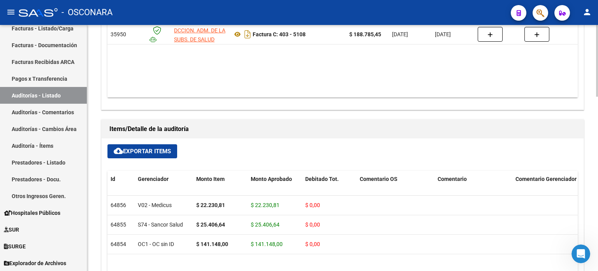
type input "202510"
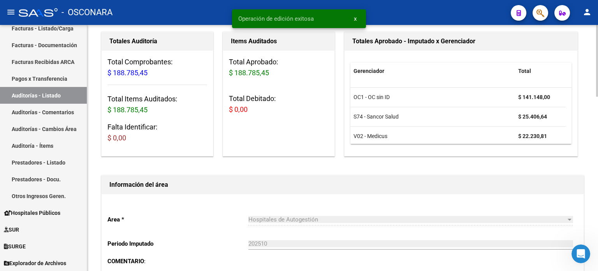
scroll to position [0, 0]
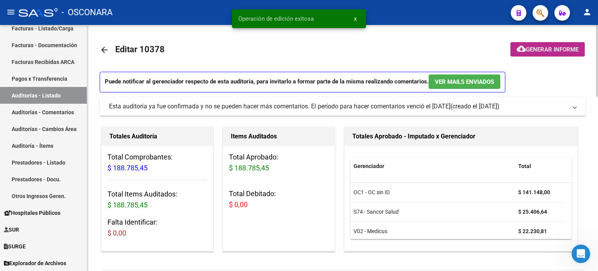
click at [551, 47] on span "Generar informe" at bounding box center [552, 49] width 53 height 7
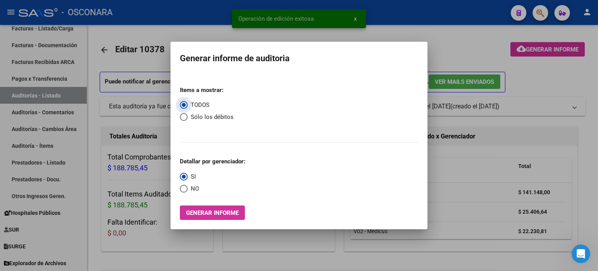
click at [206, 214] on span "Generar informe" at bounding box center [212, 212] width 53 height 7
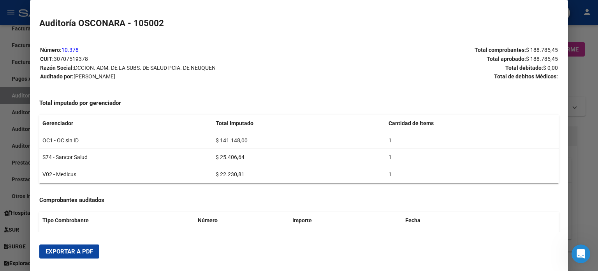
click at [67, 255] on button "Exportar a PDF" at bounding box center [69, 251] width 60 height 14
click at [591, 77] on div at bounding box center [299, 135] width 598 height 271
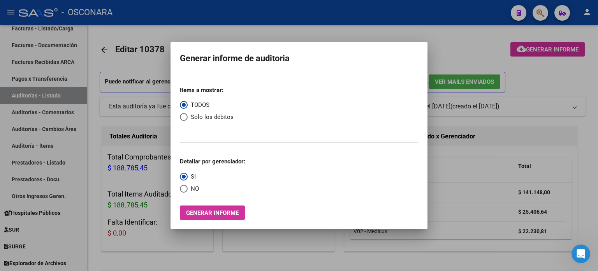
click at [541, 82] on div at bounding box center [299, 135] width 598 height 271
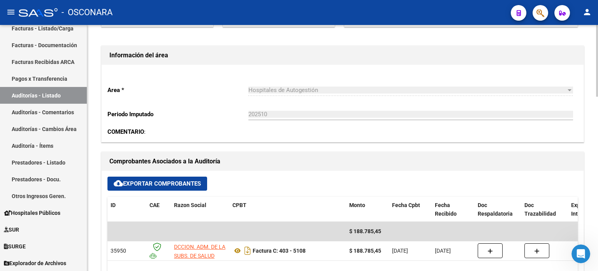
scroll to position [234, 0]
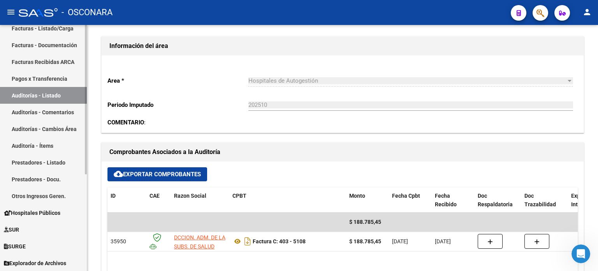
click at [60, 91] on link "Auditorías - Listado" at bounding box center [43, 95] width 87 height 17
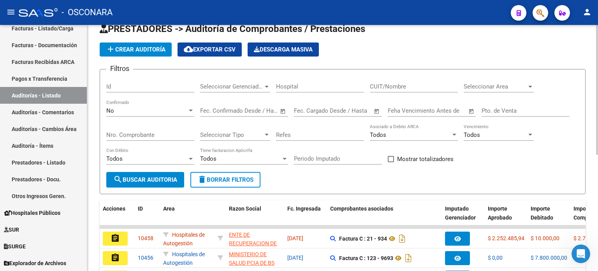
scroll to position [219, 0]
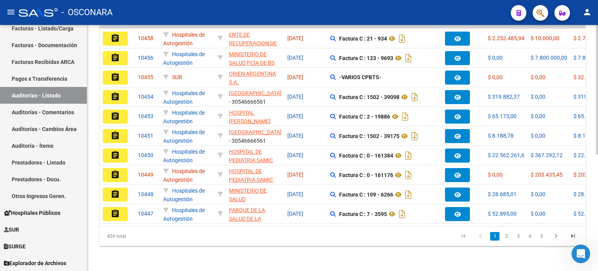
click at [132, 87] on datatable-body-cell "assignment" at bounding box center [117, 96] width 35 height 19
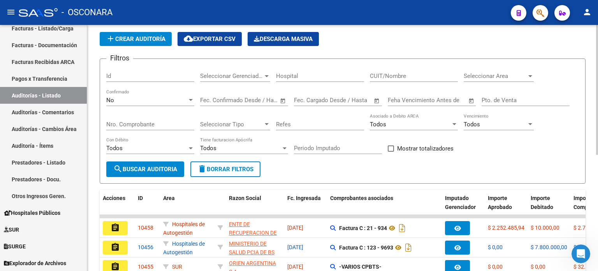
scroll to position [0, 0]
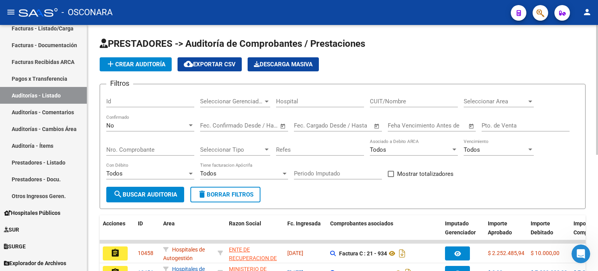
click at [120, 99] on input "Id" at bounding box center [150, 101] width 88 height 7
type input "10379"
click at [118, 120] on div "No Confirmado" at bounding box center [150, 122] width 88 height 17
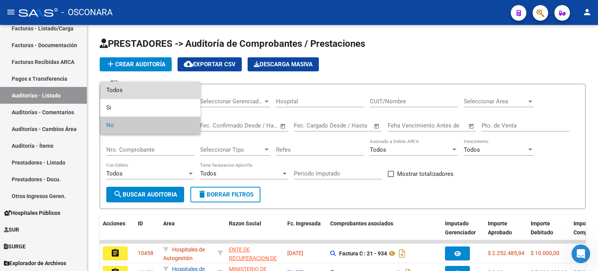
click at [128, 89] on span "Todos" at bounding box center [150, 90] width 88 height 18
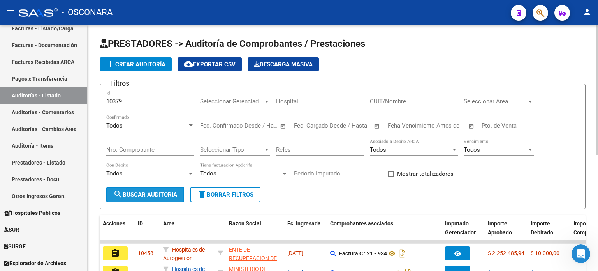
click at [142, 192] on span "search Buscar Auditoria" at bounding box center [145, 194] width 64 height 7
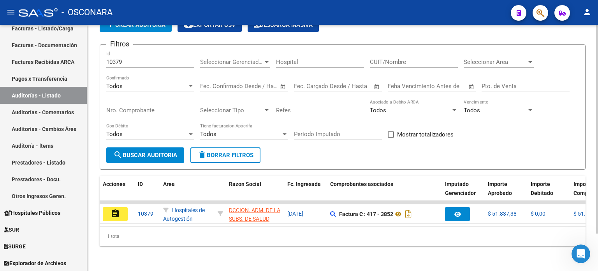
scroll to position [44, 0]
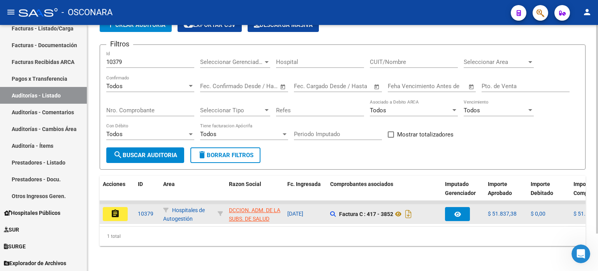
click at [117, 209] on mat-icon "assignment" at bounding box center [115, 213] width 9 height 9
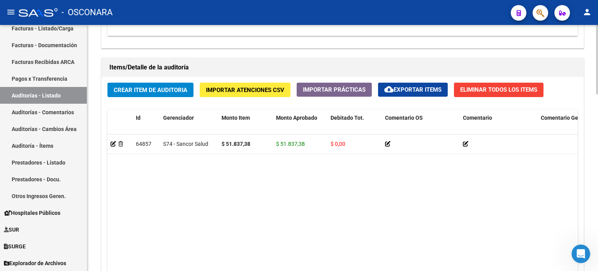
scroll to position [624, 0]
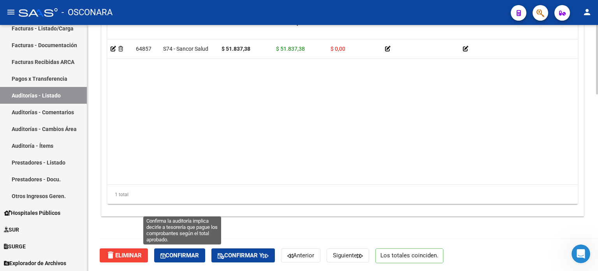
click at [179, 261] on button "Confirmar" at bounding box center [179, 255] width 51 height 14
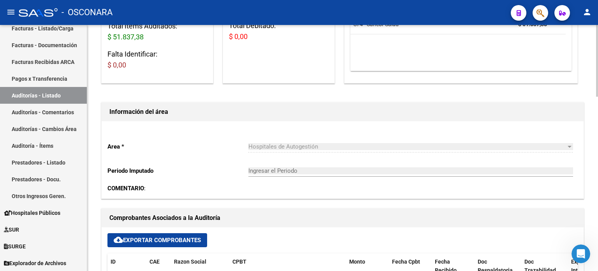
type input "202510"
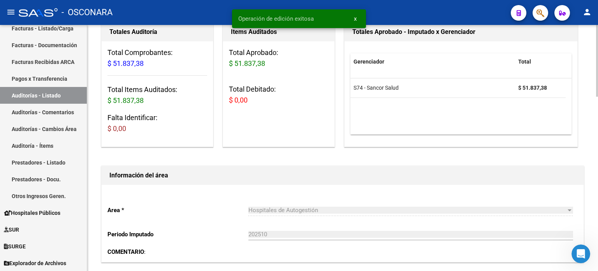
scroll to position [0, 0]
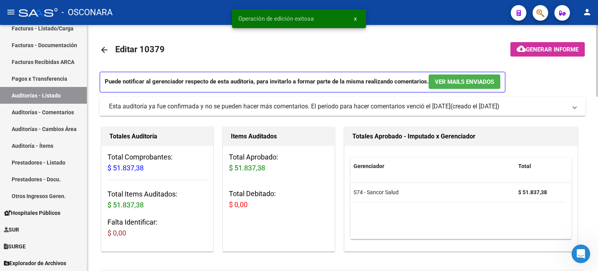
click at [577, 45] on button "cloud_download Generar informe" at bounding box center [547, 49] width 74 height 14
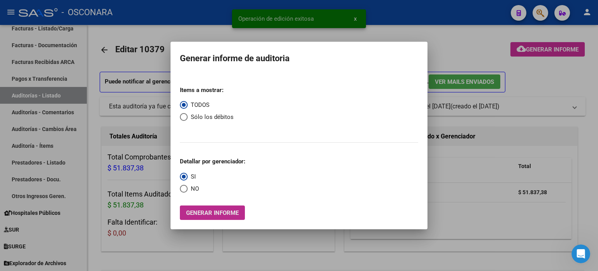
click at [209, 215] on span "Generar informe" at bounding box center [212, 212] width 53 height 7
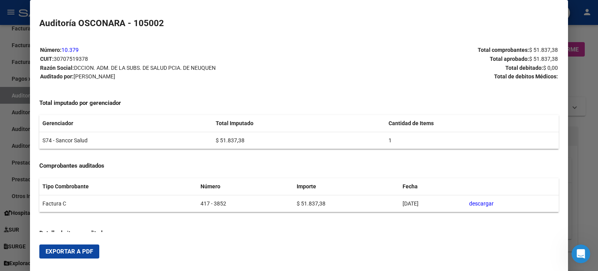
click at [81, 249] on span "Exportar a PDF" at bounding box center [69, 251] width 47 height 7
click at [582, 86] on div at bounding box center [299, 135] width 598 height 271
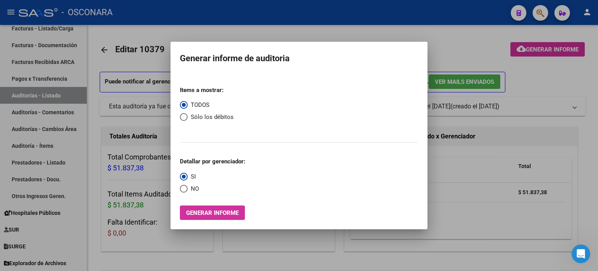
click at [547, 77] on div at bounding box center [299, 135] width 598 height 271
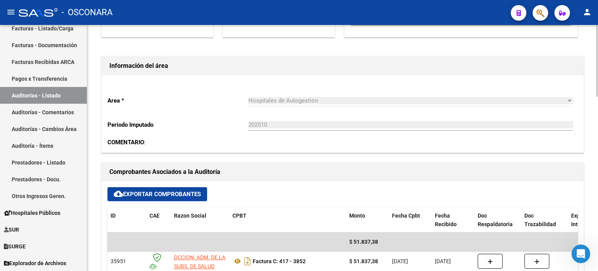
scroll to position [234, 0]
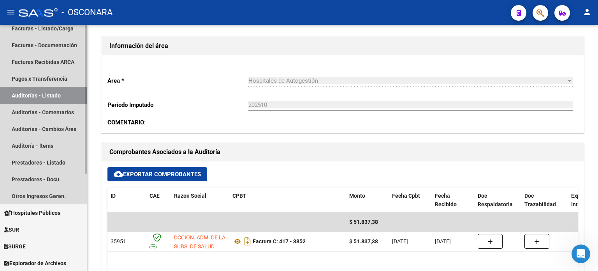
click at [28, 93] on link "Auditorías - Listado" at bounding box center [43, 95] width 87 height 17
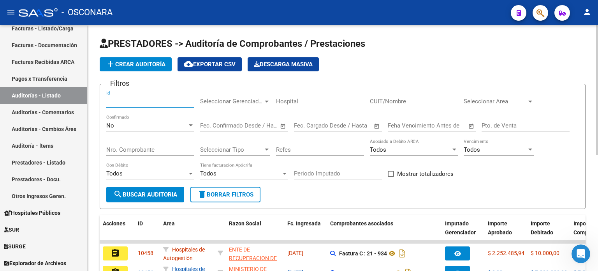
click at [127, 102] on input "Id" at bounding box center [150, 101] width 88 height 7
type input "10381"
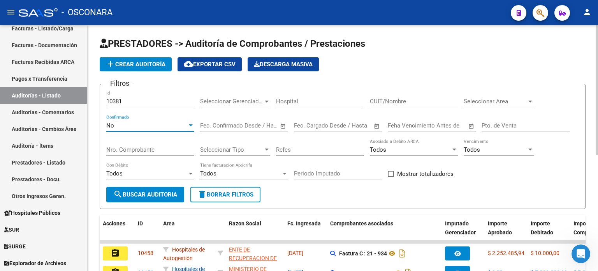
click at [123, 124] on div "No" at bounding box center [146, 125] width 81 height 7
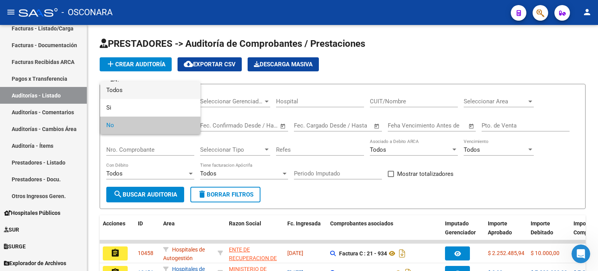
click at [122, 91] on span "Todos" at bounding box center [150, 90] width 88 height 18
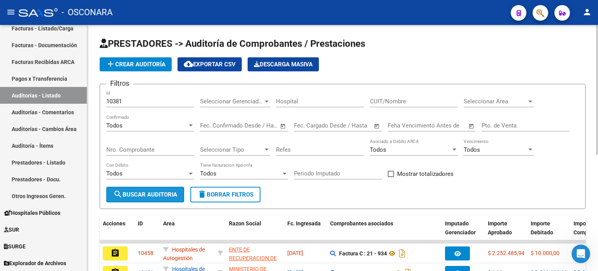
click at [141, 190] on button "search Buscar Auditoria" at bounding box center [145, 194] width 78 height 16
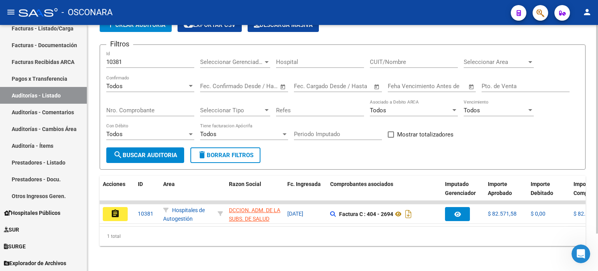
scroll to position [44, 0]
drag, startPoint x: 118, startPoint y: 206, endPoint x: 126, endPoint y: 202, distance: 8.7
click at [118, 209] on mat-icon "assignment" at bounding box center [115, 213] width 9 height 9
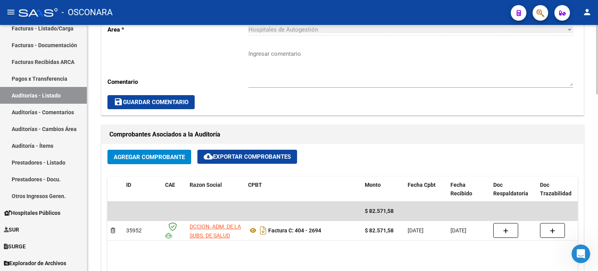
scroll to position [272, 0]
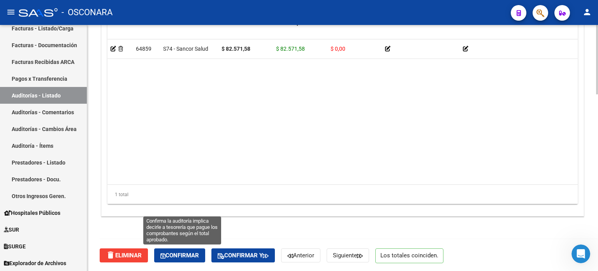
click at [193, 255] on span "Confirmar" at bounding box center [179, 254] width 39 height 7
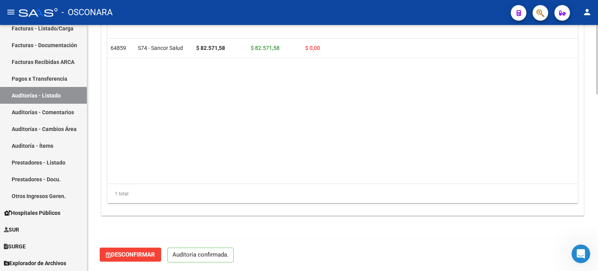
scroll to position [596, 0]
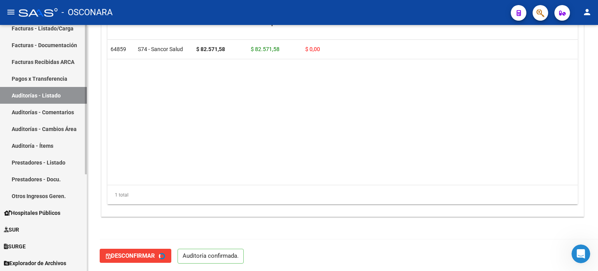
type input "202510"
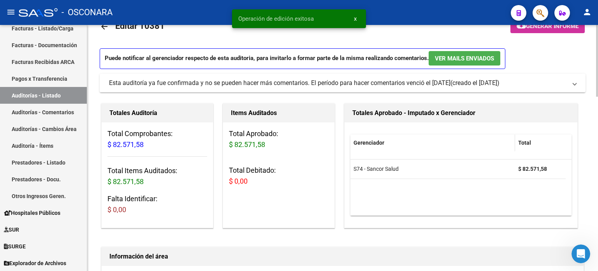
scroll to position [0, 0]
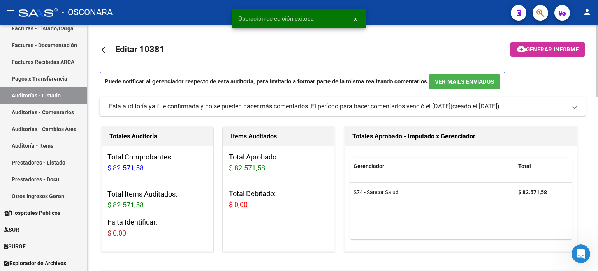
click at [539, 52] on span "Generar informe" at bounding box center [552, 49] width 53 height 7
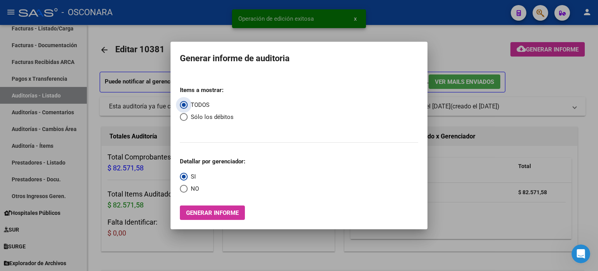
click at [234, 214] on span "Generar informe" at bounding box center [212, 212] width 53 height 7
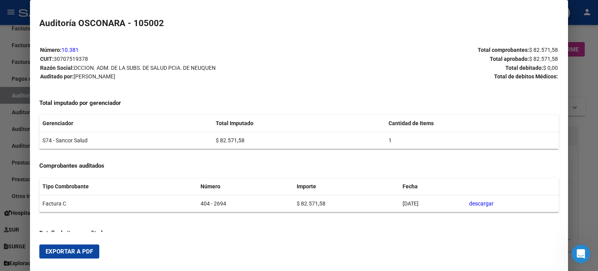
click at [72, 253] on span "Exportar a PDF" at bounding box center [69, 251] width 47 height 7
click at [578, 89] on div at bounding box center [299, 135] width 598 height 271
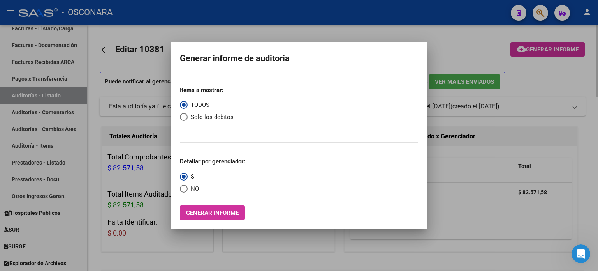
click at [576, 78] on div at bounding box center [299, 135] width 598 height 271
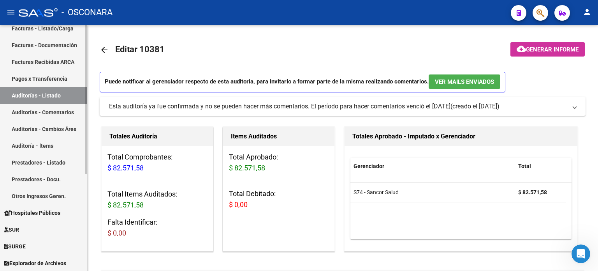
click at [46, 90] on link "Auditorías - Listado" at bounding box center [43, 95] width 87 height 17
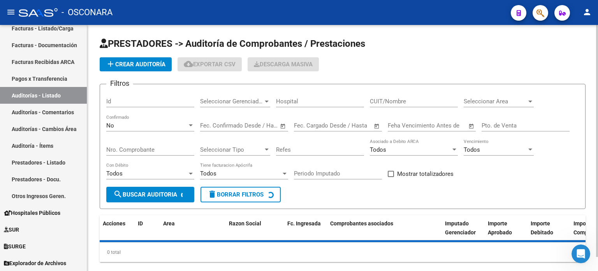
click at [120, 96] on div "Id" at bounding box center [150, 98] width 88 height 17
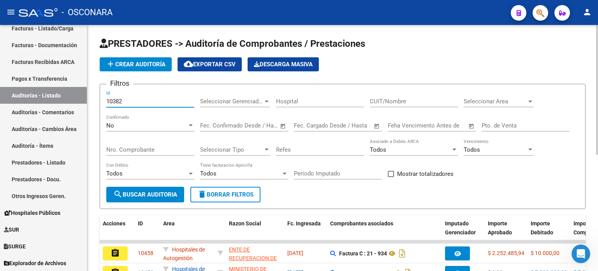
type input "10382"
click at [124, 123] on div "No" at bounding box center [146, 125] width 81 height 7
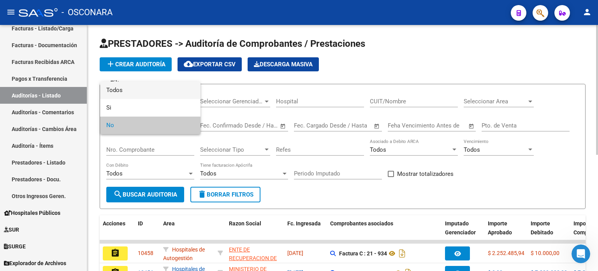
click at [125, 90] on span "Todos" at bounding box center [150, 90] width 88 height 18
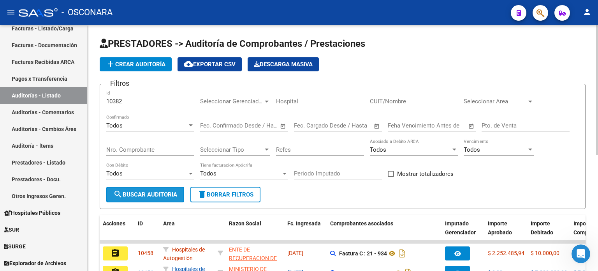
click at [141, 191] on span "search Buscar Auditoria" at bounding box center [145, 194] width 64 height 7
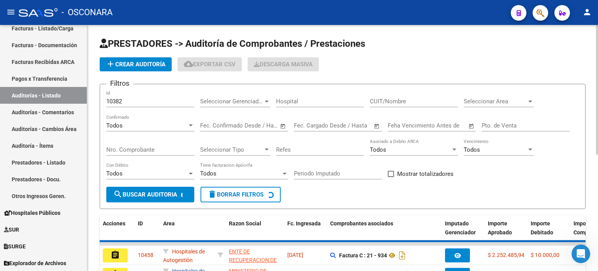
scroll to position [44, 0]
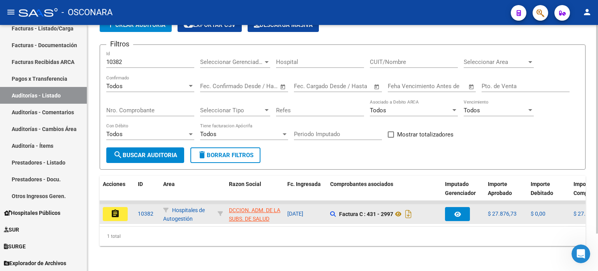
click at [118, 209] on mat-icon "assignment" at bounding box center [115, 213] width 9 height 9
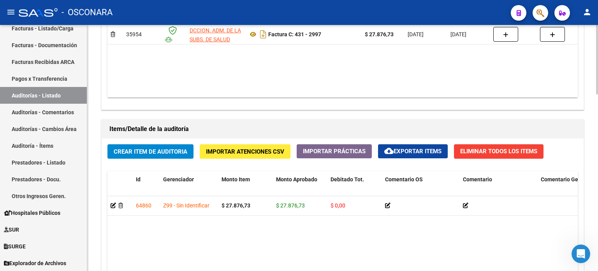
scroll to position [624, 0]
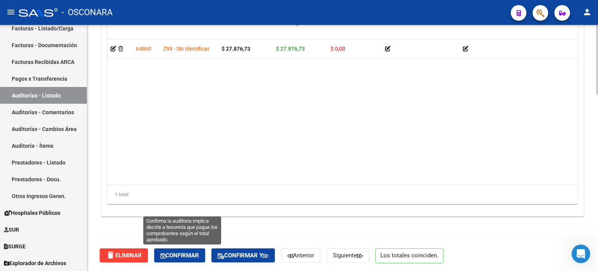
click at [178, 258] on button "Confirmar" at bounding box center [179, 255] width 51 height 14
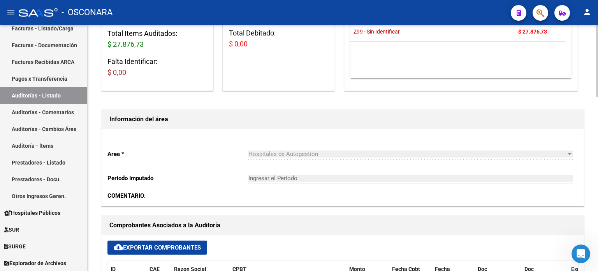
type input "202510"
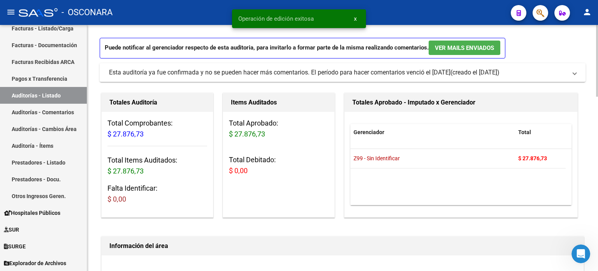
scroll to position [0, 0]
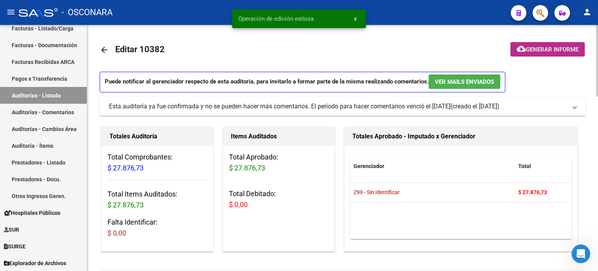
click at [541, 45] on button "cloud_download Generar informe" at bounding box center [547, 49] width 74 height 14
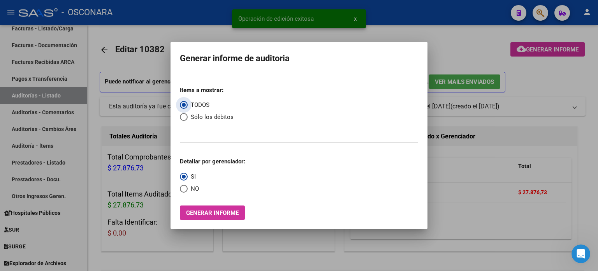
click at [227, 216] on span "Generar informe" at bounding box center [212, 212] width 53 height 7
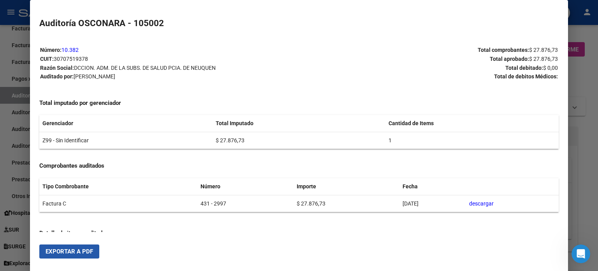
click at [71, 250] on span "Exportar a PDF" at bounding box center [69, 251] width 47 height 7
click at [578, 77] on div at bounding box center [299, 135] width 598 height 271
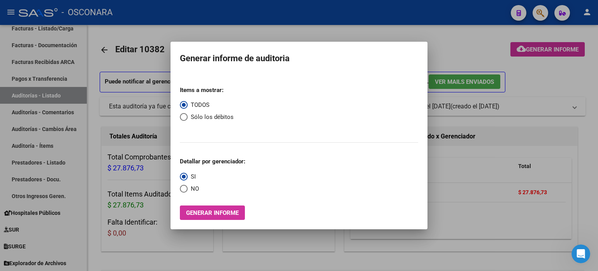
click at [585, 70] on div at bounding box center [299, 135] width 598 height 271
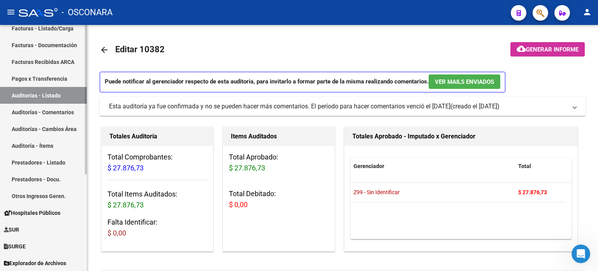
click at [54, 93] on link "Auditorías - Listado" at bounding box center [43, 95] width 87 height 17
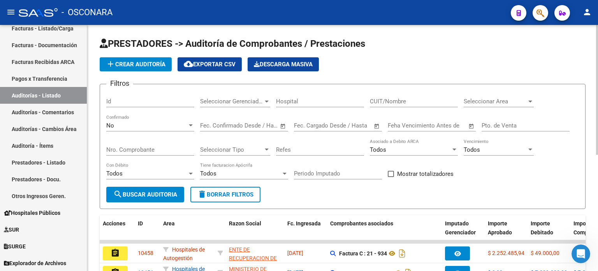
click at [144, 100] on input "Id" at bounding box center [150, 101] width 88 height 7
type input "10383"
click at [124, 122] on div "No" at bounding box center [146, 125] width 81 height 7
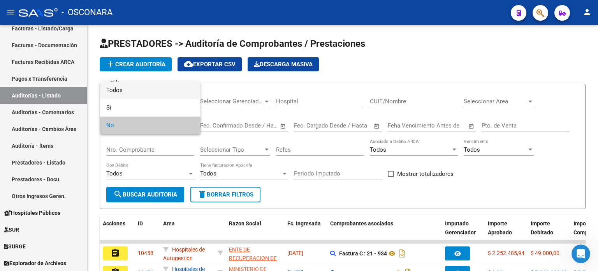
click at [126, 91] on span "Todos" at bounding box center [150, 90] width 88 height 18
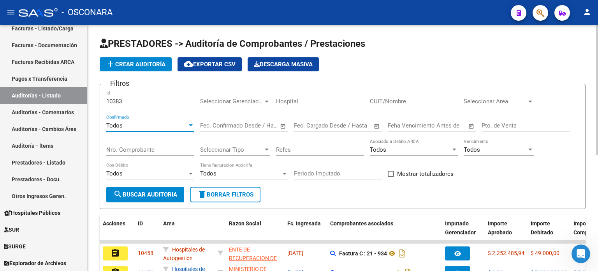
click at [132, 191] on span "search Buscar Auditoria" at bounding box center [145, 194] width 64 height 7
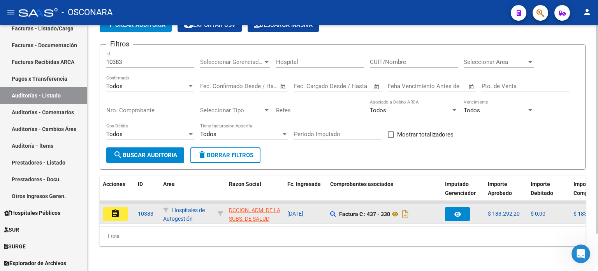
scroll to position [44, 0]
click at [121, 210] on button "assignment" at bounding box center [115, 214] width 25 height 14
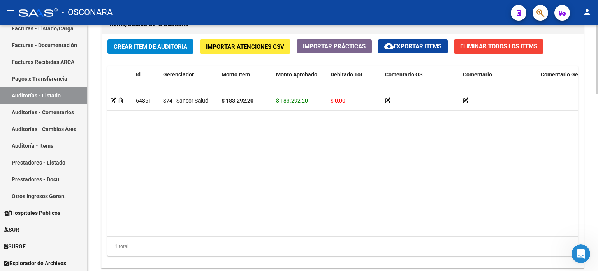
scroll to position [624, 0]
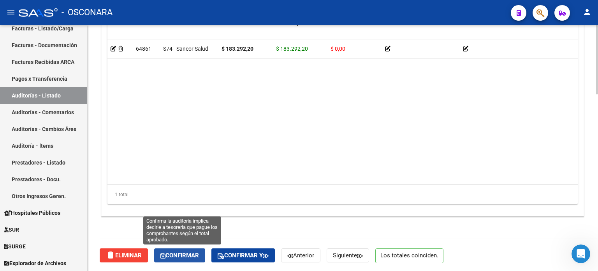
click at [182, 253] on span "Confirmar" at bounding box center [179, 254] width 39 height 7
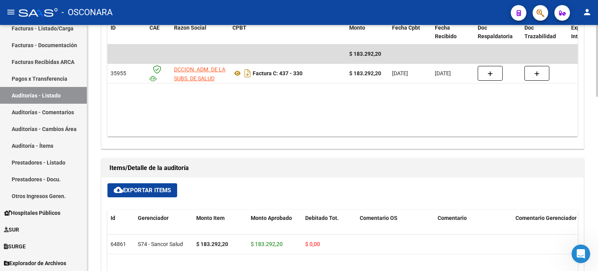
scroll to position [168, 0]
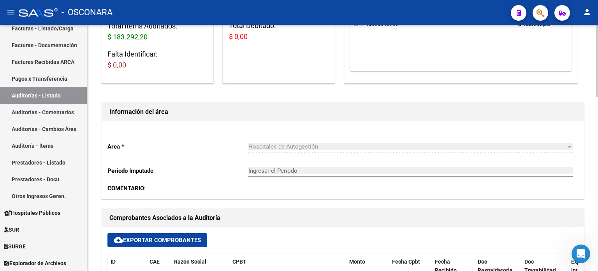
type input "202510"
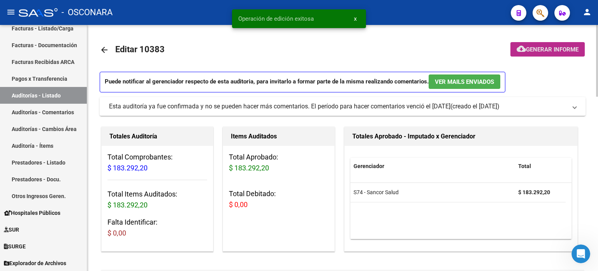
click at [561, 49] on span "Generar informe" at bounding box center [552, 49] width 53 height 7
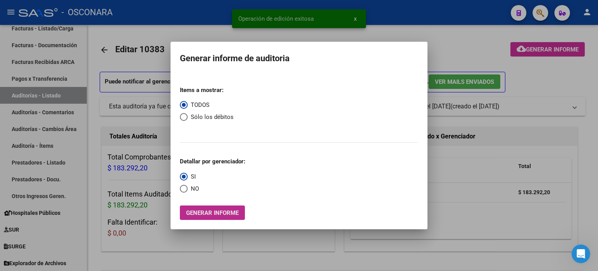
click at [221, 211] on span "Generar informe" at bounding box center [212, 212] width 53 height 7
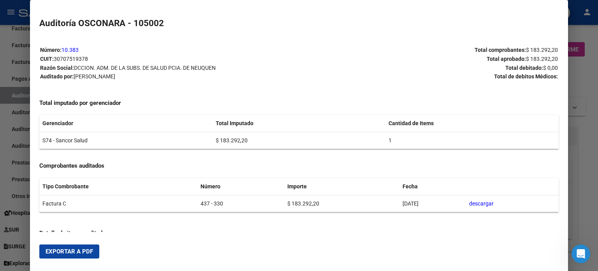
click at [66, 254] on span "Exportar a PDF" at bounding box center [69, 251] width 47 height 7
click at [582, 81] on div at bounding box center [299, 135] width 598 height 271
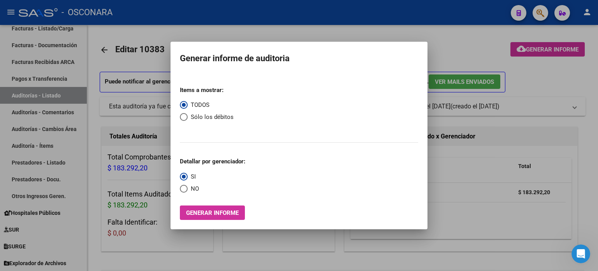
click at [446, 46] on div at bounding box center [299, 135] width 598 height 271
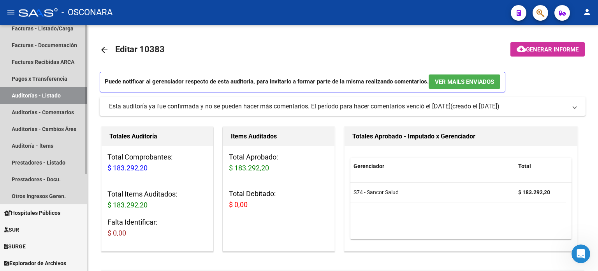
click at [68, 98] on link "Auditorías - Listado" at bounding box center [43, 95] width 87 height 17
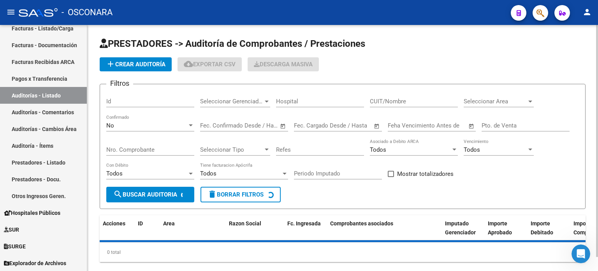
click at [125, 101] on input "Id" at bounding box center [150, 101] width 88 height 7
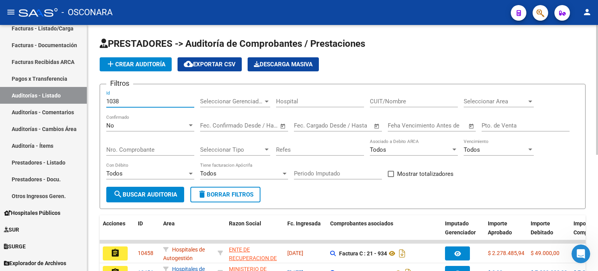
type input "10384"
click at [117, 122] on div "No" at bounding box center [146, 125] width 81 height 7
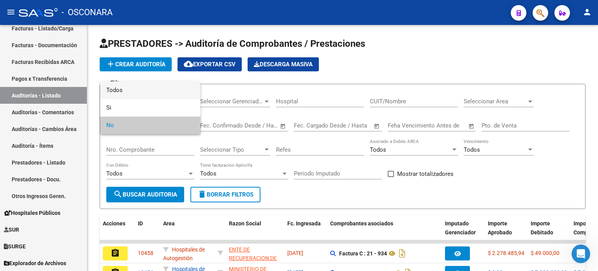
click at [123, 86] on span "Todos" at bounding box center [150, 90] width 88 height 18
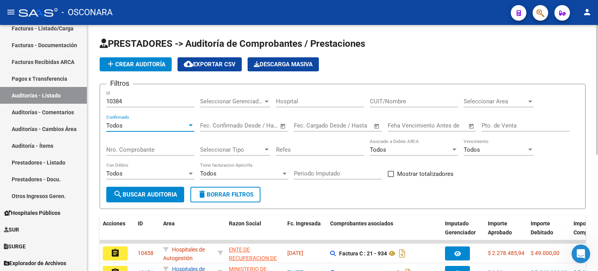
click at [138, 192] on span "search Buscar Auditoria" at bounding box center [145, 194] width 64 height 7
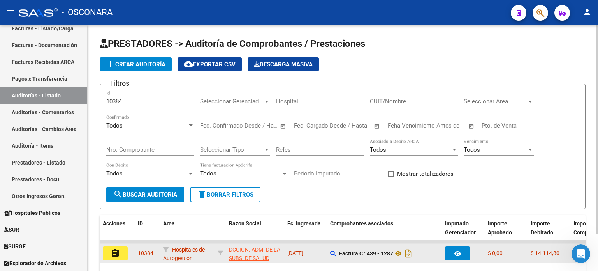
click at [124, 253] on button "assignment" at bounding box center [115, 253] width 25 height 14
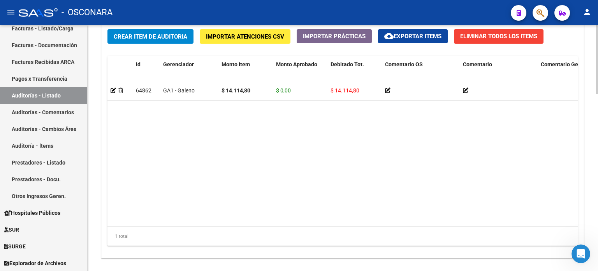
scroll to position [630, 0]
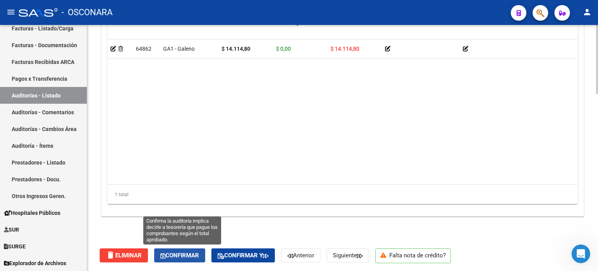
drag, startPoint x: 188, startPoint y: 257, endPoint x: 266, endPoint y: 236, distance: 80.4
click at [188, 257] on span "Confirmar" at bounding box center [179, 254] width 39 height 7
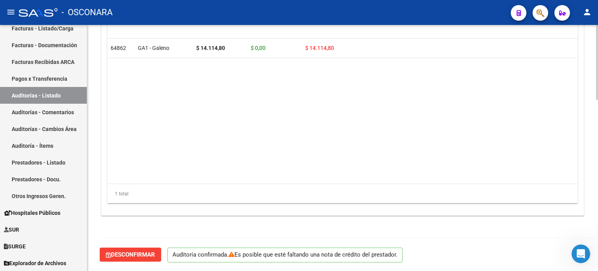
scroll to position [561, 0]
type input "202510"
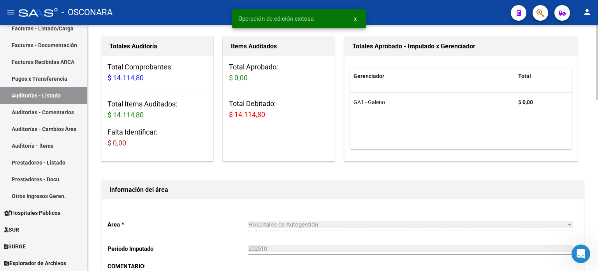
scroll to position [0, 0]
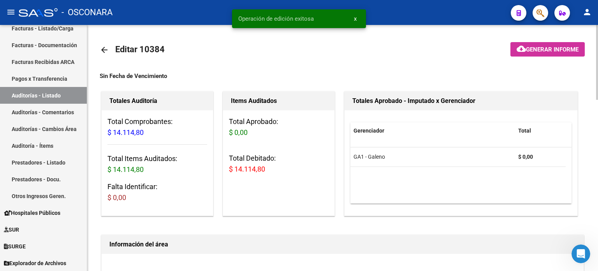
click at [552, 45] on button "cloud_download Generar informe" at bounding box center [547, 49] width 74 height 14
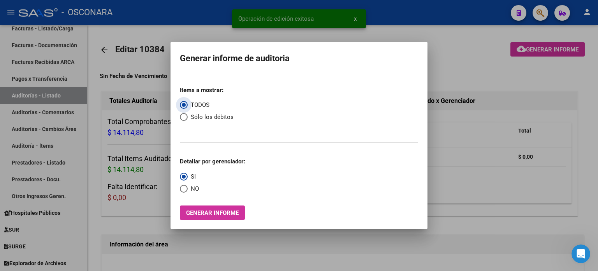
click at [225, 216] on span "Generar informe" at bounding box center [212, 212] width 53 height 7
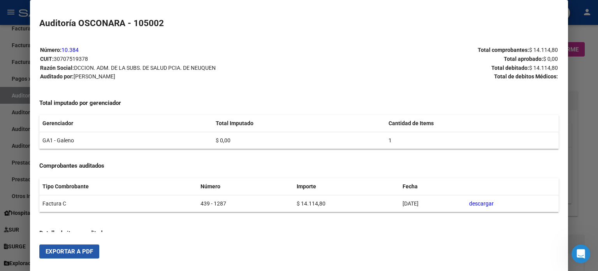
click at [77, 254] on span "Exportar a PDF" at bounding box center [69, 251] width 47 height 7
click at [583, 77] on div at bounding box center [299, 135] width 598 height 271
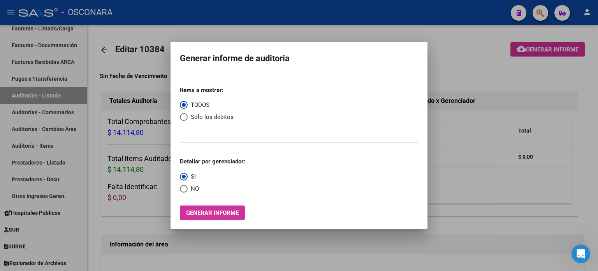
click at [472, 51] on div at bounding box center [299, 135] width 598 height 271
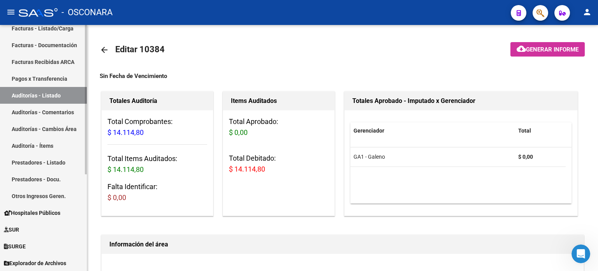
click at [66, 93] on link "Auditorías - Listado" at bounding box center [43, 95] width 87 height 17
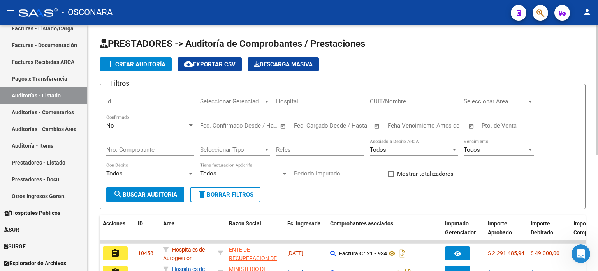
click at [118, 101] on input "Id" at bounding box center [150, 101] width 88 height 7
type input "10385"
click at [118, 123] on div "No" at bounding box center [146, 125] width 81 height 7
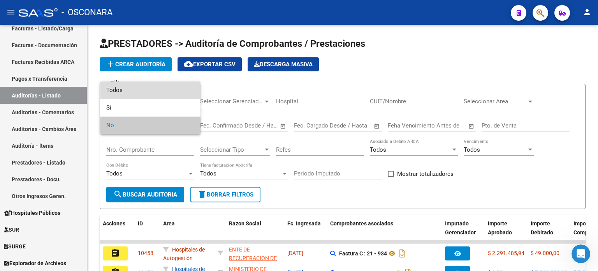
click at [122, 87] on span "Todos" at bounding box center [150, 90] width 88 height 18
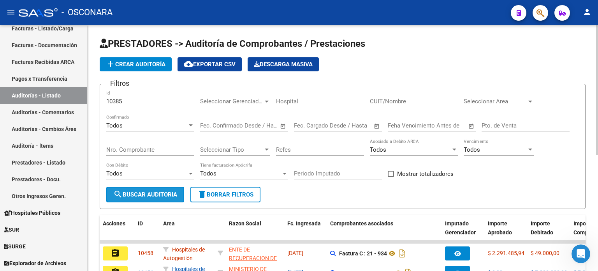
click at [145, 192] on span "search Buscar Auditoria" at bounding box center [145, 194] width 64 height 7
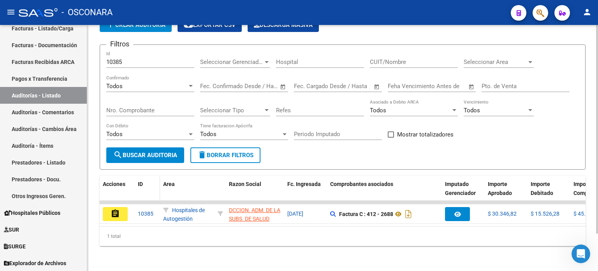
scroll to position [44, 0]
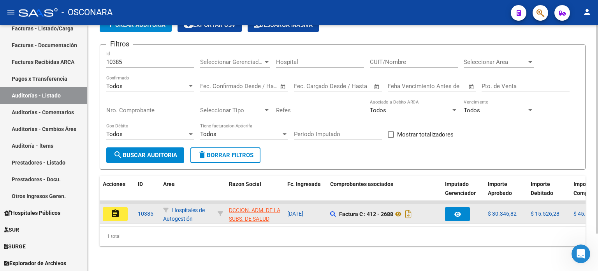
click at [118, 211] on mat-icon "assignment" at bounding box center [115, 213] width 9 height 9
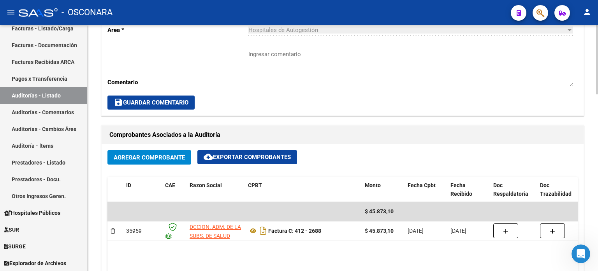
scroll to position [272, 0]
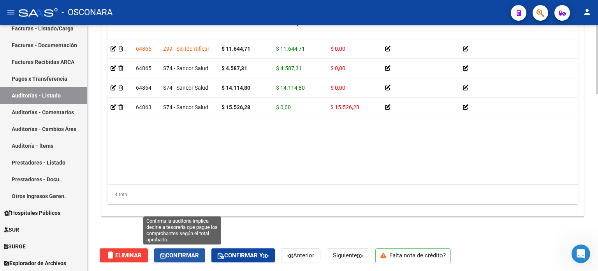
click at [172, 258] on span "Confirmar" at bounding box center [179, 254] width 39 height 7
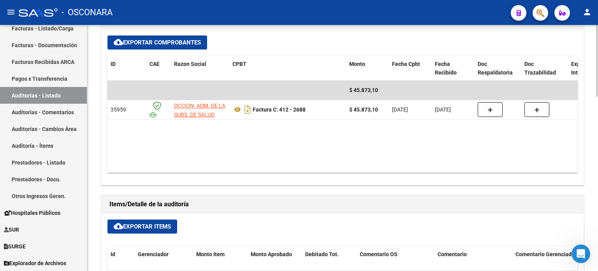
type input "202510"
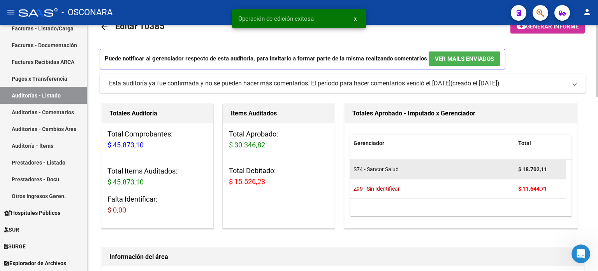
scroll to position [0, 0]
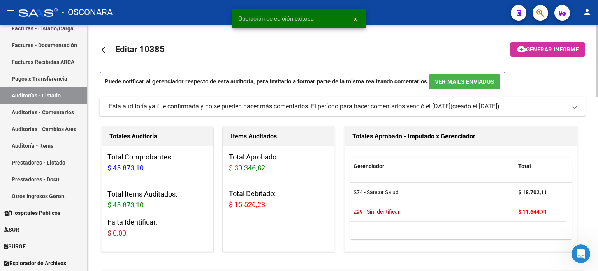
click at [555, 49] on span "Generar informe" at bounding box center [552, 49] width 53 height 7
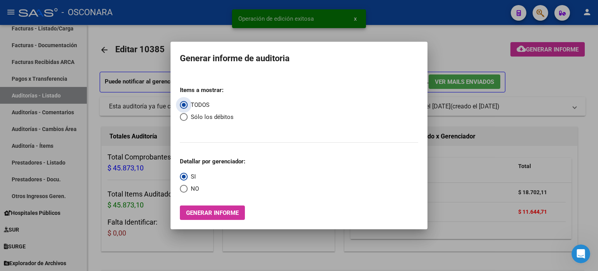
click at [227, 211] on span "Generar informe" at bounding box center [212, 212] width 53 height 7
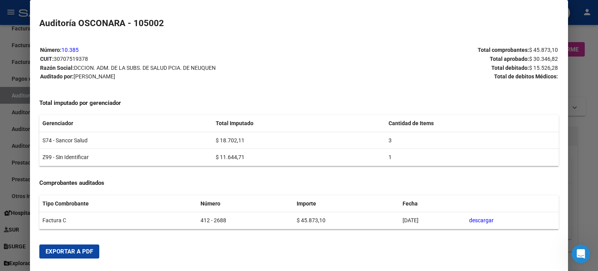
click at [93, 250] on button "Exportar a PDF" at bounding box center [69, 251] width 60 height 14
click at [587, 84] on div at bounding box center [299, 135] width 598 height 271
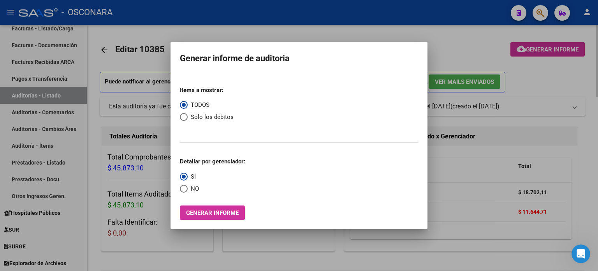
click at [580, 69] on div at bounding box center [299, 135] width 598 height 271
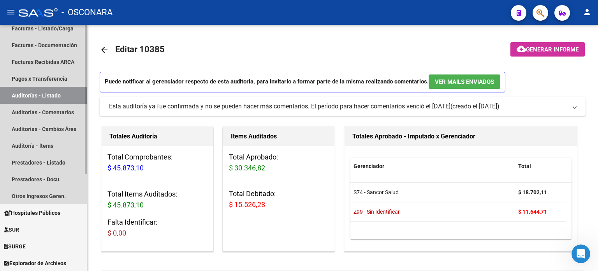
click at [36, 90] on link "Auditorías - Listado" at bounding box center [43, 95] width 87 height 17
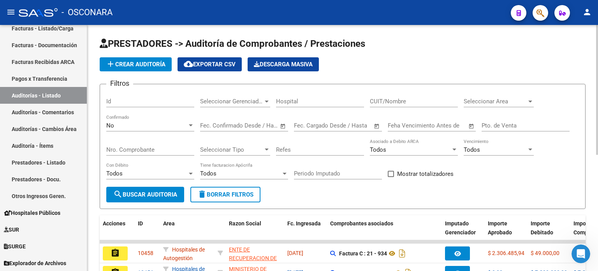
click at [114, 100] on input "Id" at bounding box center [150, 101] width 88 height 7
type input "10386"
click at [122, 123] on div "No" at bounding box center [146, 125] width 81 height 7
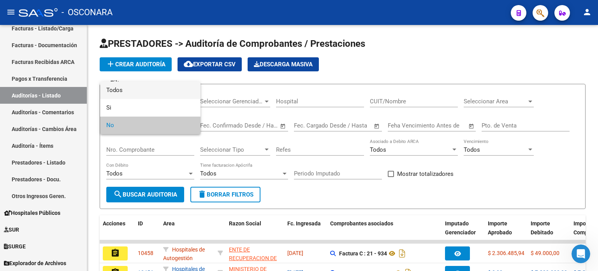
click at [134, 93] on span "Todos" at bounding box center [150, 90] width 88 height 18
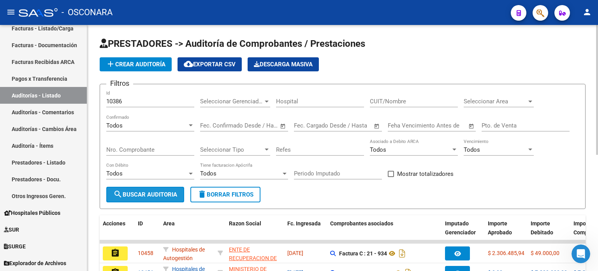
click at [143, 196] on span "search Buscar Auditoria" at bounding box center [145, 194] width 64 height 7
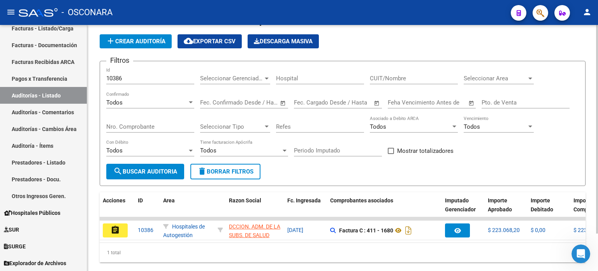
scroll to position [44, 0]
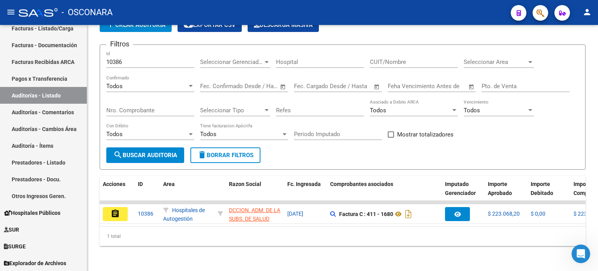
click at [117, 207] on button "assignment" at bounding box center [115, 214] width 25 height 14
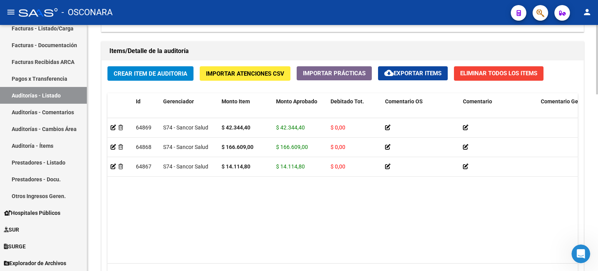
scroll to position [624, 0]
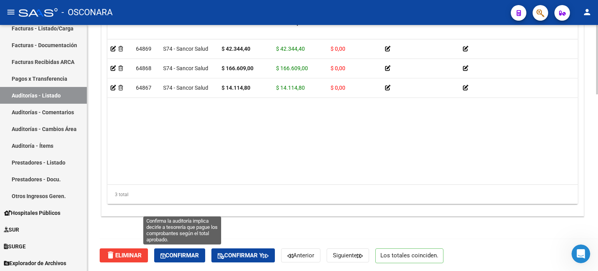
click at [180, 255] on span "Confirmar" at bounding box center [179, 254] width 39 height 7
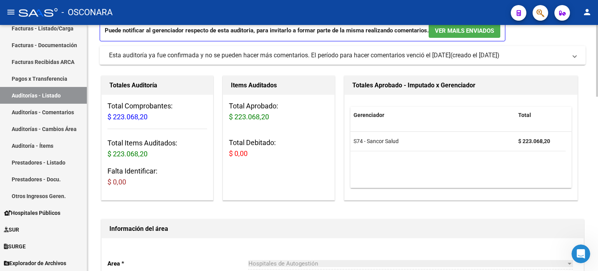
type input "202510"
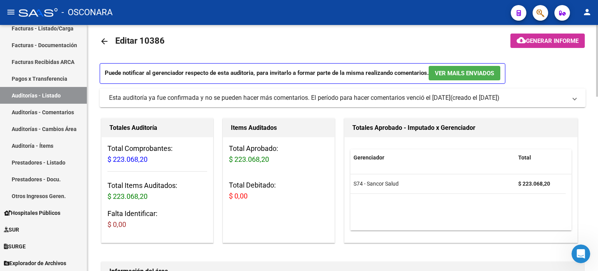
scroll to position [0, 0]
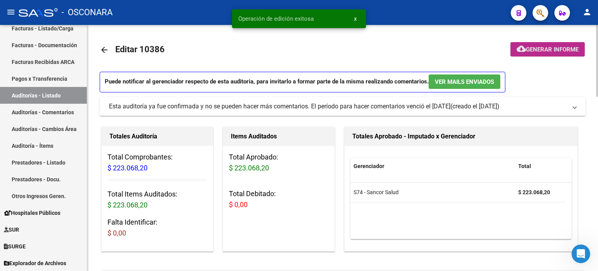
click at [550, 54] on button "cloud_download Generar informe" at bounding box center [547, 49] width 74 height 14
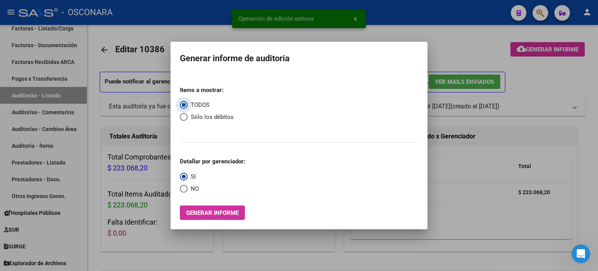
click at [221, 218] on button "Generar informe" at bounding box center [212, 212] width 65 height 14
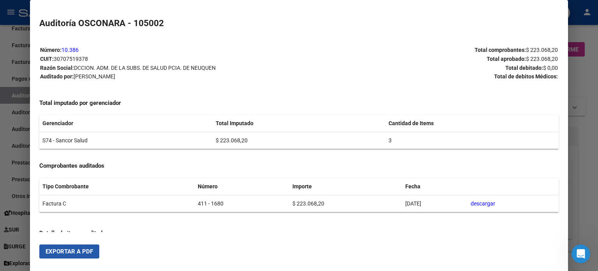
click at [70, 251] on span "Exportar a PDF" at bounding box center [69, 251] width 47 height 7
drag, startPoint x: 589, startPoint y: 57, endPoint x: 589, endPoint y: 62, distance: 4.7
click at [589, 57] on div at bounding box center [299, 135] width 598 height 271
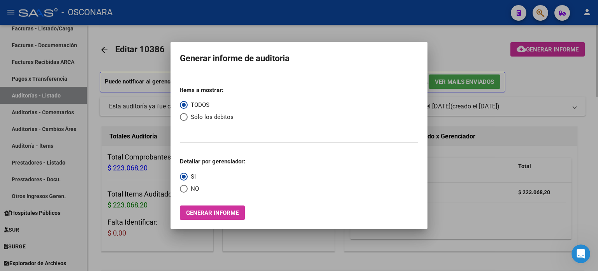
click at [589, 74] on div at bounding box center [299, 135] width 598 height 271
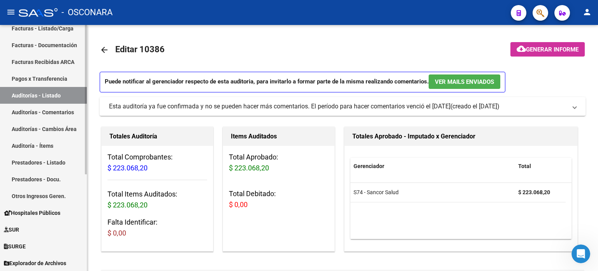
drag, startPoint x: 20, startPoint y: 95, endPoint x: 25, endPoint y: 95, distance: 5.1
click at [20, 95] on link "Auditorías - Listado" at bounding box center [43, 95] width 87 height 17
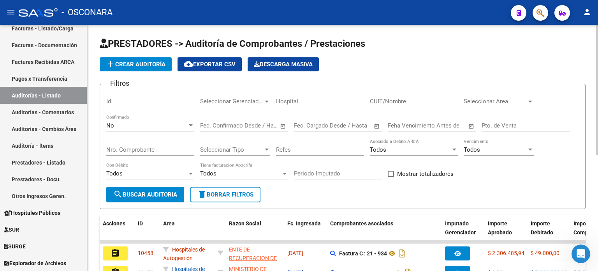
click at [123, 99] on input "Id" at bounding box center [150, 101] width 88 height 7
type input "10387"
click at [123, 125] on div "No" at bounding box center [146, 125] width 81 height 7
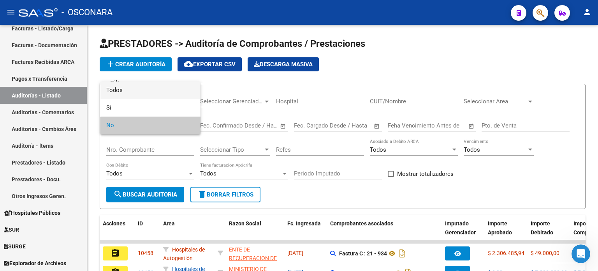
click at [129, 93] on span "Todos" at bounding box center [150, 90] width 88 height 18
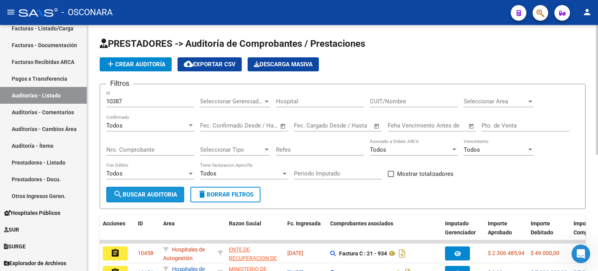
click at [132, 194] on span "search Buscar Auditoria" at bounding box center [145, 194] width 64 height 7
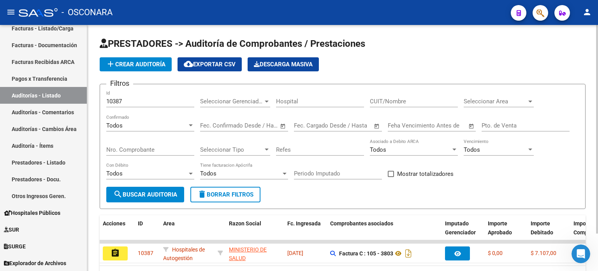
scroll to position [44, 0]
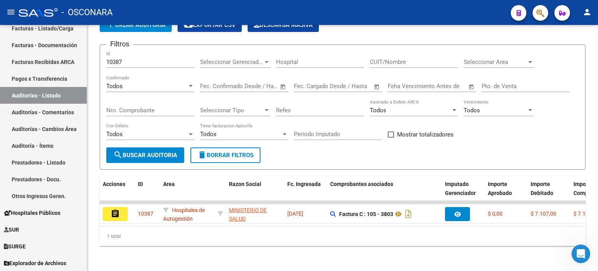
click at [113, 209] on mat-icon "assignment" at bounding box center [115, 213] width 9 height 9
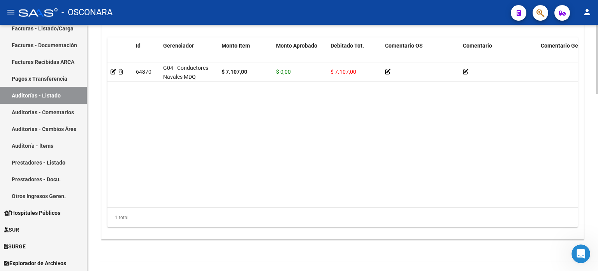
scroll to position [630, 0]
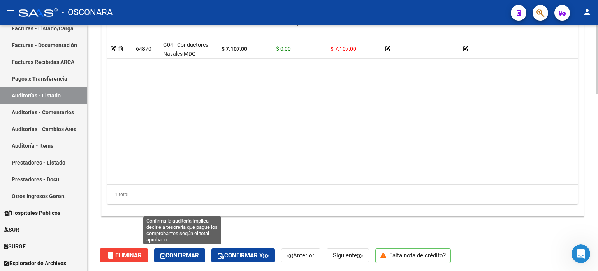
click at [179, 253] on span "Confirmar" at bounding box center [179, 254] width 39 height 7
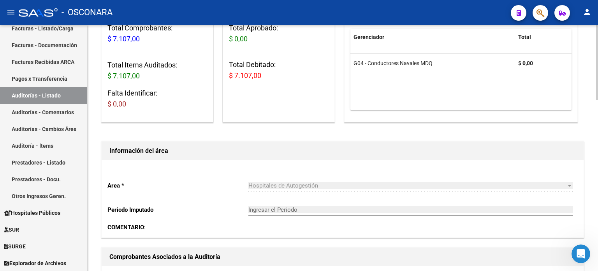
type input "202510"
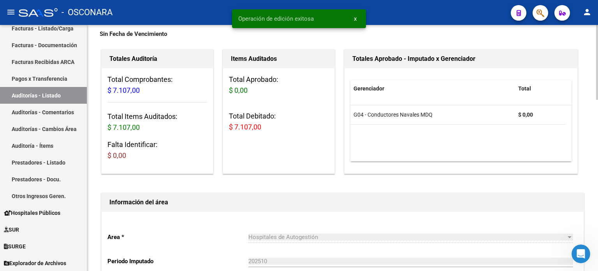
scroll to position [0, 0]
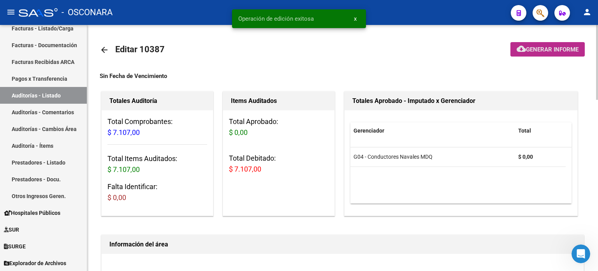
click at [568, 47] on span "Generar informe" at bounding box center [552, 49] width 53 height 7
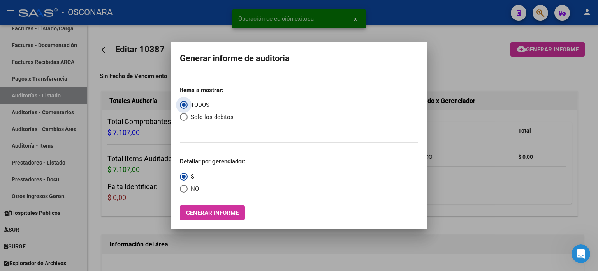
scroll to position [334, 0]
click at [235, 210] on span "Generar informe" at bounding box center [212, 212] width 53 height 7
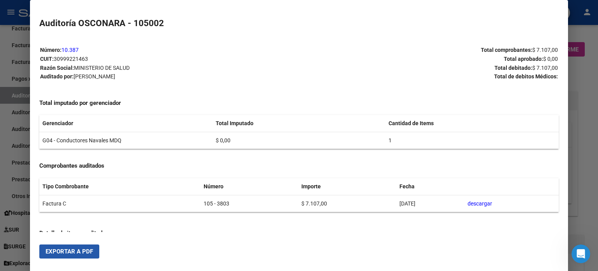
click at [84, 248] on span "Exportar a PDF" at bounding box center [69, 251] width 47 height 7
click at [590, 76] on div at bounding box center [299, 135] width 598 height 271
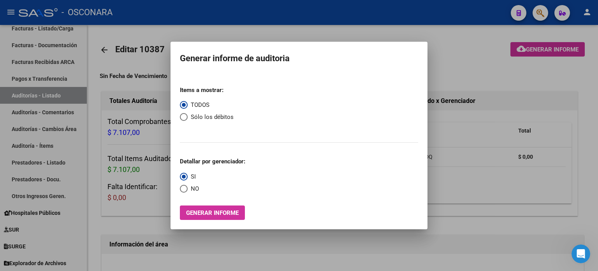
click at [590, 75] on div at bounding box center [299, 135] width 598 height 271
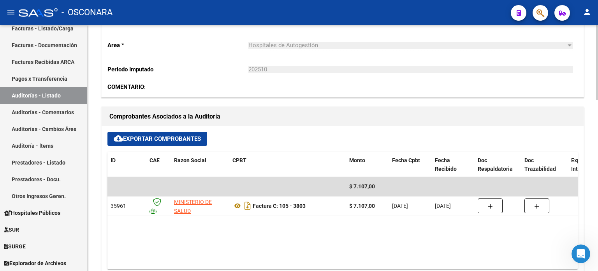
scroll to position [78, 0]
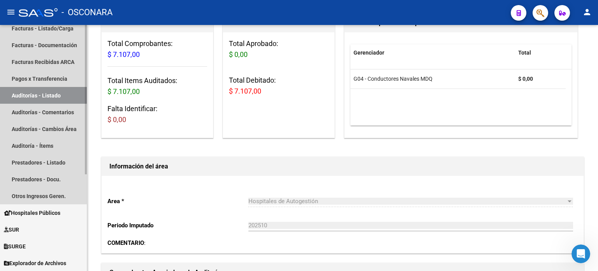
click at [50, 90] on link "Auditorías - Listado" at bounding box center [43, 95] width 87 height 17
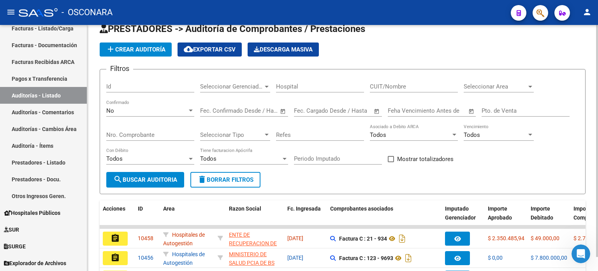
scroll to position [78, 0]
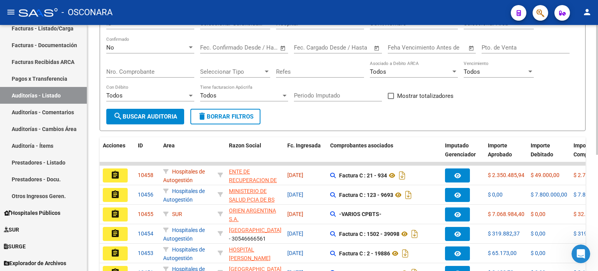
click at [140, 87] on div "Todos Con Débito" at bounding box center [150, 92] width 88 height 17
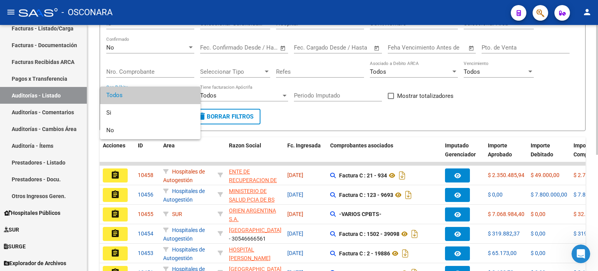
click at [136, 48] on div at bounding box center [299, 135] width 598 height 271
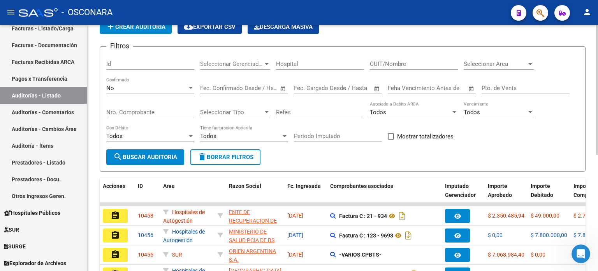
scroll to position [0, 0]
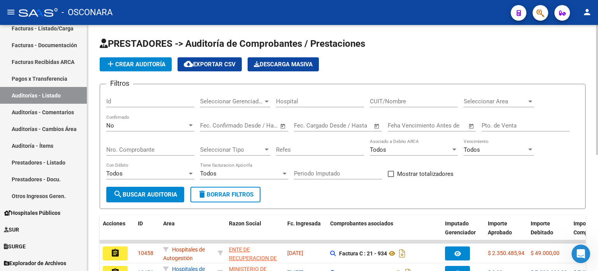
click at [132, 101] on input "Id" at bounding box center [150, 101] width 88 height 7
type input "10392"
click at [128, 122] on div "No" at bounding box center [146, 125] width 81 height 7
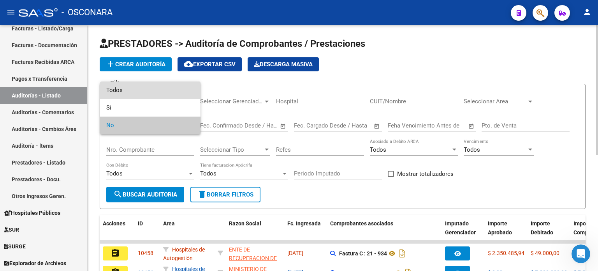
click at [125, 88] on span "Todos" at bounding box center [150, 90] width 88 height 18
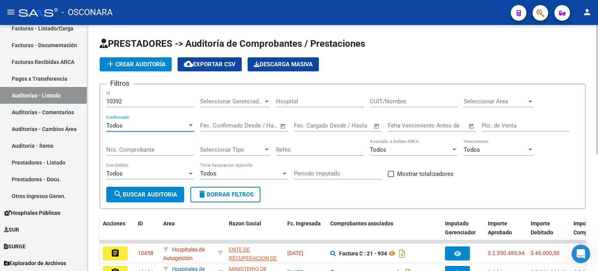
click at [149, 194] on span "search Buscar Auditoria" at bounding box center [145, 194] width 64 height 7
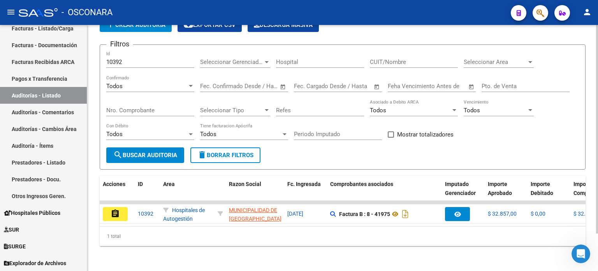
scroll to position [44, 0]
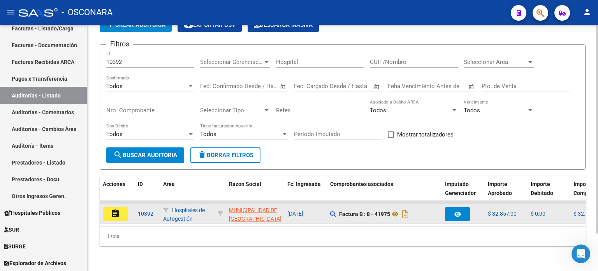
click at [107, 207] on button "assignment" at bounding box center [115, 214] width 25 height 14
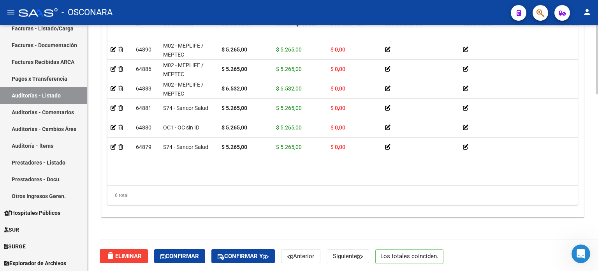
scroll to position [624, 0]
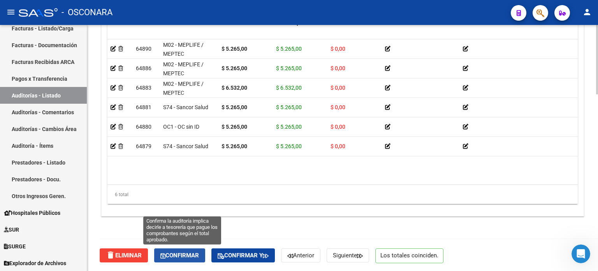
click at [187, 257] on span "Confirmar" at bounding box center [179, 254] width 39 height 7
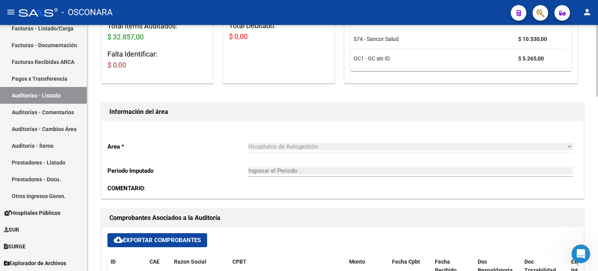
type input "202510"
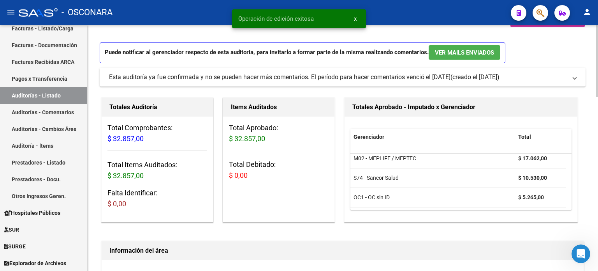
scroll to position [0, 0]
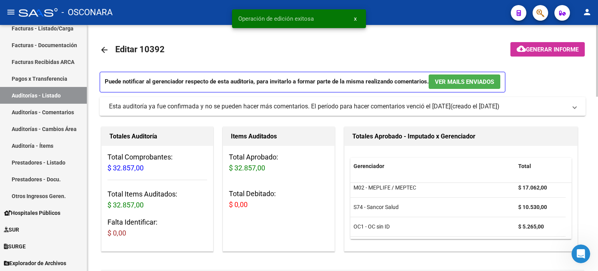
click at [564, 53] on span "Generar informe" at bounding box center [552, 49] width 53 height 7
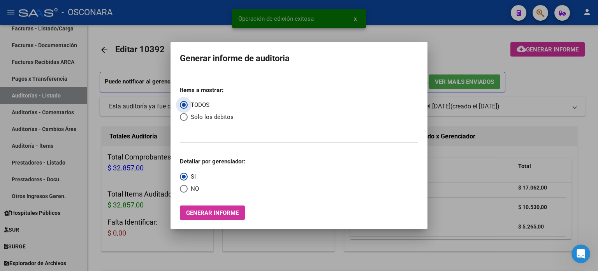
click at [227, 214] on span "Generar informe" at bounding box center [212, 212] width 53 height 7
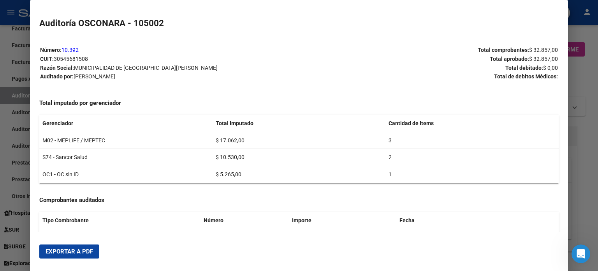
click at [151, 247] on mat-dialog-actions "Exportar a PDF" at bounding box center [298, 251] width 519 height 26
click at [77, 253] on span "Exportar a PDF" at bounding box center [69, 251] width 47 height 7
